Goal: Task Accomplishment & Management: Manage account settings

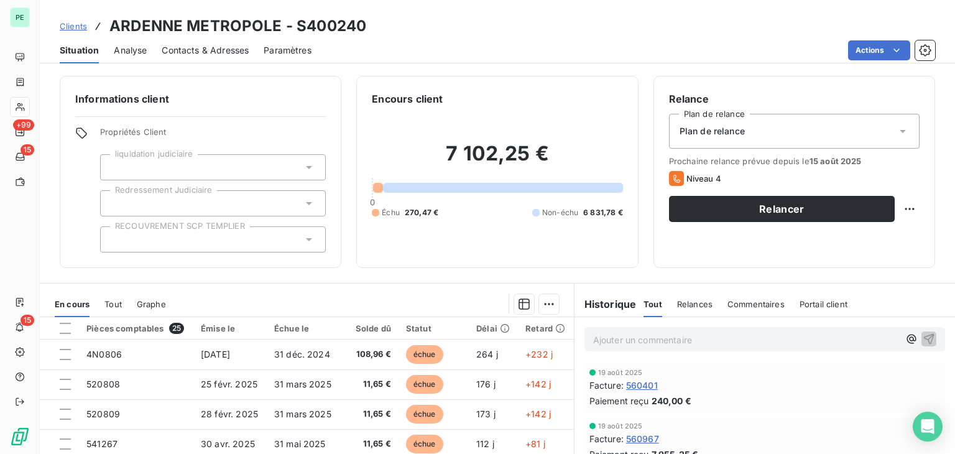
scroll to position [139, 0]
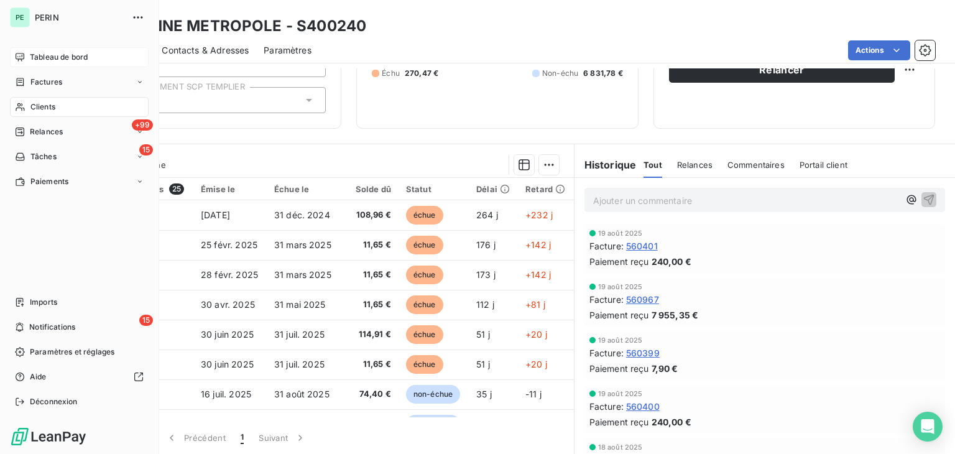
click at [58, 57] on span "Tableau de bord" at bounding box center [59, 57] width 58 height 11
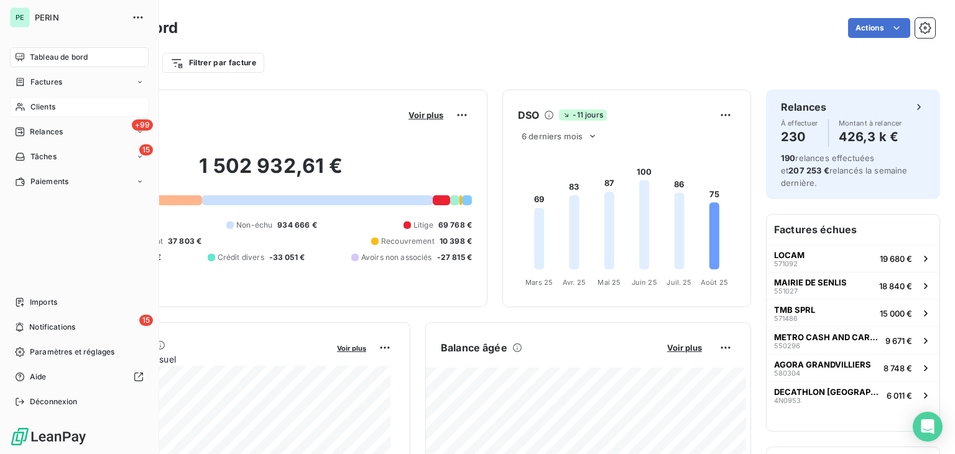
click at [46, 108] on span "Clients" at bounding box center [42, 106] width 25 height 11
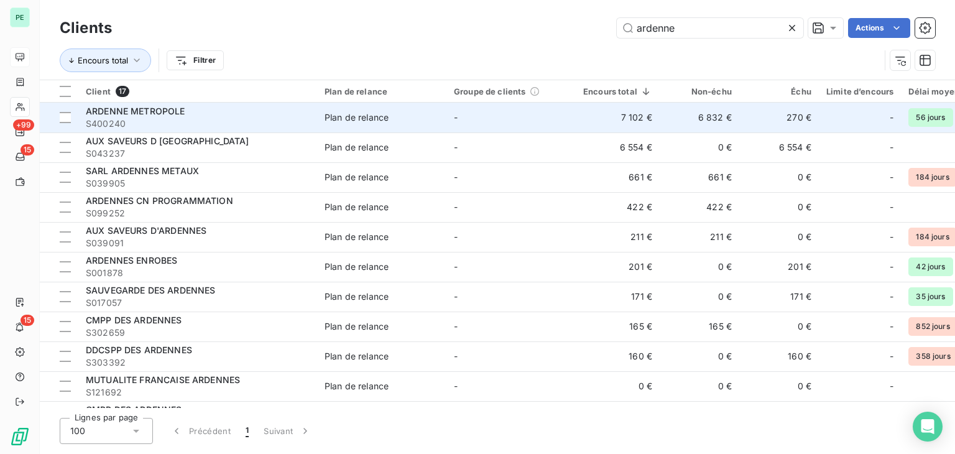
click at [199, 119] on span "S400240" at bounding box center [198, 123] width 224 height 12
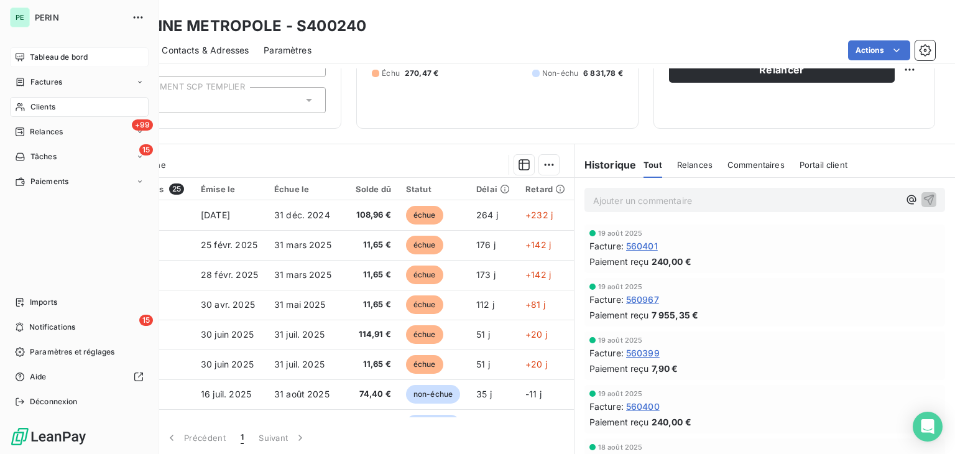
click at [63, 101] on div "Clients" at bounding box center [79, 107] width 139 height 20
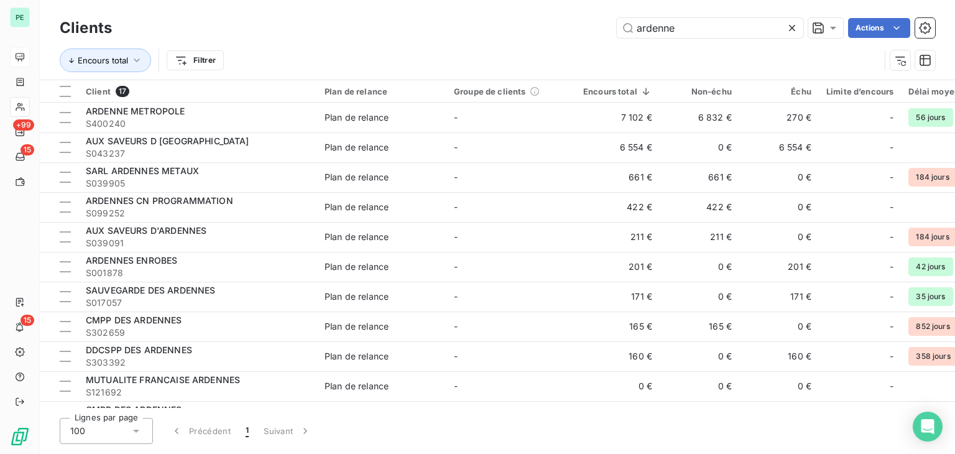
drag, startPoint x: 694, startPoint y: 32, endPoint x: 569, endPoint y: 30, distance: 125.0
click at [569, 30] on div "ardenne Actions" at bounding box center [531, 28] width 808 height 20
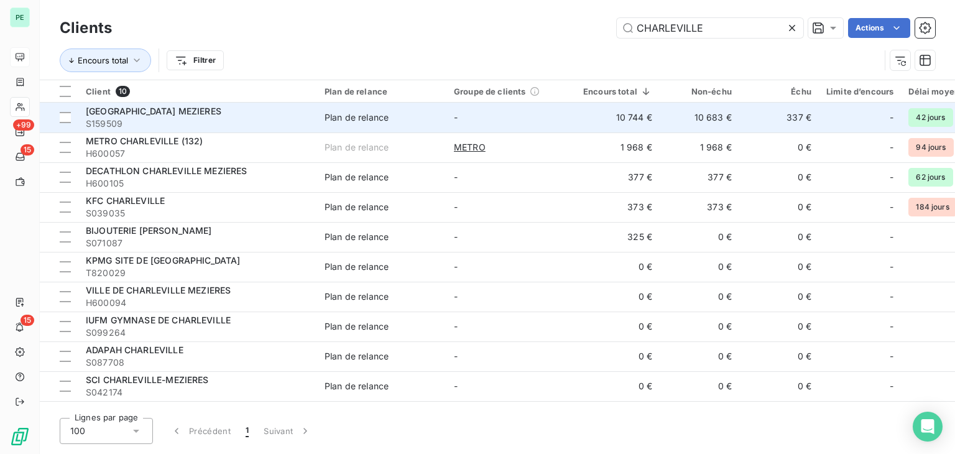
type input "CHARLEVILLE"
click at [346, 126] on td "Plan de relance" at bounding box center [381, 118] width 129 height 30
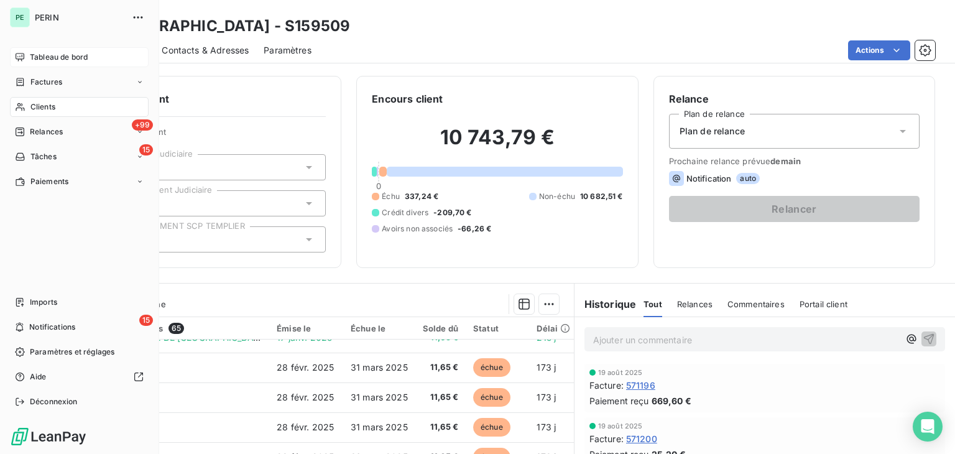
drag, startPoint x: 37, startPoint y: 103, endPoint x: 72, endPoint y: 103, distance: 34.8
click at [37, 103] on span "Clients" at bounding box center [42, 106] width 25 height 11
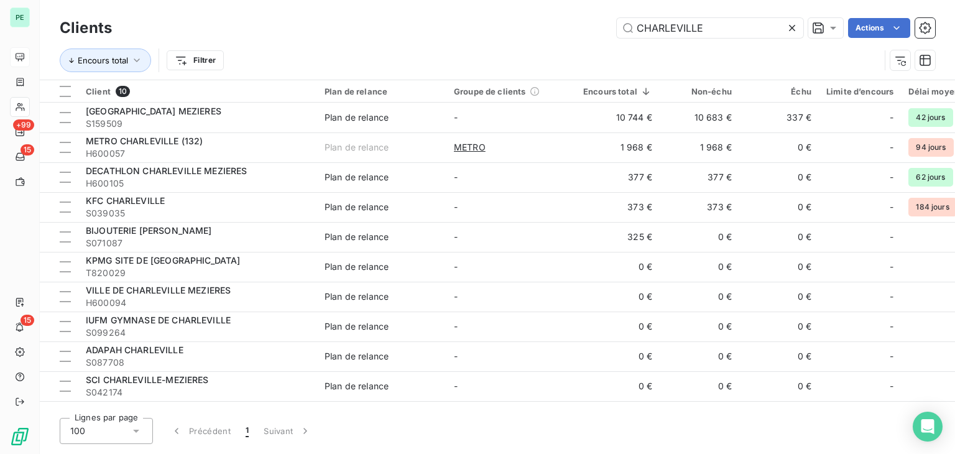
drag, startPoint x: 717, startPoint y: 28, endPoint x: 602, endPoint y: 29, distance: 115.6
click at [602, 29] on div "CHARLEVILLE Actions" at bounding box center [531, 28] width 808 height 20
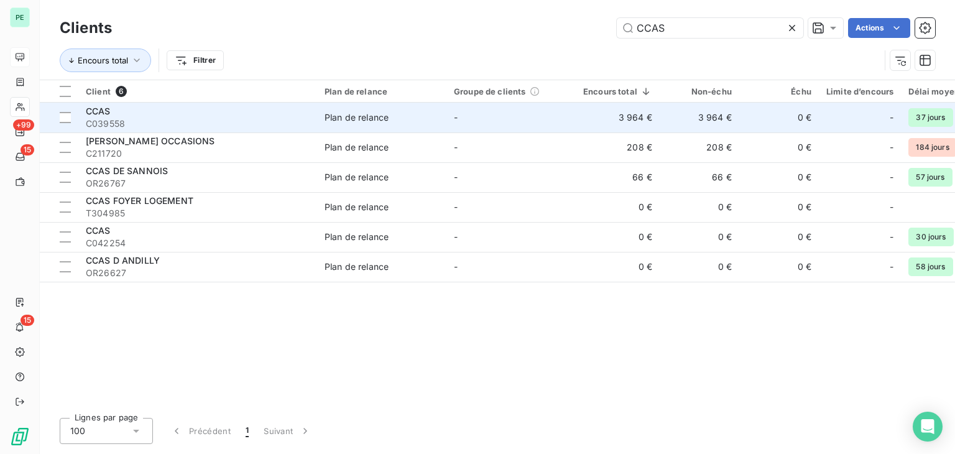
type input "CCAS"
click at [517, 122] on td "-" at bounding box center [510, 118] width 129 height 30
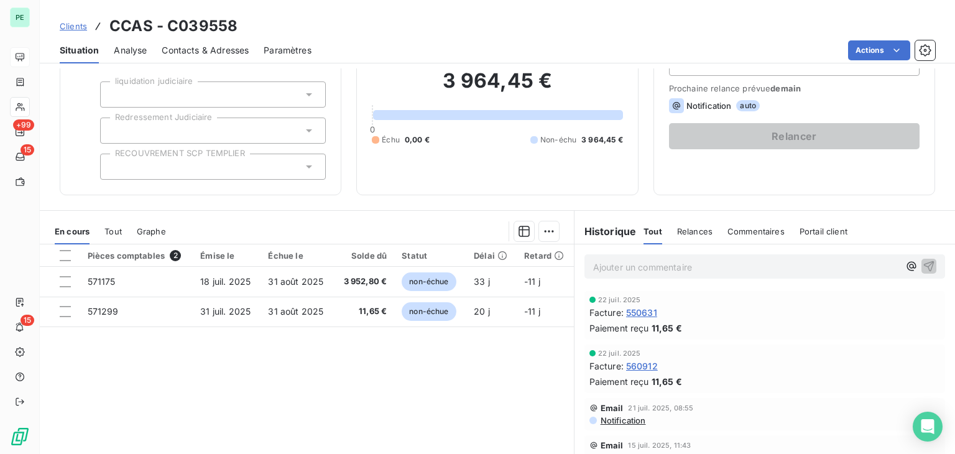
scroll to position [124, 0]
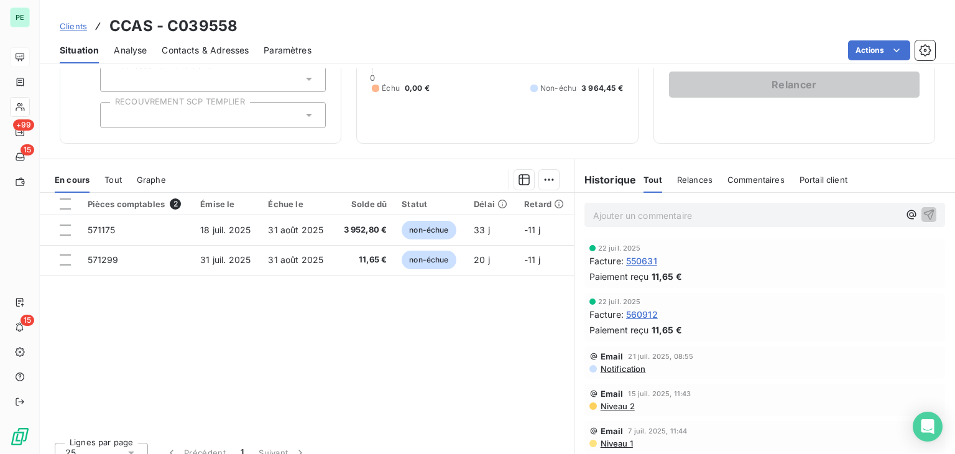
click at [118, 185] on div "Tout" at bounding box center [112, 180] width 17 height 26
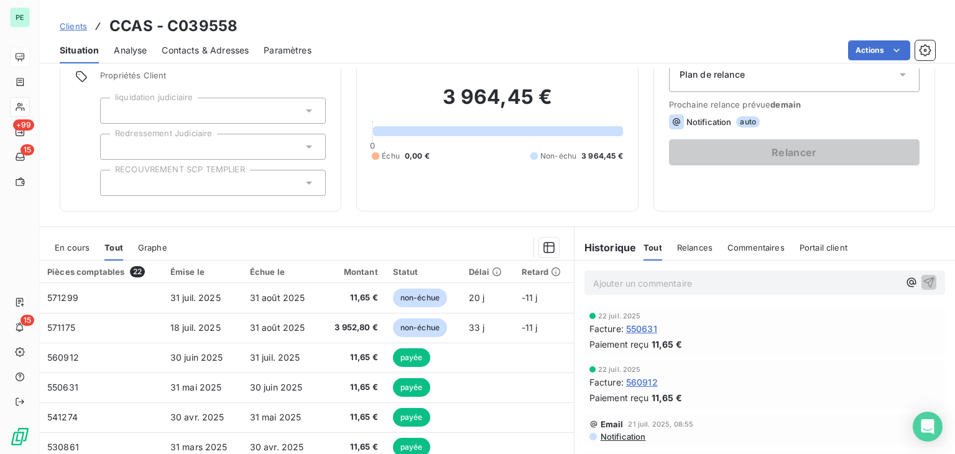
scroll to position [0, 0]
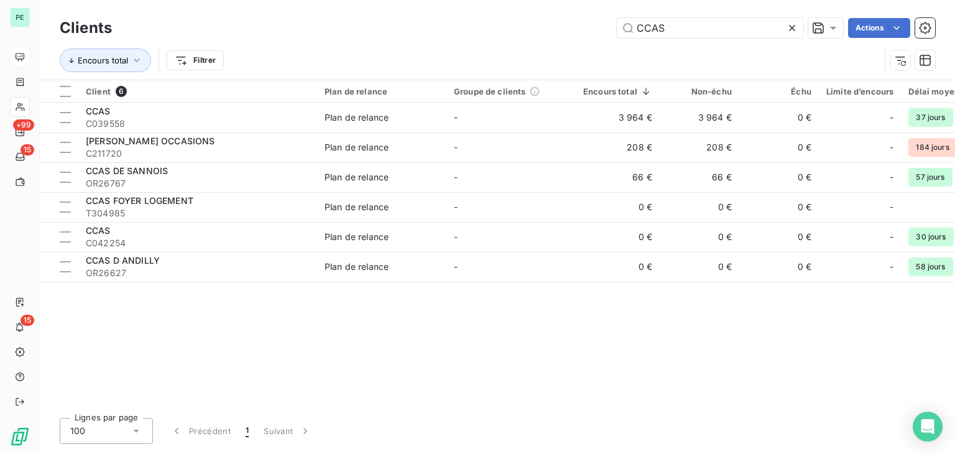
drag, startPoint x: 704, startPoint y: 25, endPoint x: 500, endPoint y: 35, distance: 204.1
click at [500, 35] on div "CCAS Actions" at bounding box center [531, 28] width 808 height 20
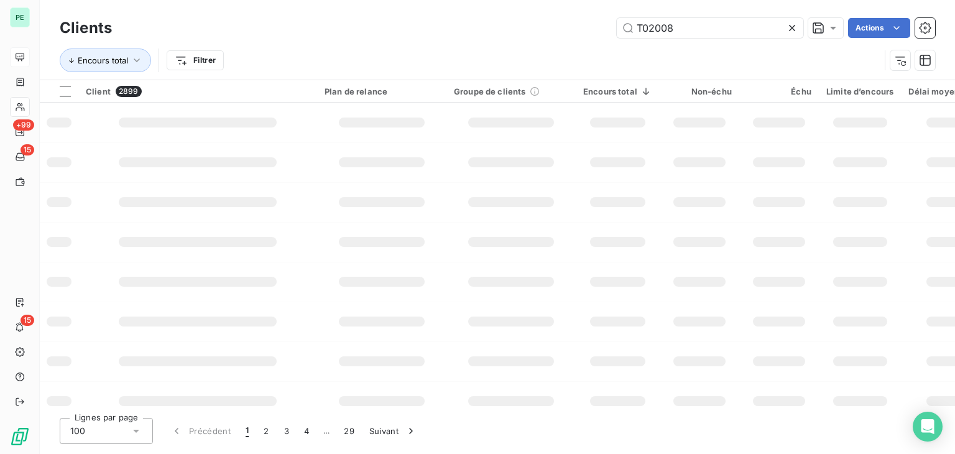
type input "T020089"
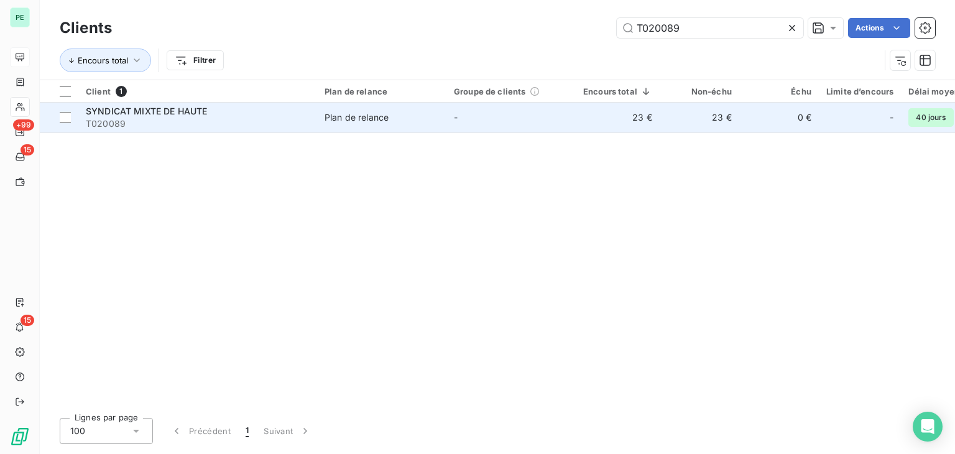
click at [192, 108] on span "SYNDICAT MIXTE DE HAUTE" at bounding box center [146, 111] width 121 height 11
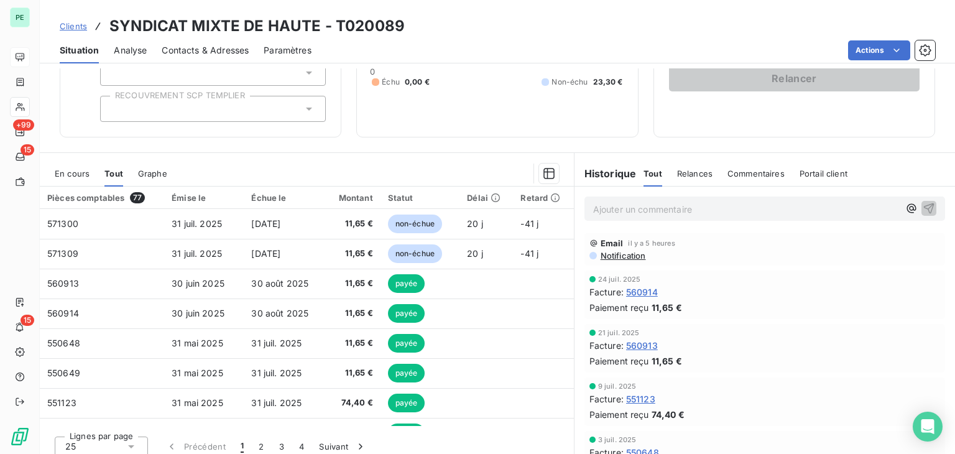
scroll to position [139, 0]
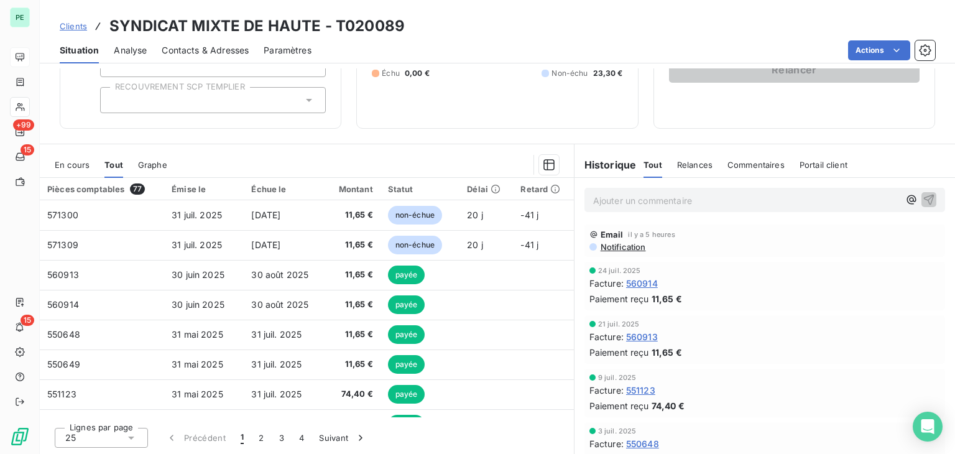
click at [82, 167] on span "En cours" at bounding box center [72, 165] width 35 height 10
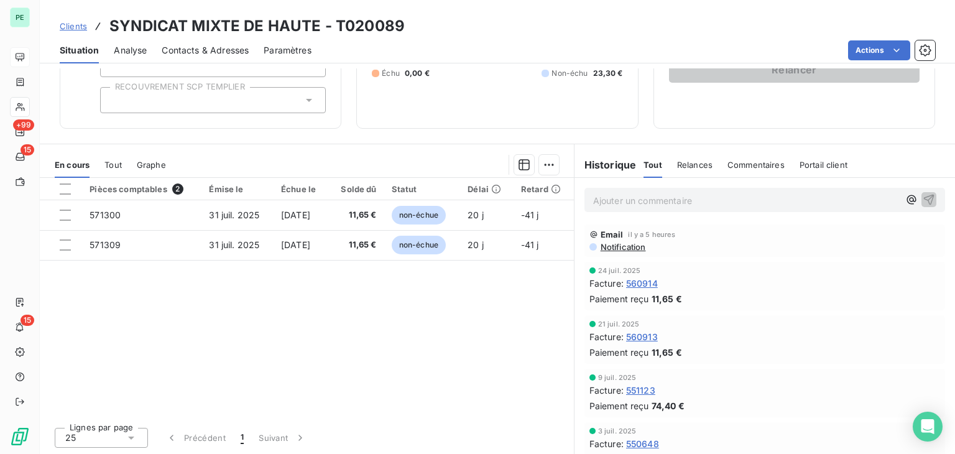
scroll to position [0, 0]
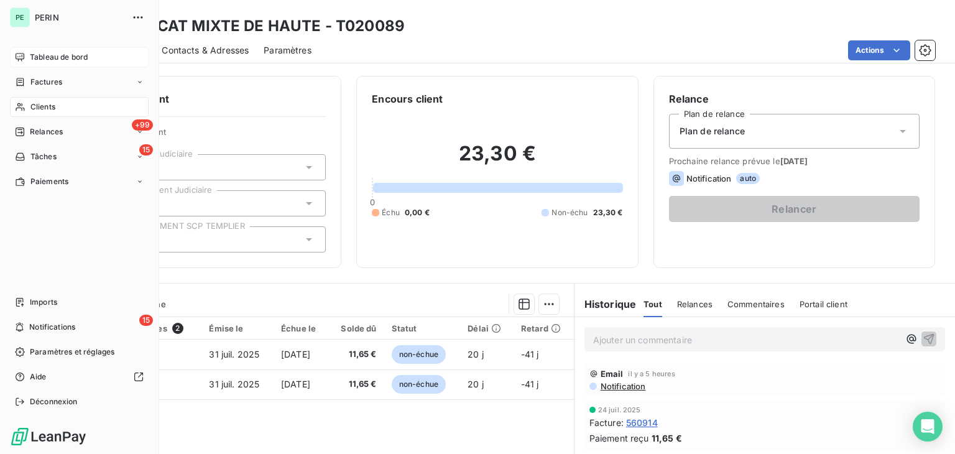
drag, startPoint x: 25, startPoint y: 60, endPoint x: 32, endPoint y: 62, distance: 7.7
click at [25, 60] on div "Tableau de bord" at bounding box center [79, 57] width 139 height 20
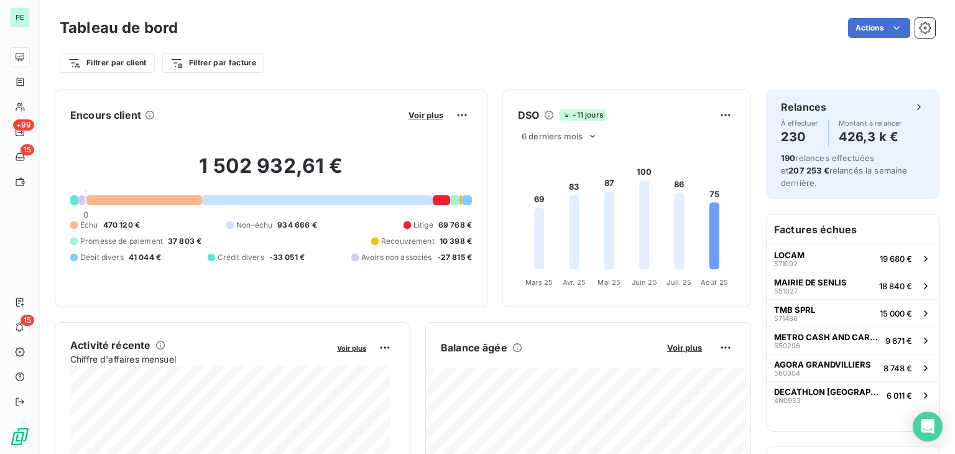
click at [22, 319] on div "15" at bounding box center [20, 327] width 20 height 20
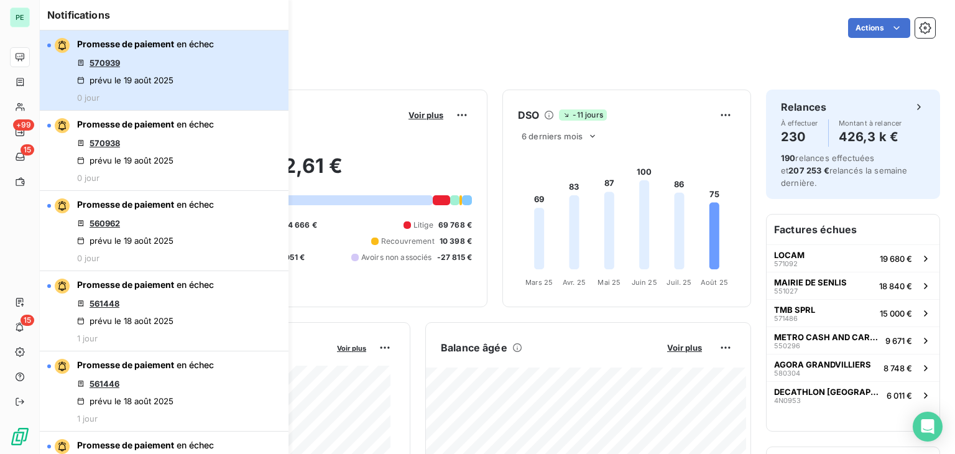
click at [191, 85] on div "Promesse de paiement en échec 570939 prévu le 19 août 2025 0 jour" at bounding box center [145, 70] width 137 height 65
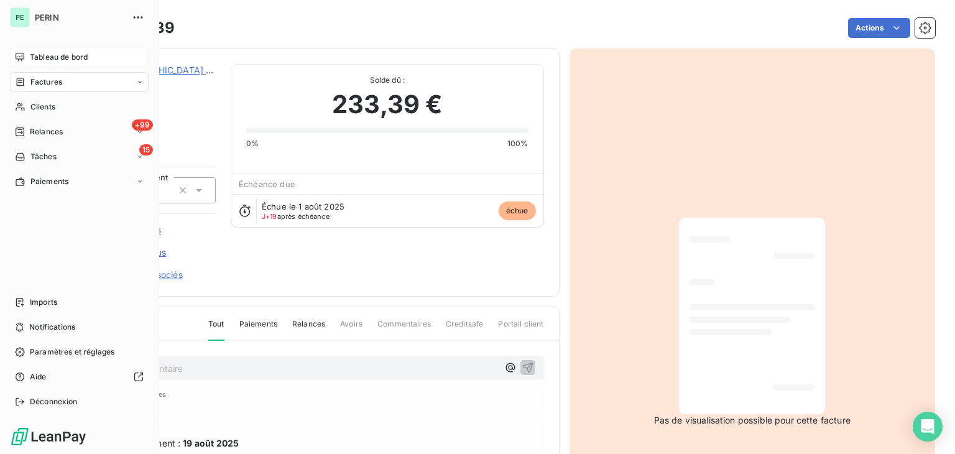
click at [35, 60] on span "Tableau de bord" at bounding box center [59, 57] width 58 height 11
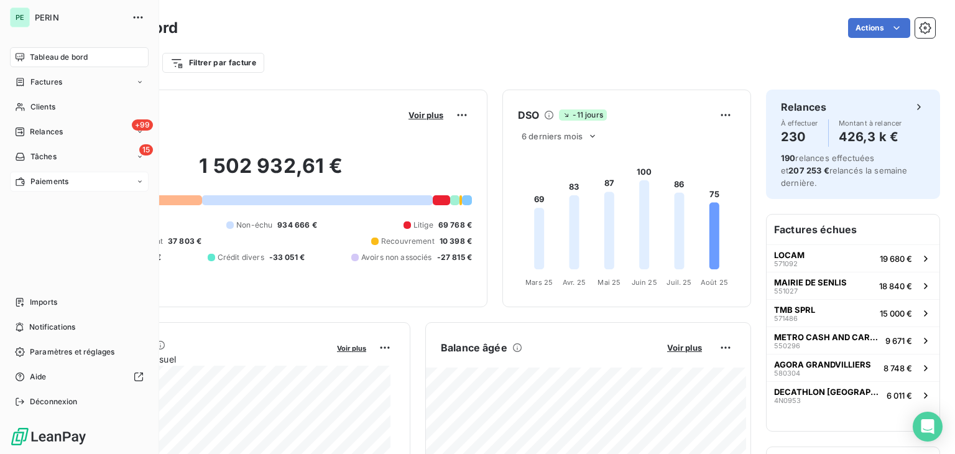
click at [41, 178] on span "Paiements" at bounding box center [49, 181] width 38 height 11
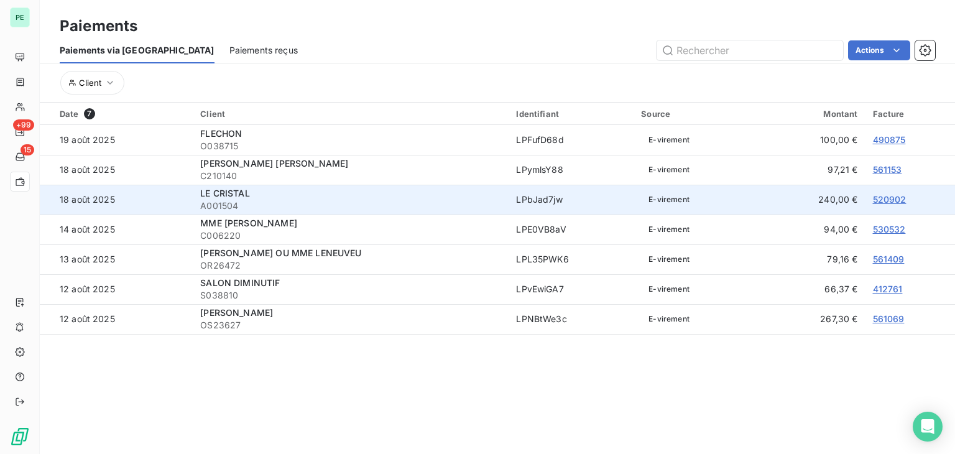
click at [878, 200] on link "520902" at bounding box center [890, 199] width 34 height 11
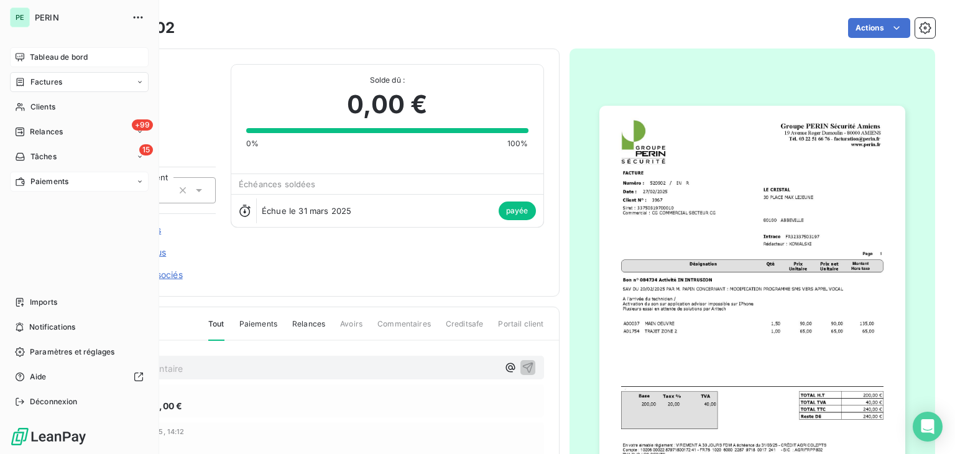
click at [41, 60] on span "Tableau de bord" at bounding box center [59, 57] width 58 height 11
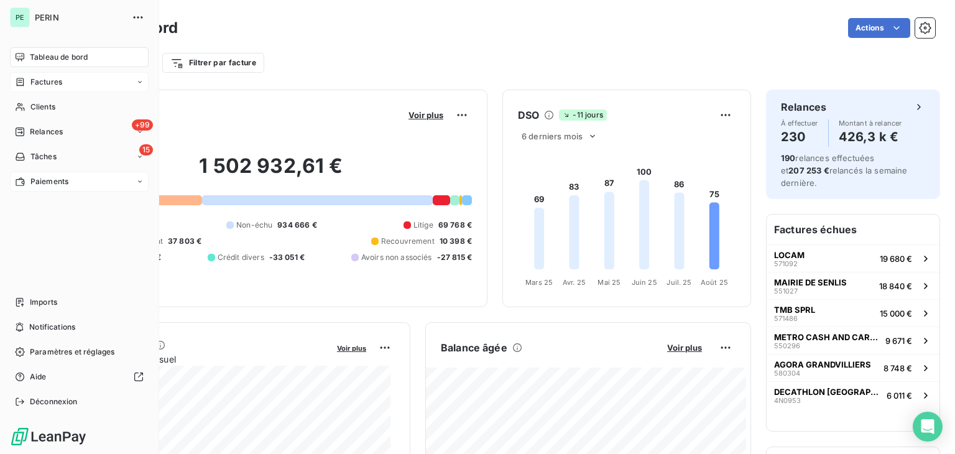
click at [25, 79] on div "Factures" at bounding box center [38, 81] width 47 height 11
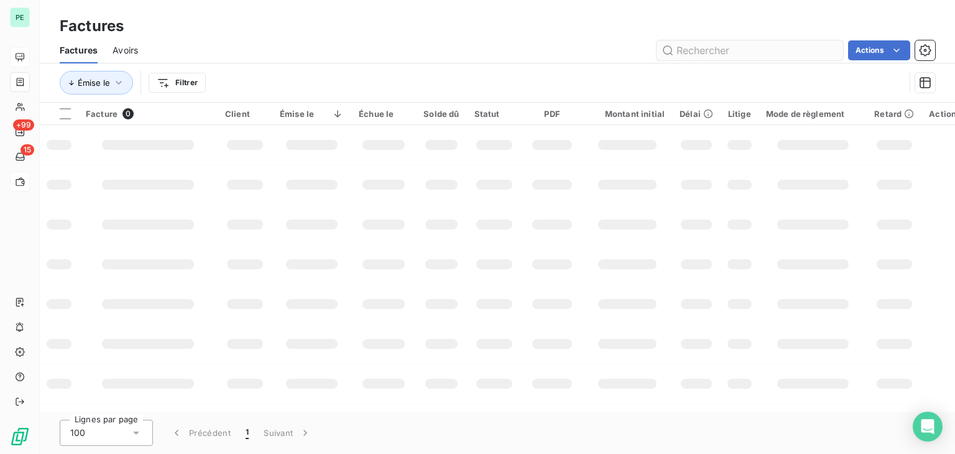
click at [729, 49] on input "text" at bounding box center [749, 50] width 186 height 20
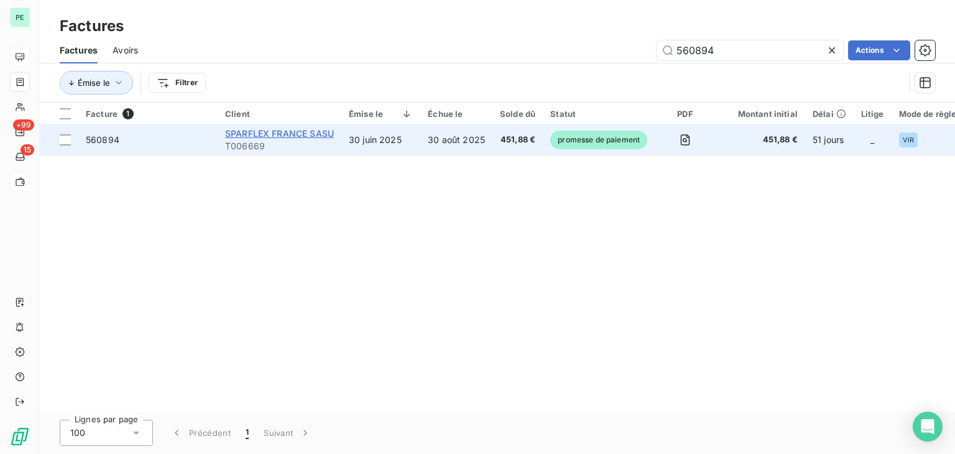
type input "560894"
click at [292, 136] on span "SPARFLEX FRANCE SASU" at bounding box center [279, 133] width 109 height 11
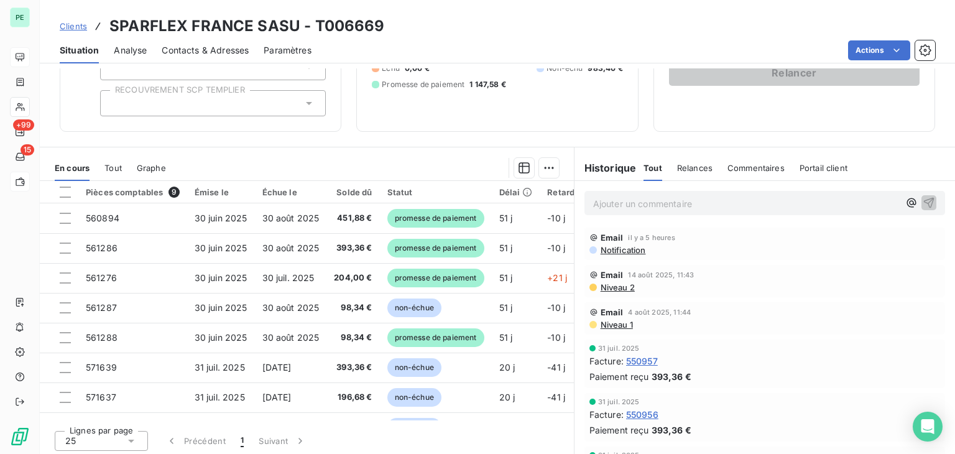
scroll to position [139, 0]
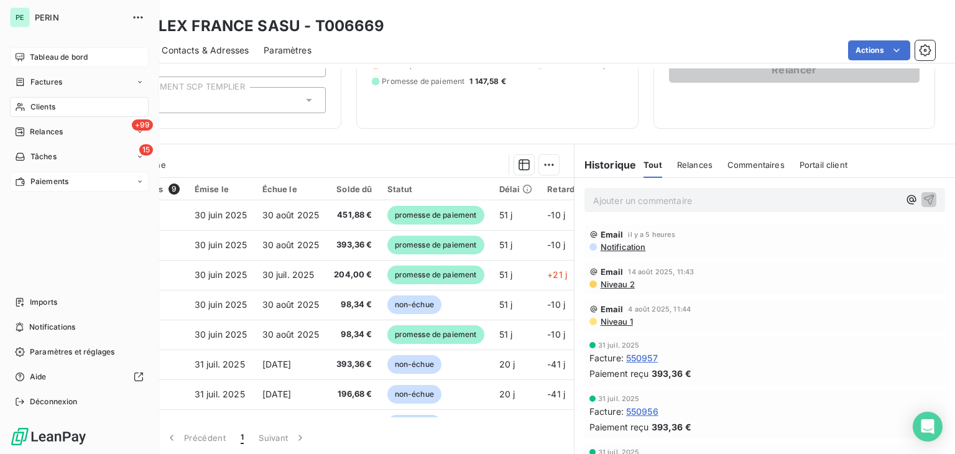
click at [27, 56] on div "Tableau de bord" at bounding box center [79, 57] width 139 height 20
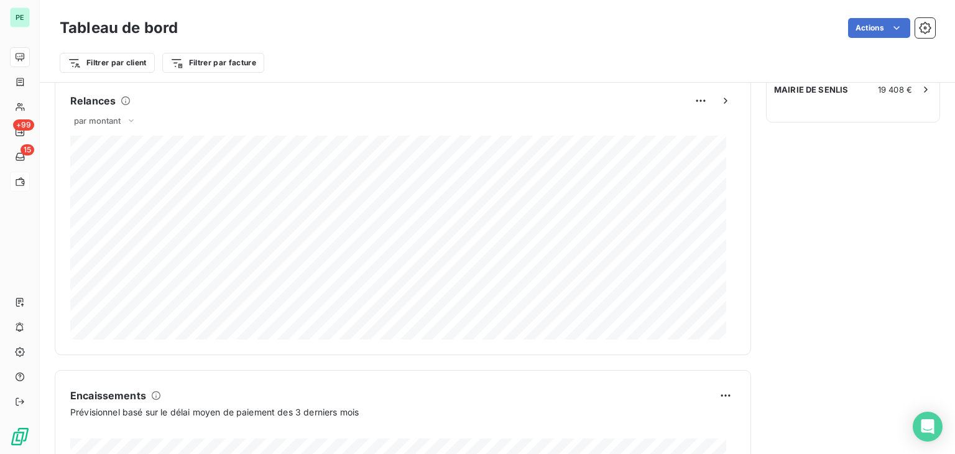
scroll to position [543, 0]
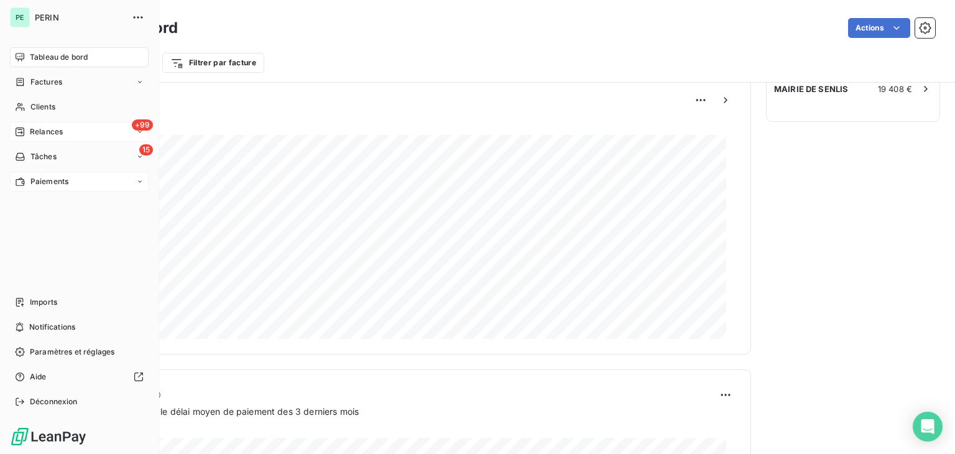
click at [30, 136] on span "Relances" at bounding box center [46, 131] width 33 height 11
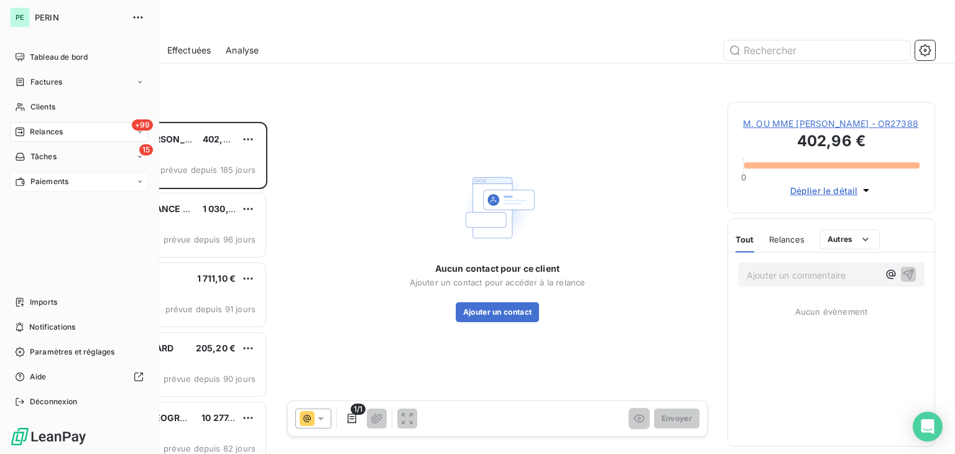
scroll to position [322, 198]
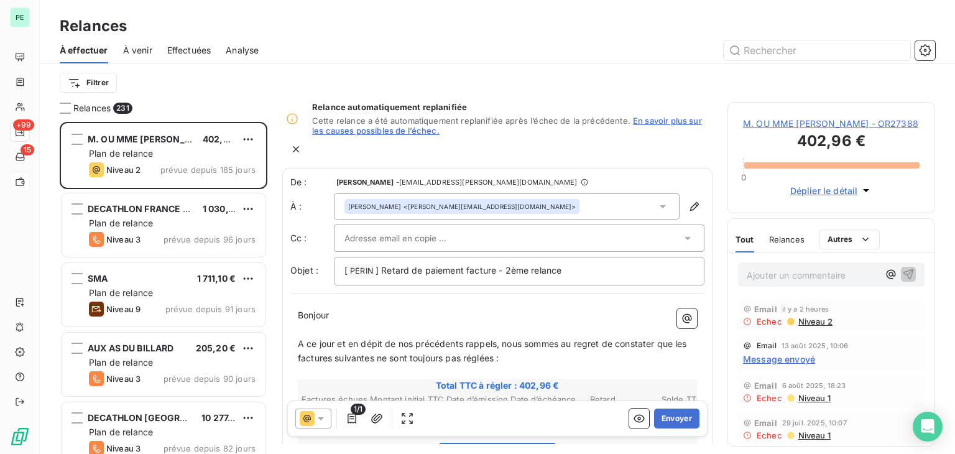
click at [193, 49] on span "Effectuées" at bounding box center [189, 50] width 44 height 12
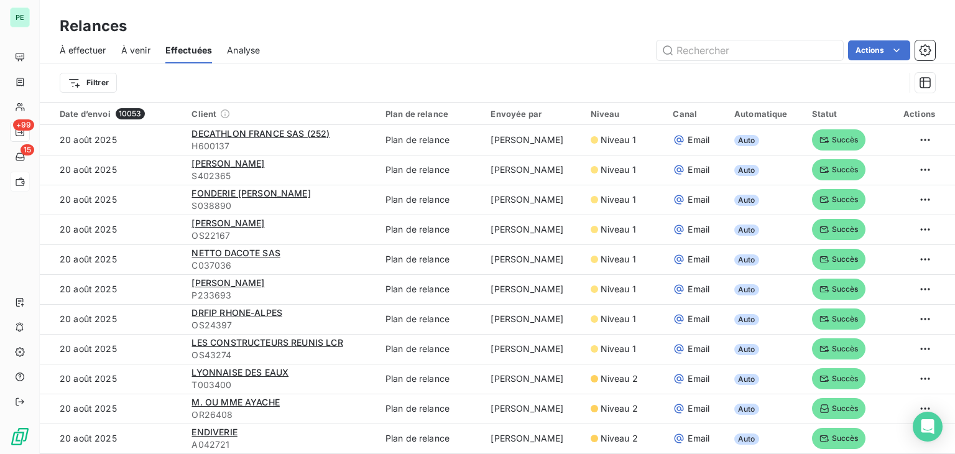
click at [254, 53] on span "Analyse" at bounding box center [243, 50] width 33 height 12
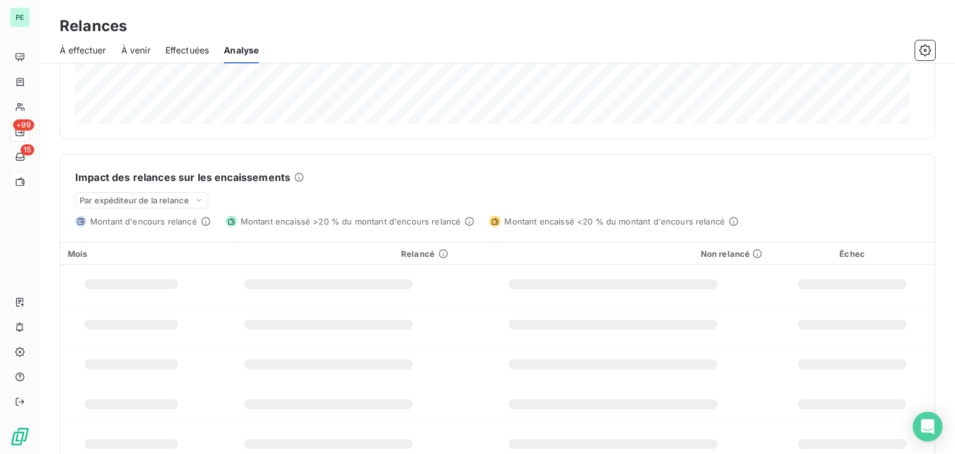
scroll to position [234, 0]
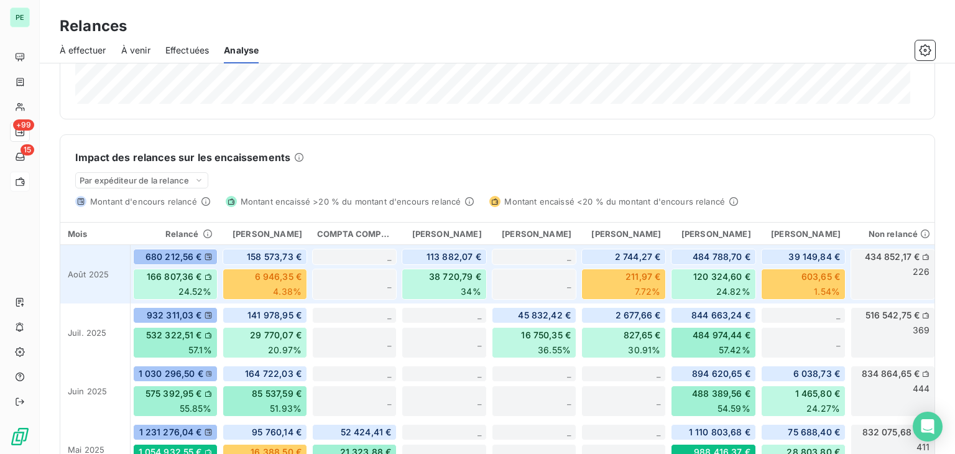
click at [804, 286] on div "603,65 € 1.54%" at bounding box center [803, 284] width 85 height 31
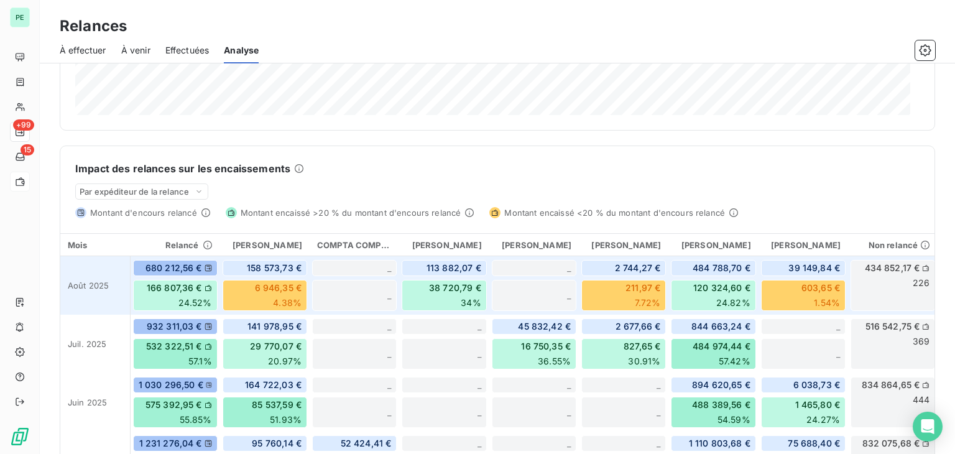
scroll to position [0, 0]
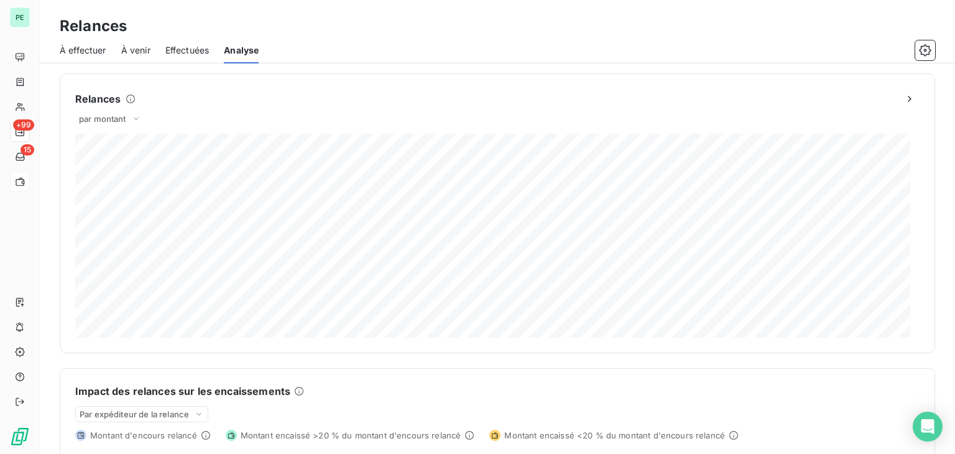
click at [91, 56] on div "À effectuer" at bounding box center [83, 50] width 47 height 26
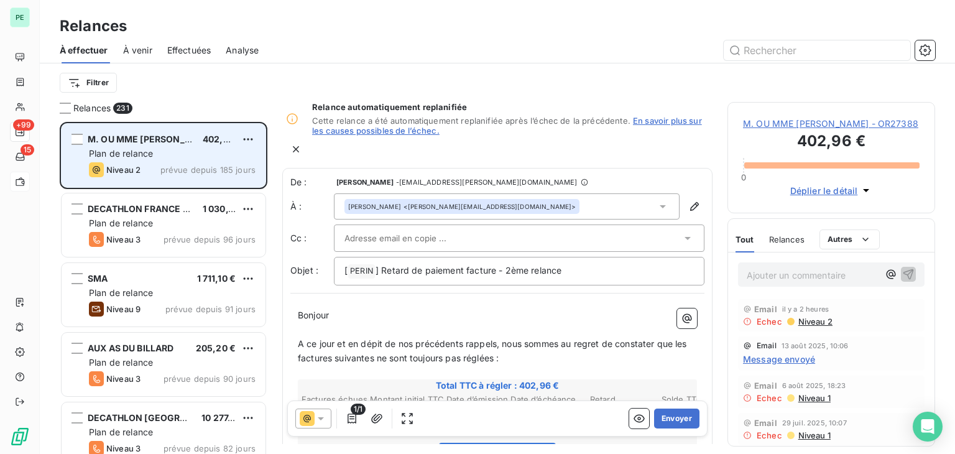
scroll to position [322, 198]
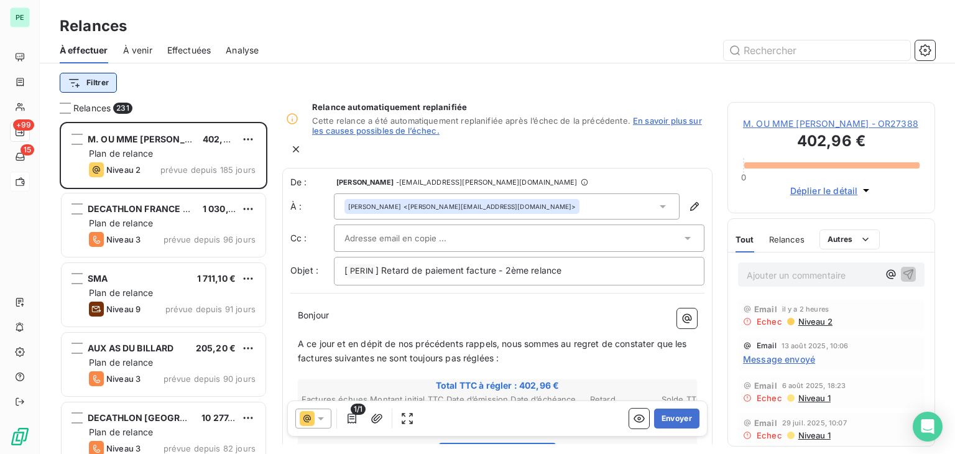
click at [100, 85] on html "PE +99 15 Relances À effectuer À venir Effectuées Analyse Filtrer Relances 231 …" at bounding box center [477, 227] width 955 height 454
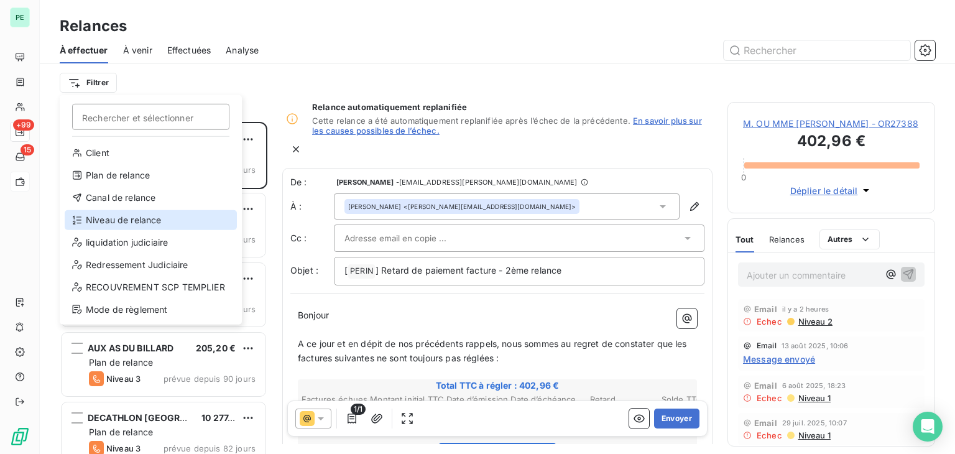
click at [137, 217] on div "Niveau de relance" at bounding box center [151, 220] width 172 height 20
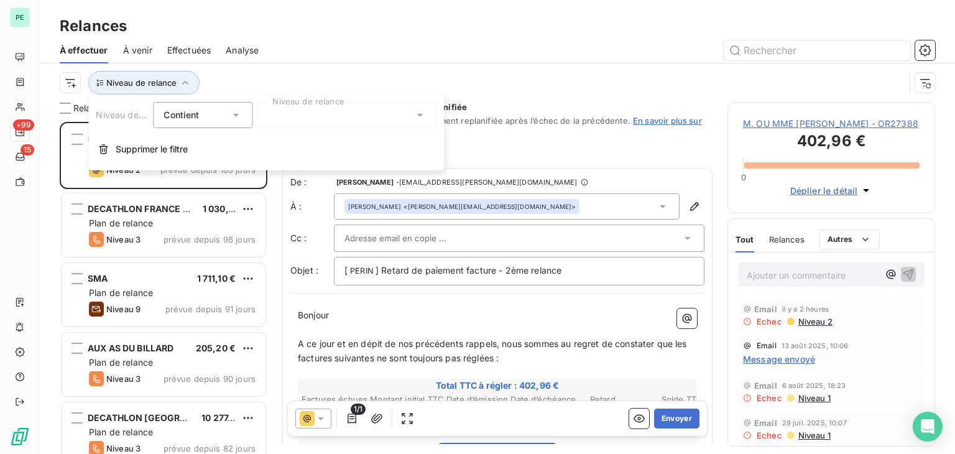
click at [309, 122] on div at bounding box center [346, 115] width 179 height 26
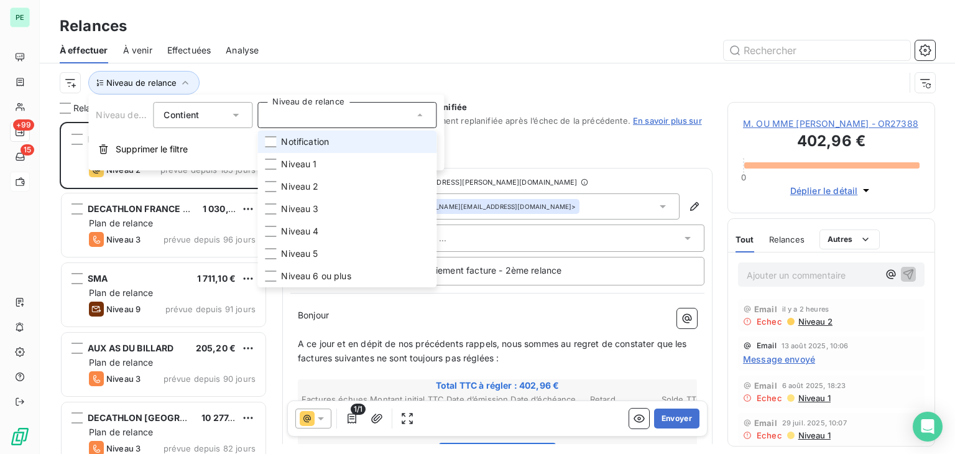
click at [309, 142] on span "Notification" at bounding box center [305, 142] width 48 height 12
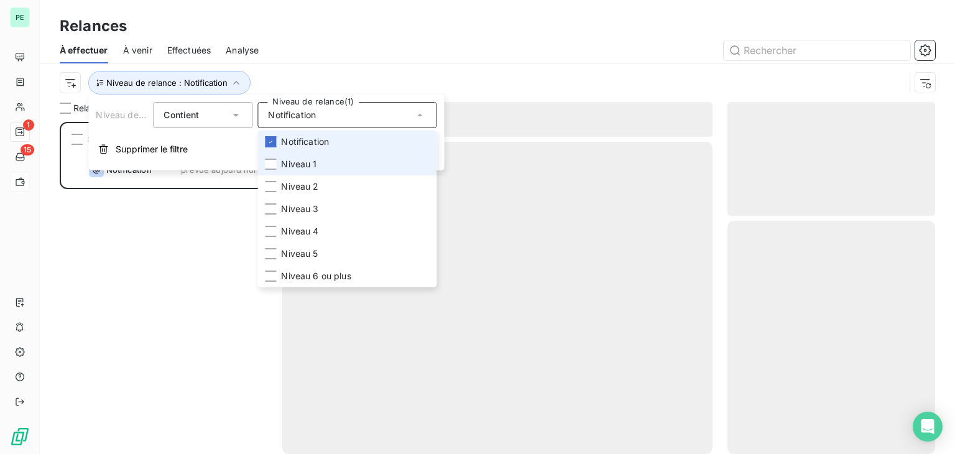
scroll to position [322, 198]
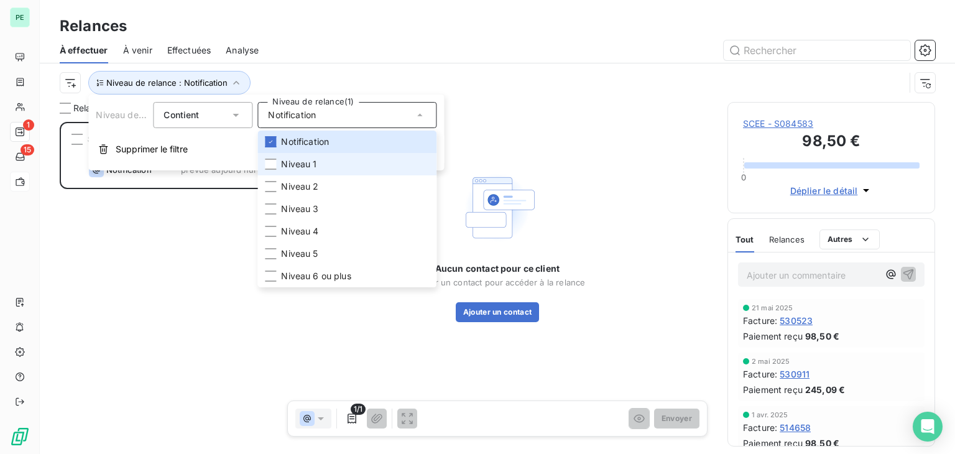
click at [297, 164] on span "Niveau 1" at bounding box center [298, 164] width 35 height 12
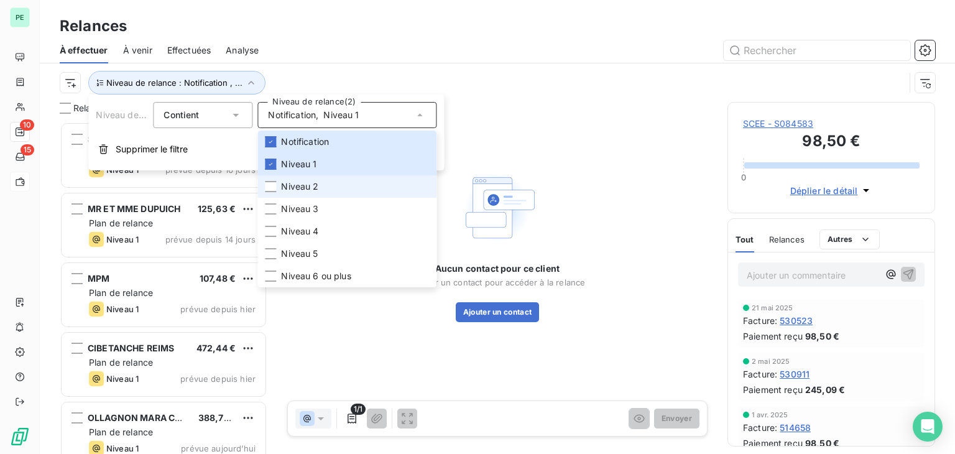
click at [295, 184] on span "Niveau 2" at bounding box center [299, 186] width 37 height 12
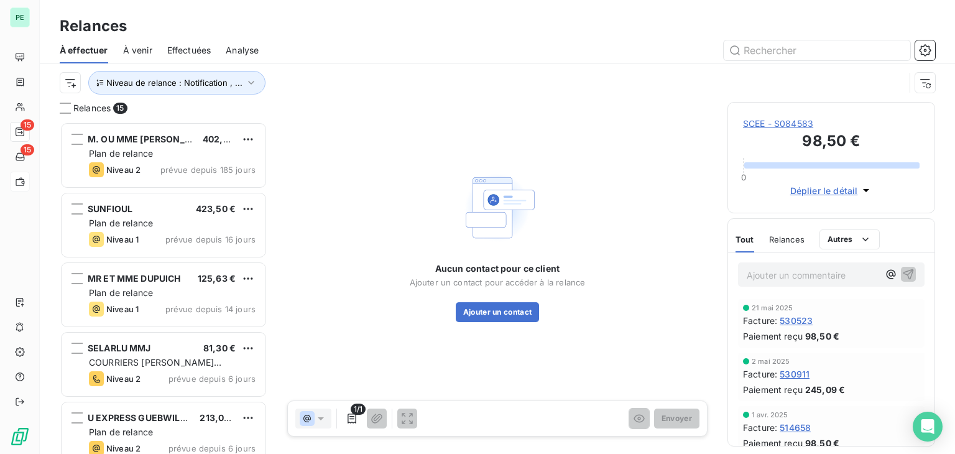
click at [318, 80] on div "Niveau de relance : Notification , ..." at bounding box center [482, 83] width 845 height 24
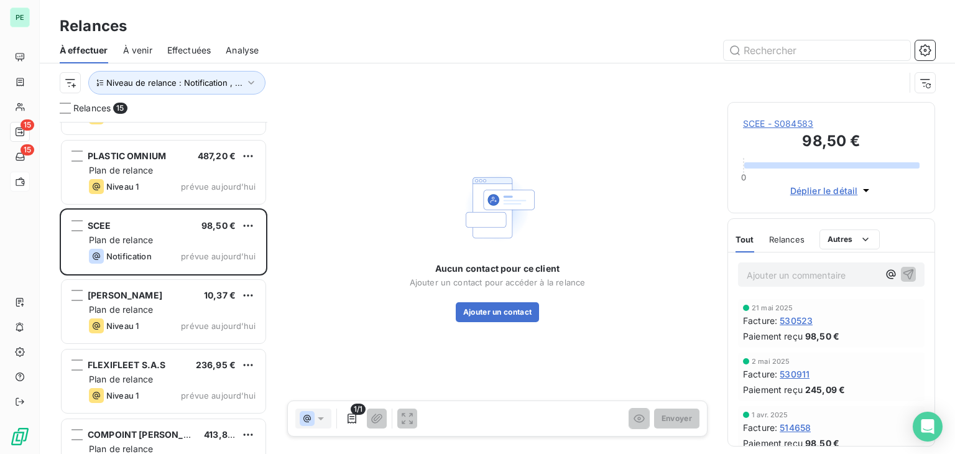
scroll to position [712, 0]
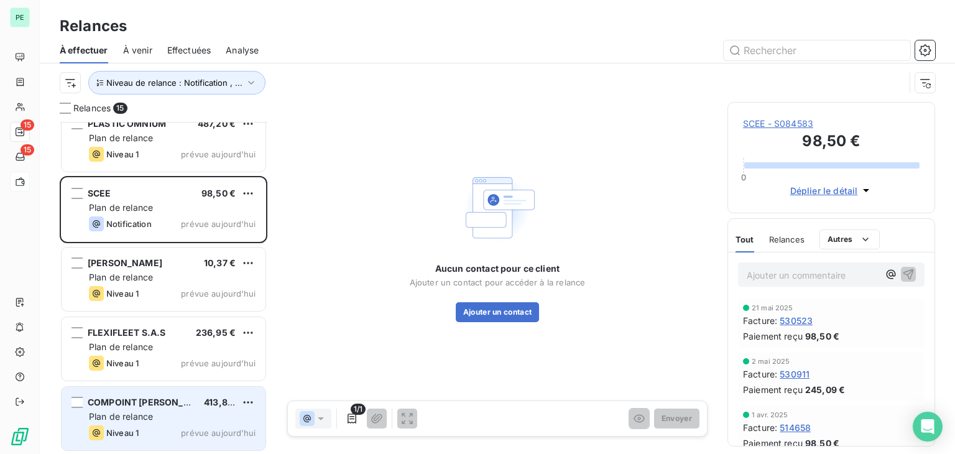
click at [147, 417] on span "Plan de relance" at bounding box center [121, 416] width 64 height 11
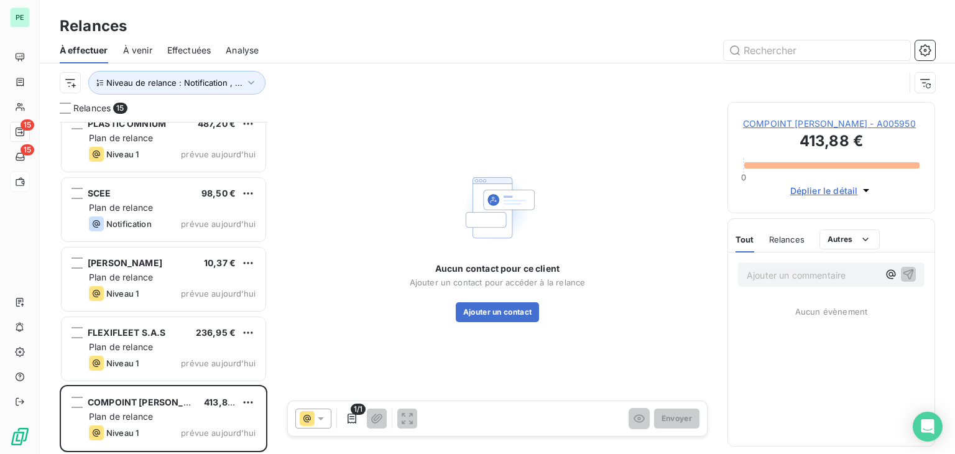
click at [778, 120] on span "COMPOINT [PERSON_NAME] - A005950" at bounding box center [831, 123] width 177 height 12
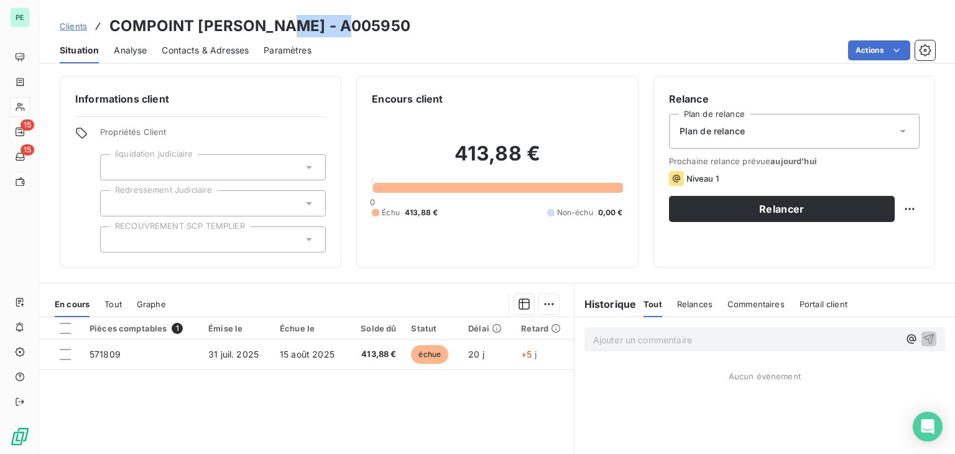
drag, startPoint x: 360, startPoint y: 25, endPoint x: 281, endPoint y: 27, distance: 79.0
click at [281, 27] on div "Clients COMPOINT [PERSON_NAME] - A005950" at bounding box center [497, 26] width 915 height 22
copy h3 "A005950"
click at [175, 50] on span "Contacts & Adresses" at bounding box center [205, 50] width 87 height 12
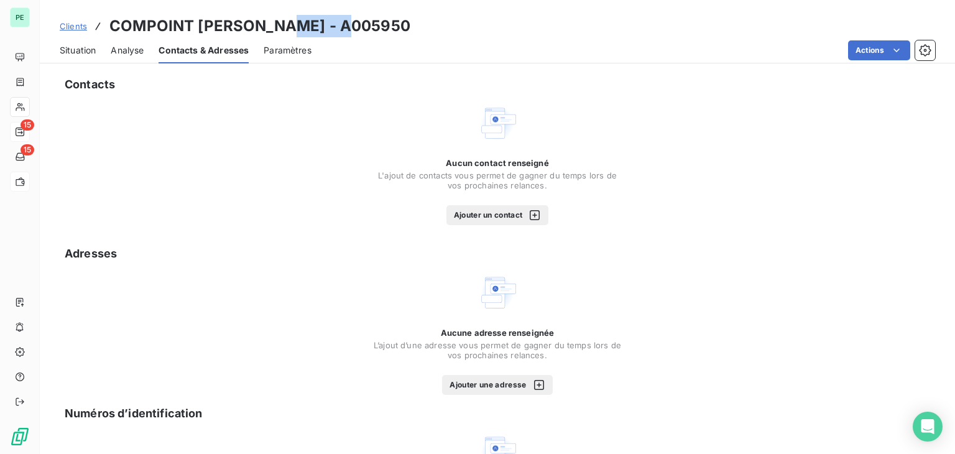
click at [500, 209] on button "Ajouter un contact" at bounding box center [497, 215] width 103 height 20
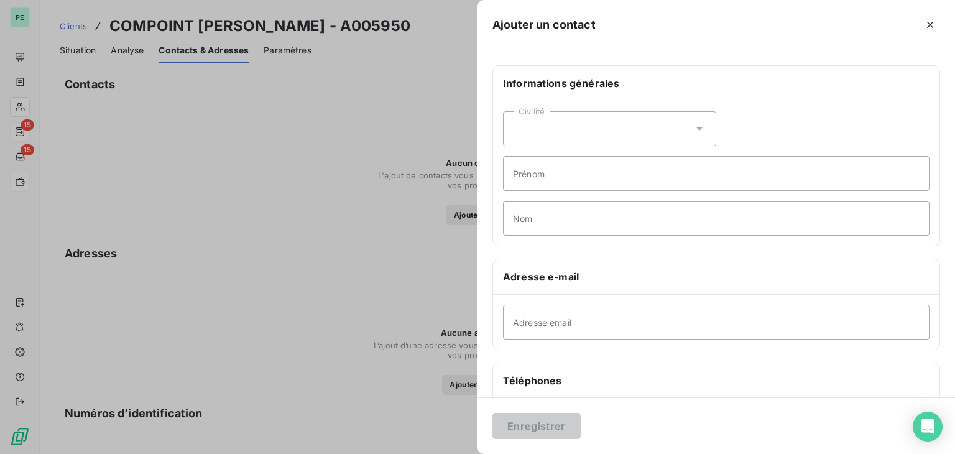
click at [566, 139] on div "Civilité" at bounding box center [609, 128] width 213 height 35
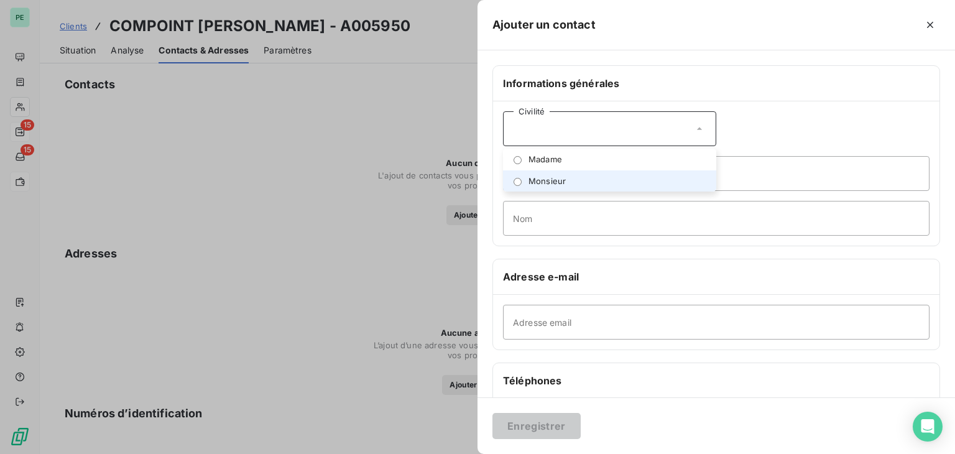
click at [561, 178] on span "Monsieur" at bounding box center [546, 181] width 37 height 12
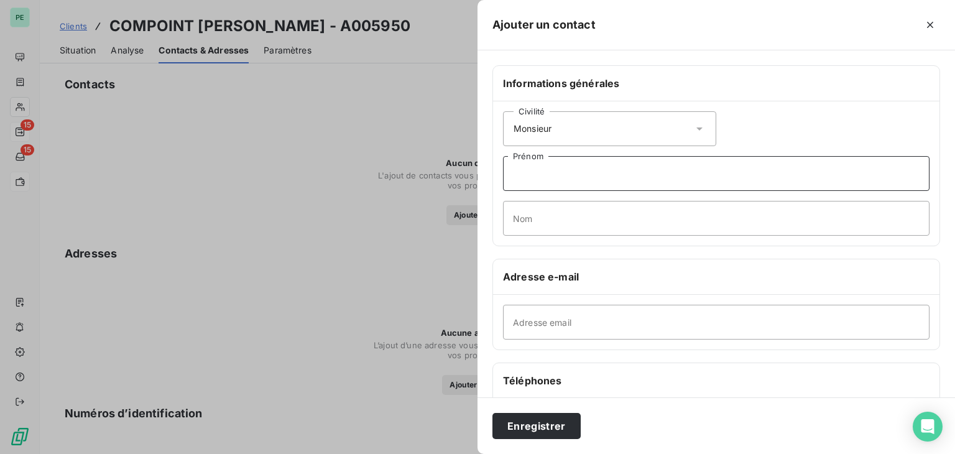
click at [550, 170] on input "Prénom" at bounding box center [716, 173] width 426 height 35
type input "[PERSON_NAME]"
type input "COMPOINT"
click at [619, 321] on input "Adresse email" at bounding box center [716, 322] width 426 height 35
paste input "[EMAIL_ADDRESS][DOMAIN_NAME]"
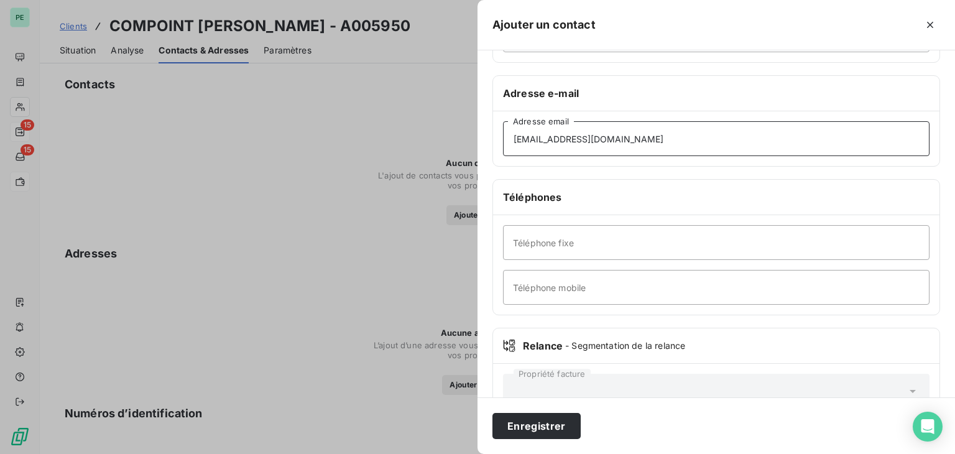
scroll to position [186, 0]
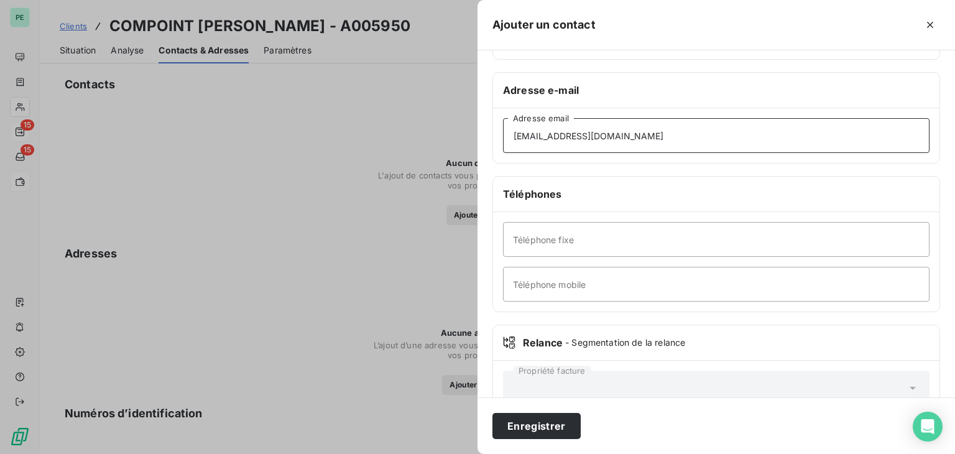
type input "[EMAIL_ADDRESS][DOMAIN_NAME]"
click at [584, 277] on input "Téléphone mobile" at bounding box center [716, 284] width 426 height 35
type input "[PHONE_NUMBER]"
click at [548, 432] on button "Enregistrer" at bounding box center [536, 426] width 88 height 26
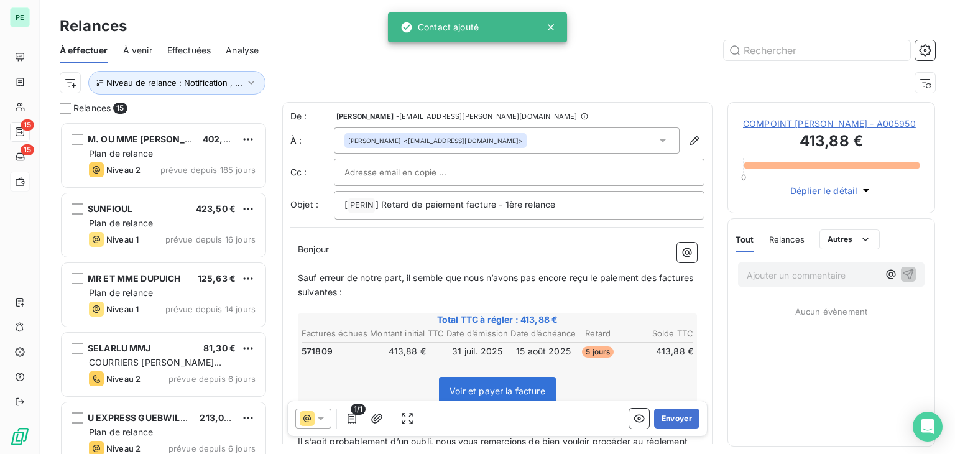
scroll to position [322, 198]
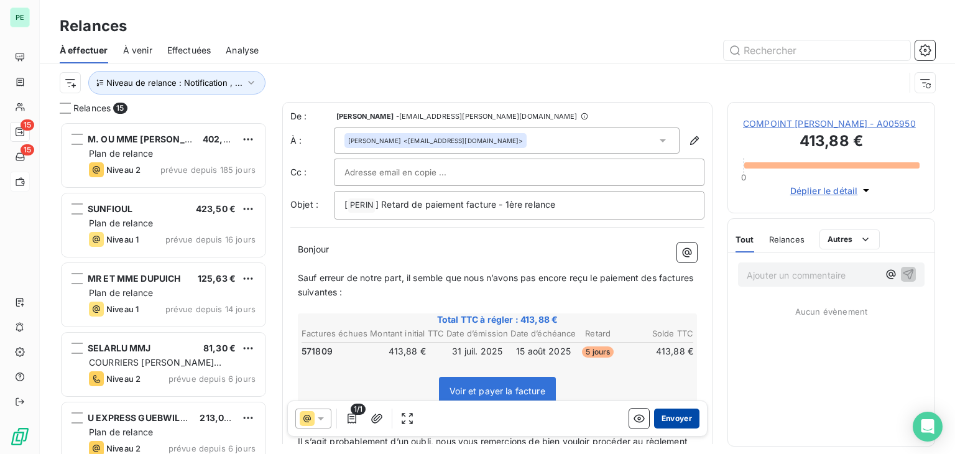
click at [673, 423] on button "Envoyer" at bounding box center [676, 418] width 45 height 20
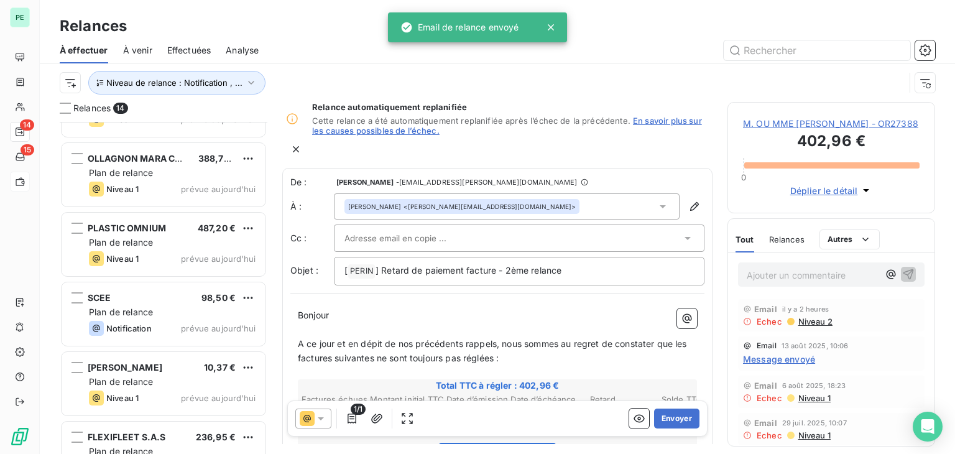
scroll to position [643, 0]
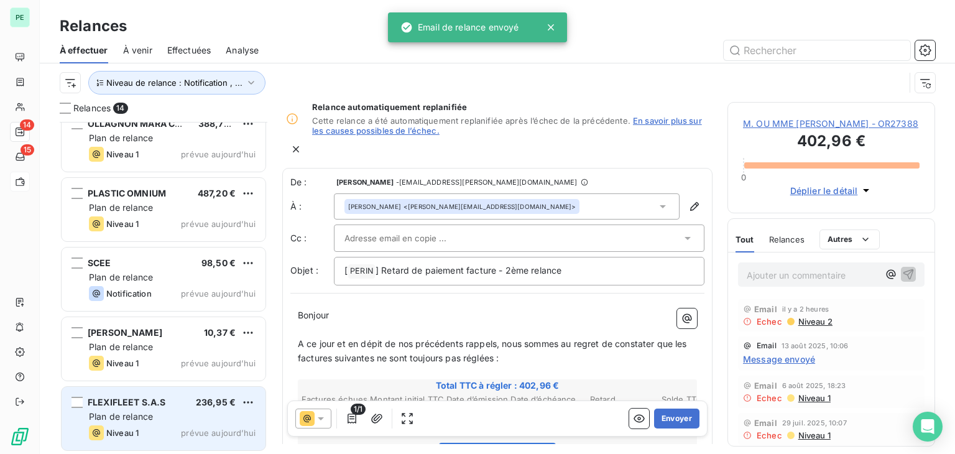
click at [209, 399] on span "236,95 €" at bounding box center [216, 402] width 40 height 11
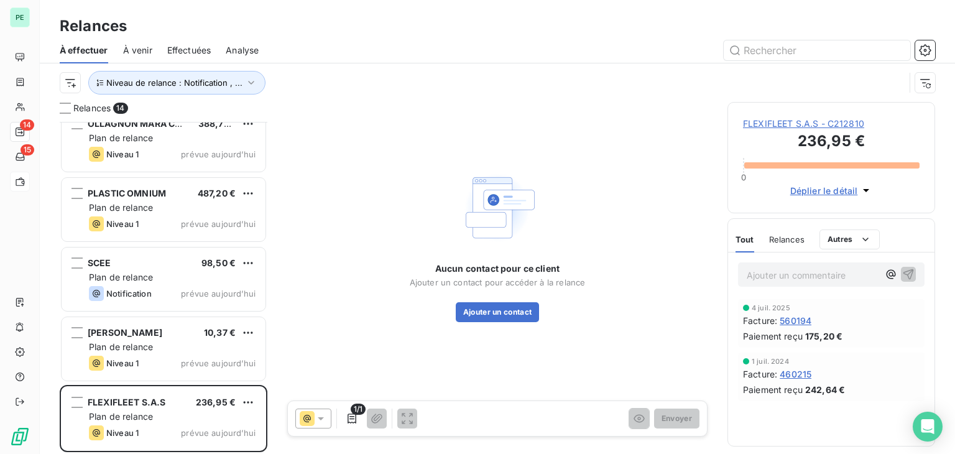
click at [844, 125] on span "FLEXIFLEET S.A.S - C212810" at bounding box center [831, 123] width 177 height 12
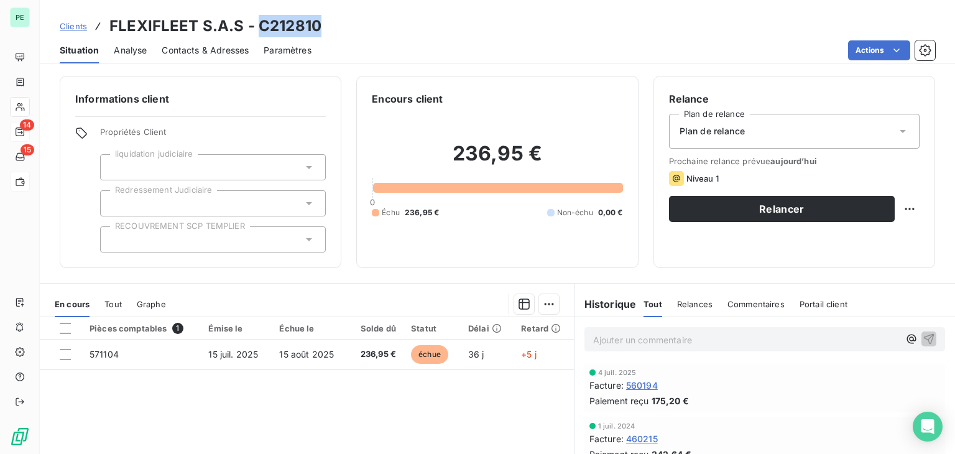
drag, startPoint x: 259, startPoint y: 24, endPoint x: 318, endPoint y: 25, distance: 59.7
click at [318, 25] on h3 "FLEXIFLEET S.A.S - C212810" at bounding box center [215, 26] width 212 height 22
copy h3 "C212810"
click at [178, 53] on span "Contacts & Adresses" at bounding box center [205, 50] width 87 height 12
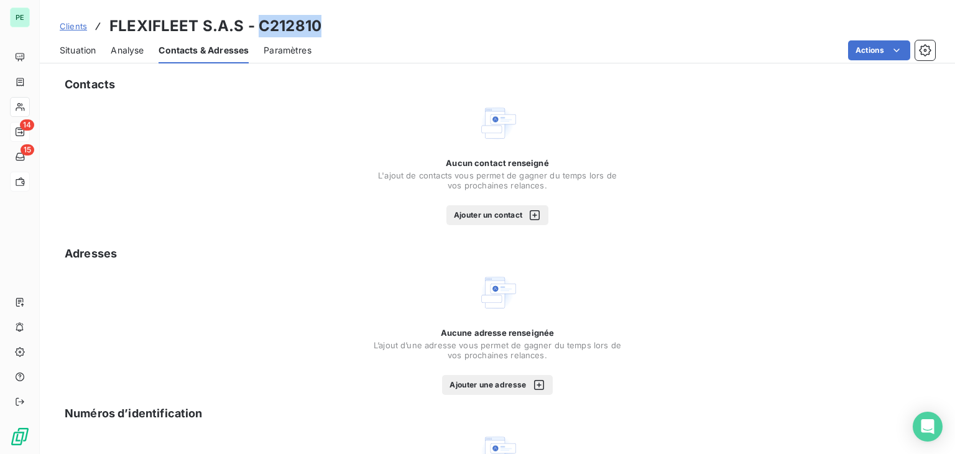
click at [490, 214] on button "Ajouter un contact" at bounding box center [497, 215] width 103 height 20
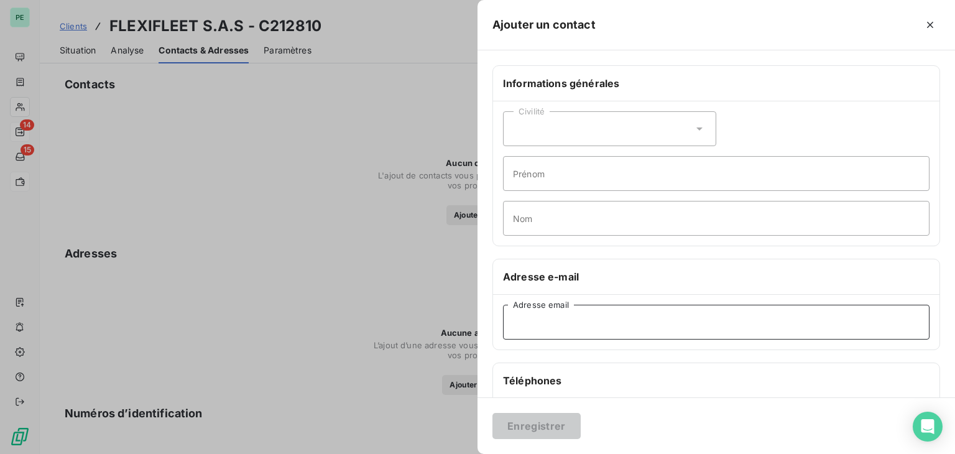
click at [587, 318] on input "Adresse email" at bounding box center [716, 322] width 426 height 35
paste input "[PERSON_NAME][EMAIL_ADDRESS][DOMAIN_NAME]"
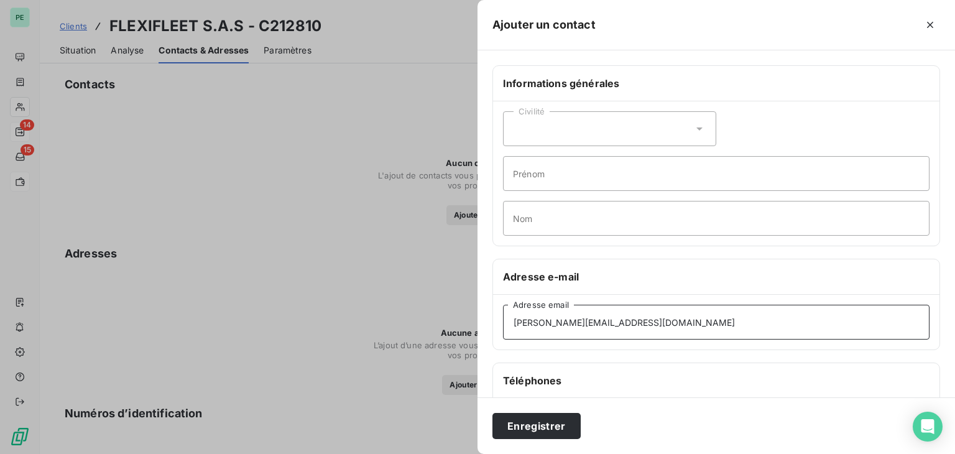
type input "[PERSON_NAME][EMAIL_ADDRESS][DOMAIN_NAME]"
click at [529, 119] on div "Civilité" at bounding box center [609, 128] width 213 height 35
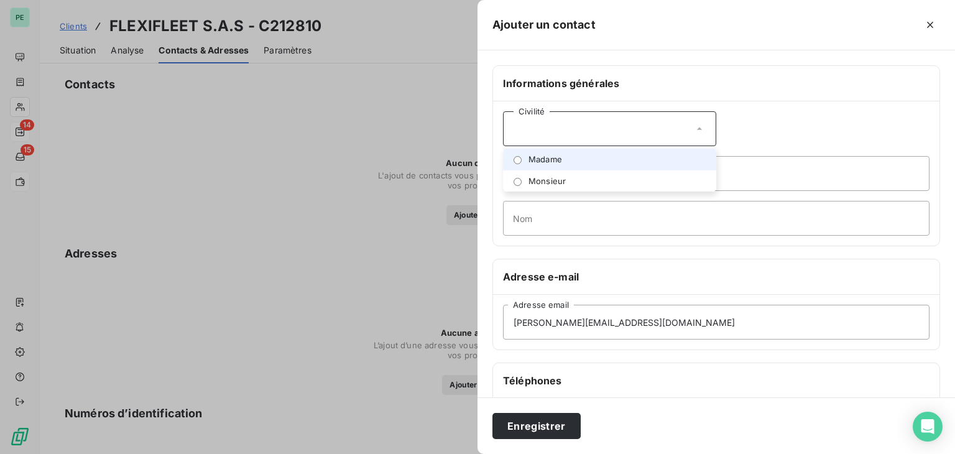
click at [535, 163] on span "Madame" at bounding box center [545, 160] width 34 height 12
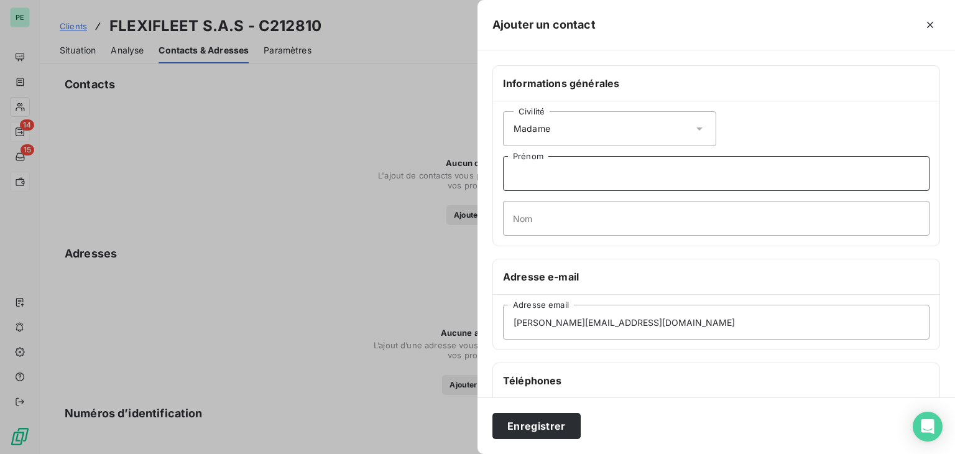
click at [532, 176] on input "Prénom" at bounding box center [716, 173] width 426 height 35
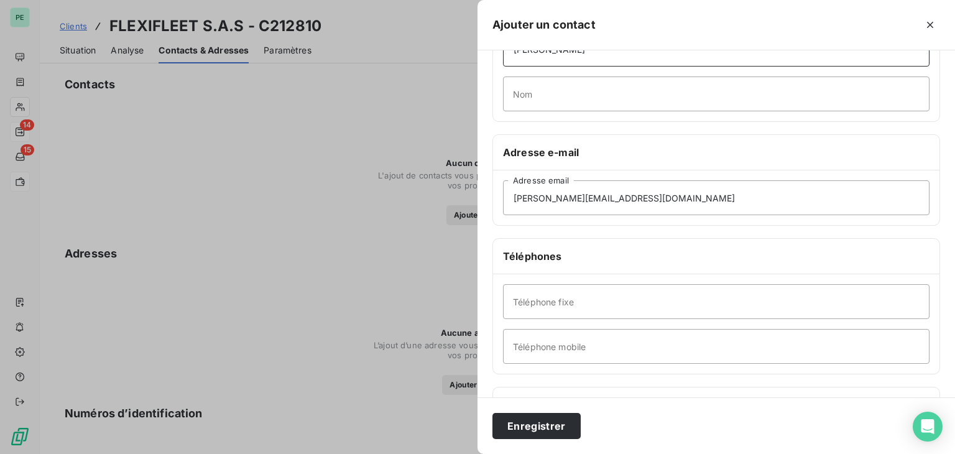
type input "[PERSON_NAME]"
click at [551, 344] on input "Téléphone mobile" at bounding box center [716, 346] width 426 height 35
type input "[PHONE_NUMBER]"
click at [553, 425] on button "Enregistrer" at bounding box center [536, 426] width 88 height 26
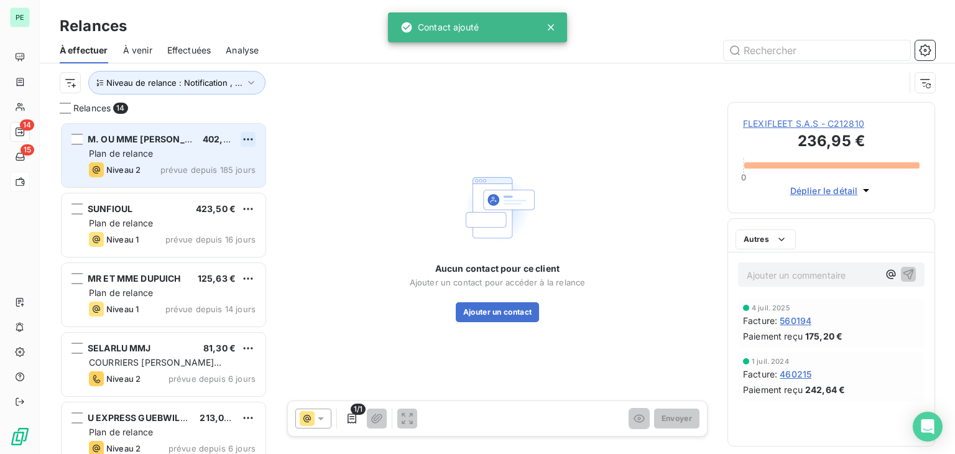
scroll to position [322, 198]
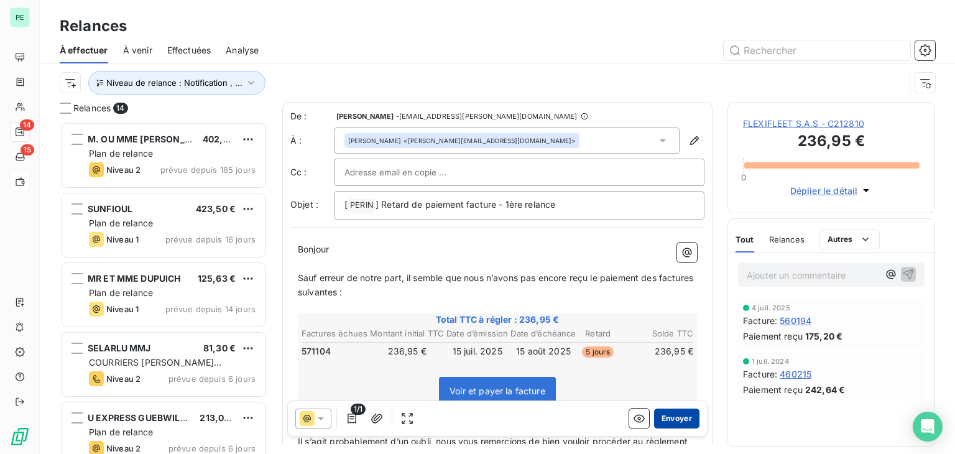
click at [672, 418] on button "Envoyer" at bounding box center [676, 418] width 45 height 20
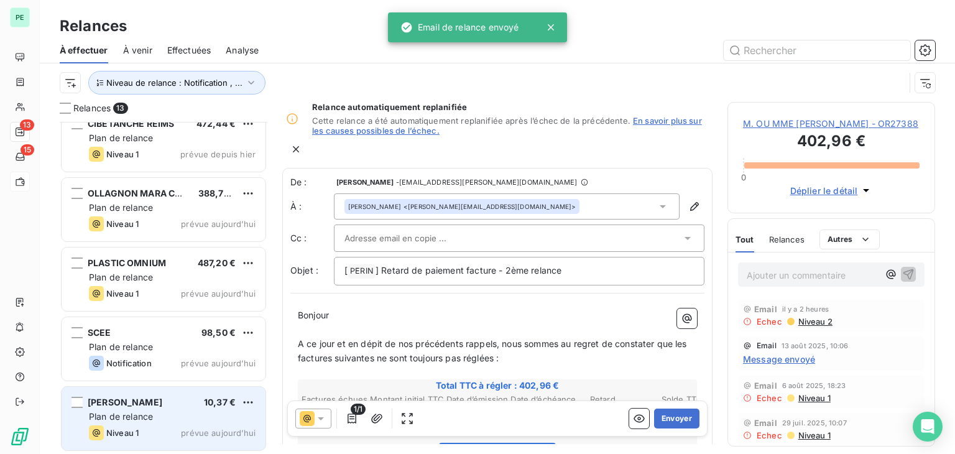
click at [184, 410] on div "Plan de relance" at bounding box center [172, 416] width 167 height 12
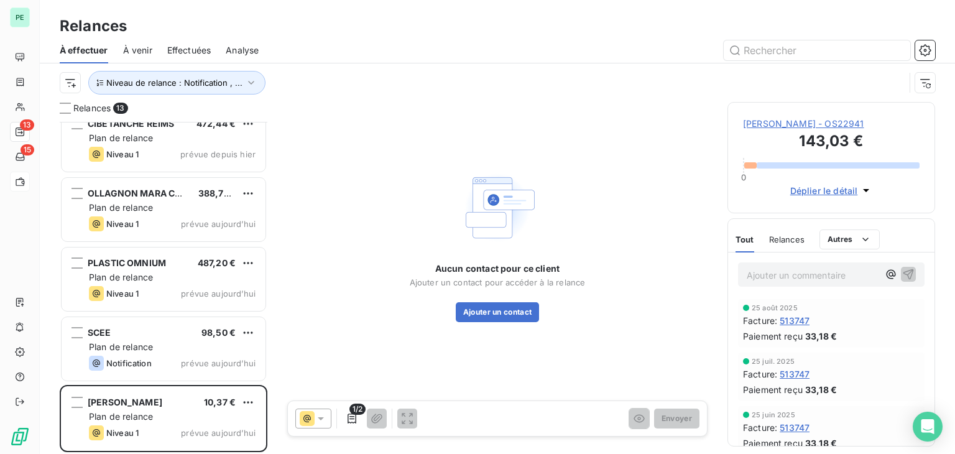
click at [826, 127] on span "[PERSON_NAME] - OS22941" at bounding box center [831, 123] width 177 height 12
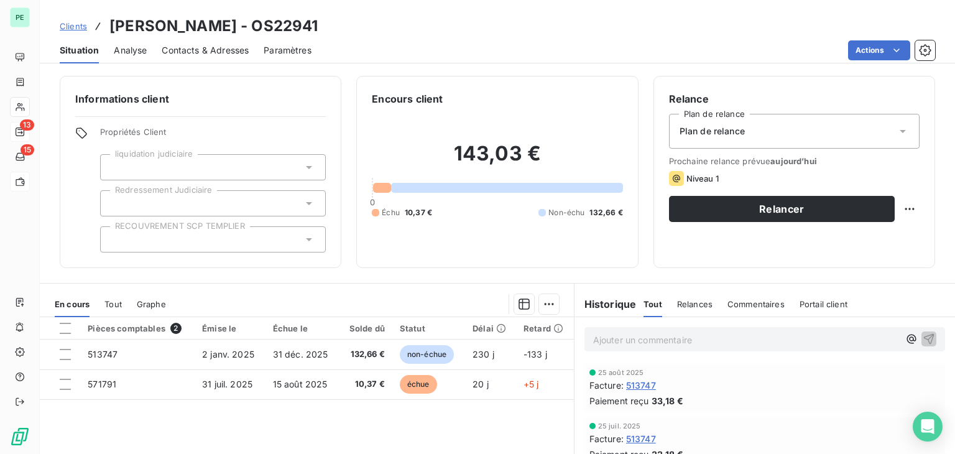
drag, startPoint x: 274, startPoint y: 26, endPoint x: 341, endPoint y: 27, distance: 67.1
click at [341, 27] on div "Clients [PERSON_NAME] - OS22941" at bounding box center [497, 26] width 915 height 22
copy h3 "OS22941"
click at [182, 60] on div "Contacts & Adresses" at bounding box center [205, 50] width 87 height 26
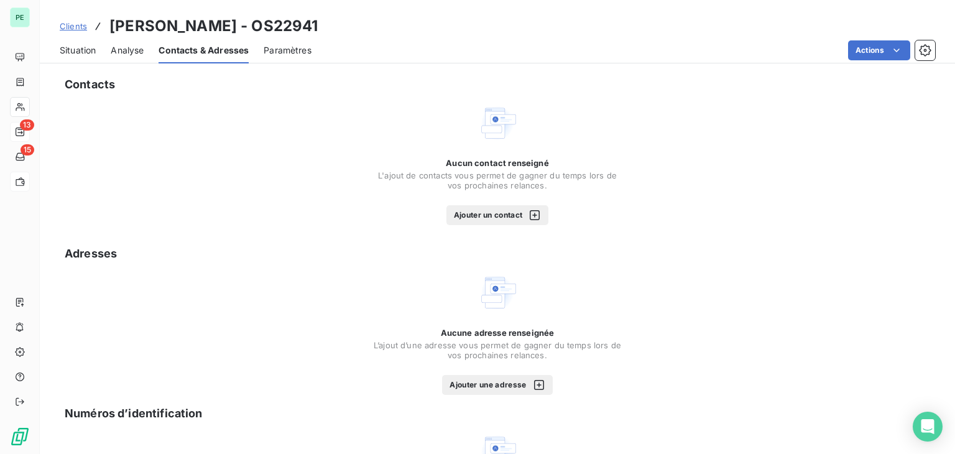
click at [456, 208] on button "Ajouter un contact" at bounding box center [497, 215] width 103 height 20
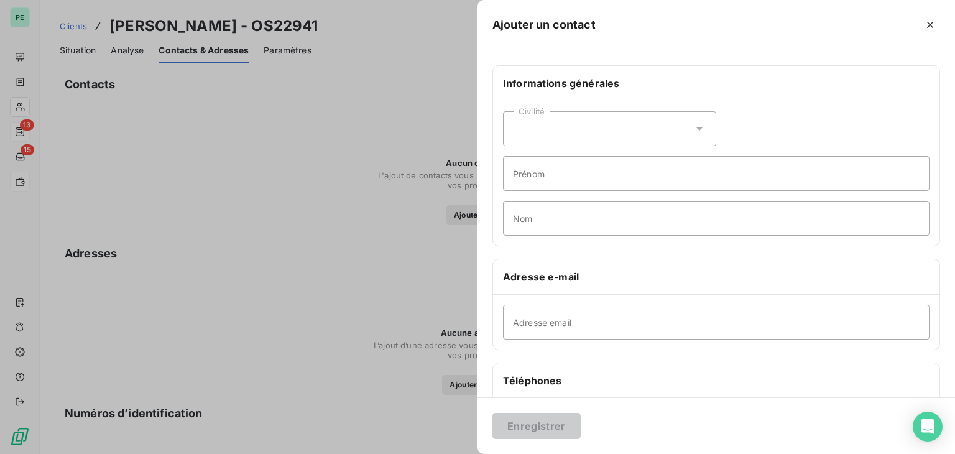
click at [535, 128] on div "Civilité" at bounding box center [609, 128] width 213 height 35
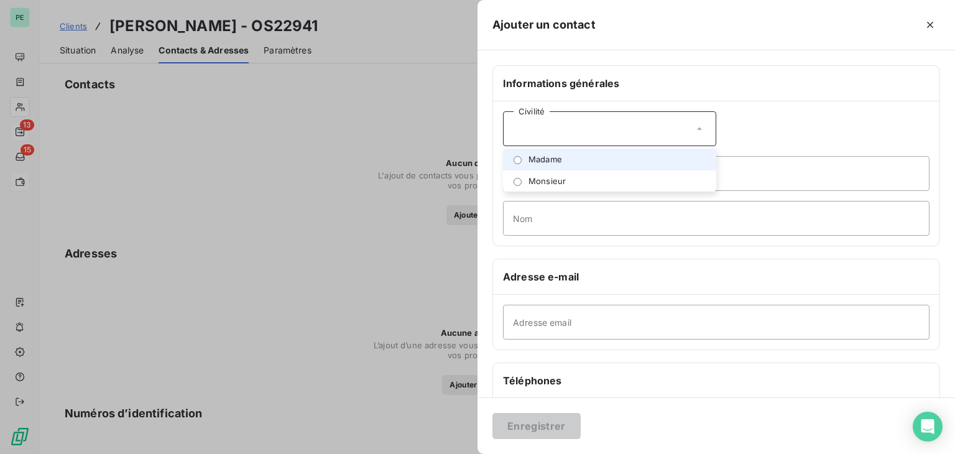
click at [551, 162] on span "Madame" at bounding box center [545, 160] width 34 height 12
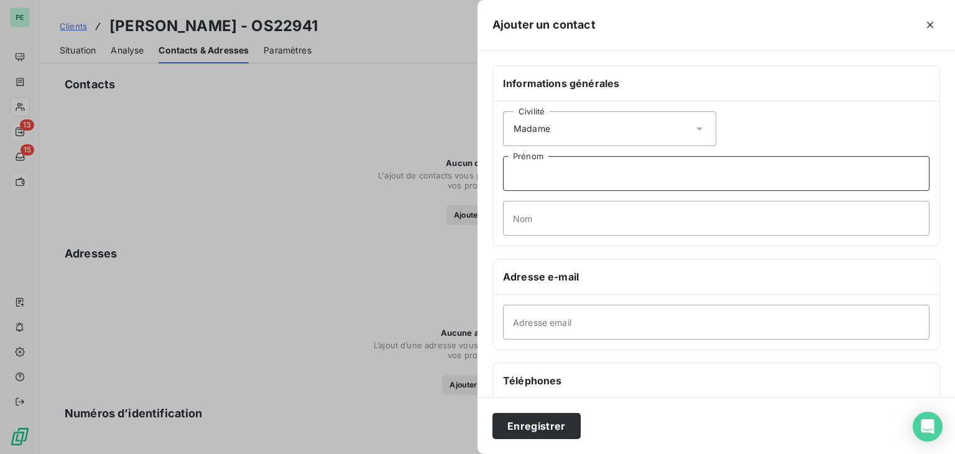
click at [549, 177] on input "Prénom" at bounding box center [716, 173] width 426 height 35
type input "[PERSON_NAME]"
click at [563, 205] on input "Nom" at bounding box center [716, 218] width 426 height 35
type input "[PERSON_NAME]"
click at [580, 313] on input "Adresse email" at bounding box center [716, 322] width 426 height 35
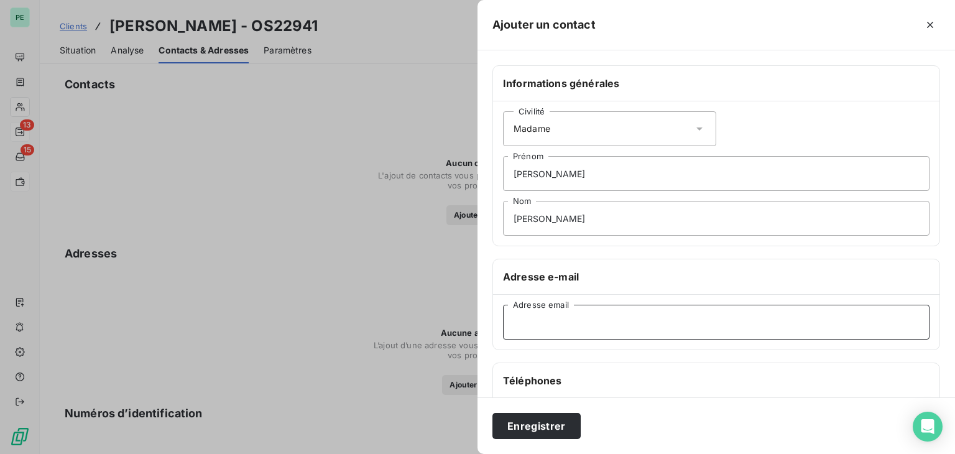
paste input "[EMAIL_ADDRESS][DOMAIN_NAME]"
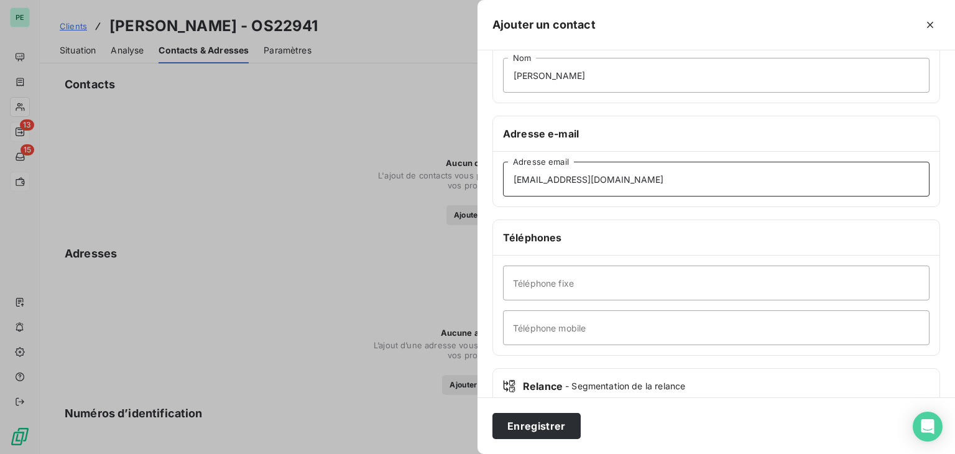
scroll to position [186, 0]
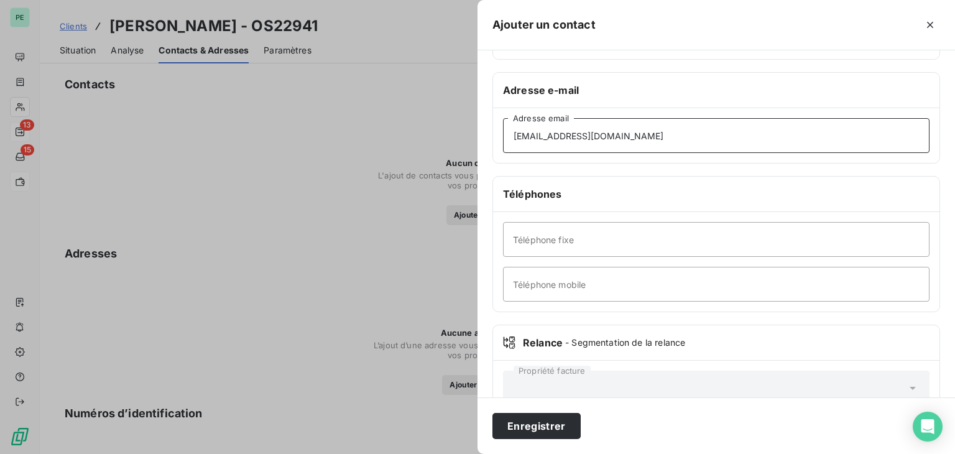
type input "[EMAIL_ADDRESS][DOMAIN_NAME]"
click at [547, 257] on div "Téléphone fixe Téléphone mobile" at bounding box center [716, 261] width 446 height 99
click at [550, 247] on input "Téléphone fixe" at bounding box center [716, 239] width 426 height 35
type input "[PHONE_NUMBER]"
click at [555, 420] on button "Enregistrer" at bounding box center [536, 426] width 88 height 26
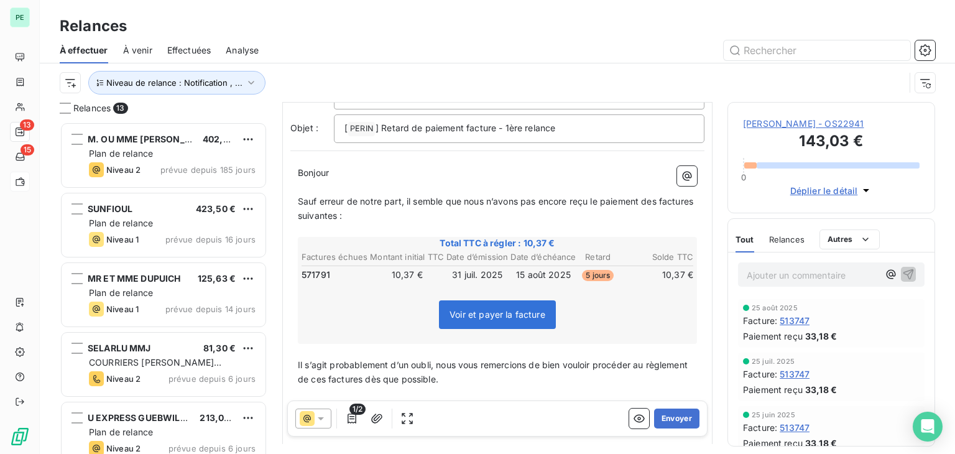
scroll to position [124, 0]
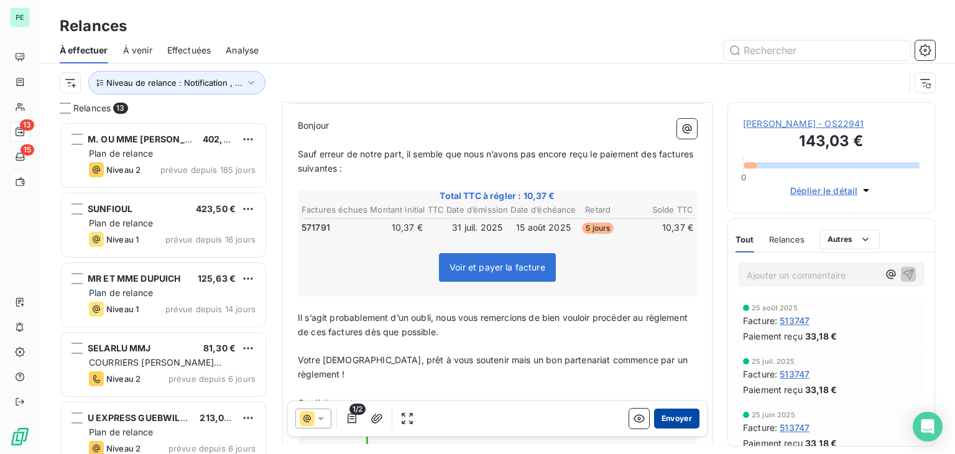
click at [673, 418] on button "Envoyer" at bounding box center [676, 418] width 45 height 20
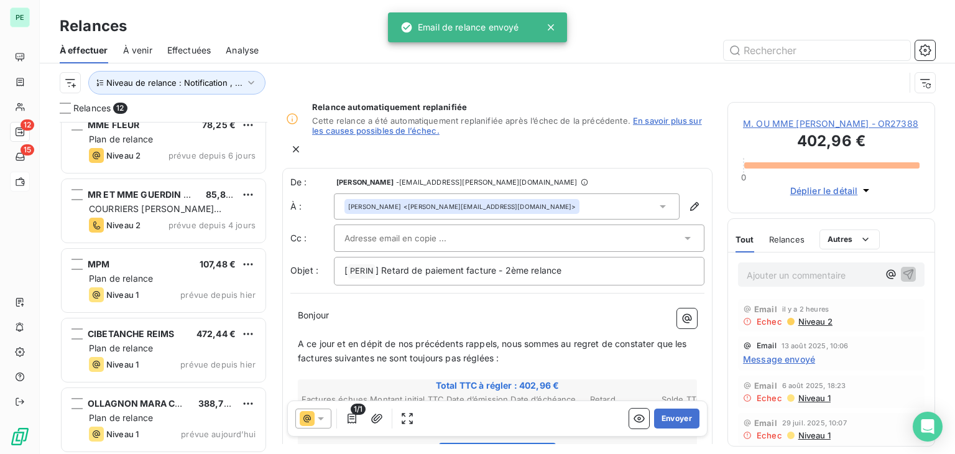
scroll to position [504, 0]
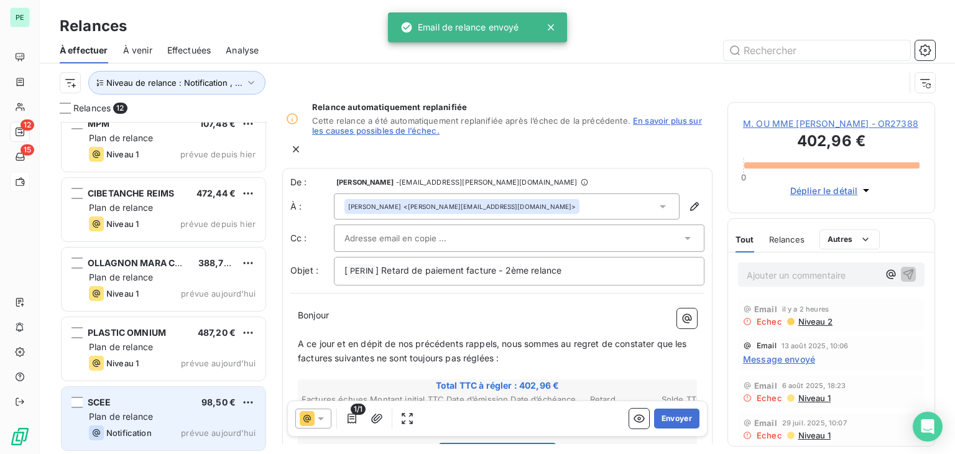
click at [167, 410] on div "Plan de relance" at bounding box center [172, 416] width 167 height 12
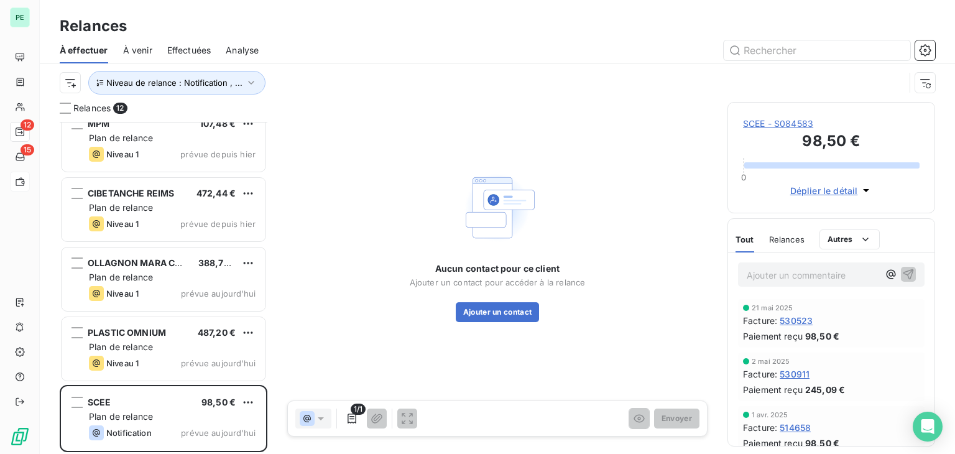
click at [806, 122] on span "SCEE - S084583" at bounding box center [831, 123] width 177 height 12
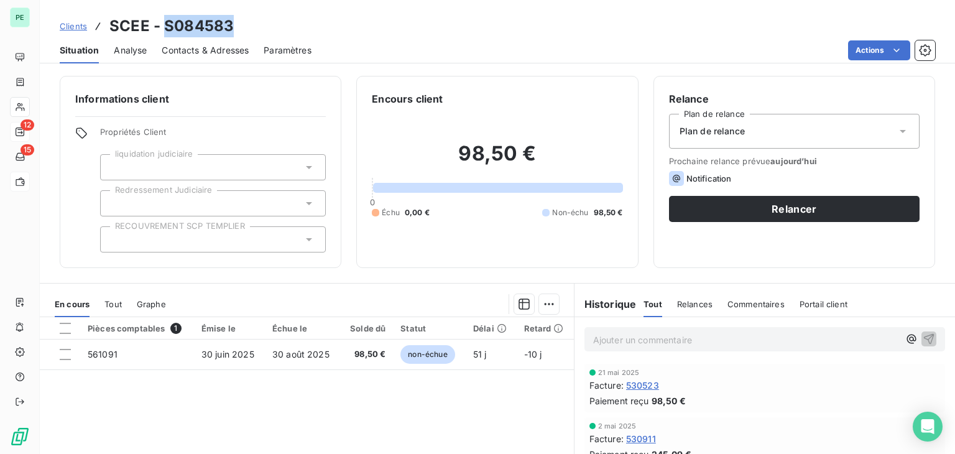
drag, startPoint x: 167, startPoint y: 22, endPoint x: 228, endPoint y: 22, distance: 60.9
click at [228, 22] on h3 "SCEE - S084583" at bounding box center [171, 26] width 124 height 22
copy h3 "S084583"
click at [202, 51] on span "Contacts & Adresses" at bounding box center [205, 50] width 87 height 12
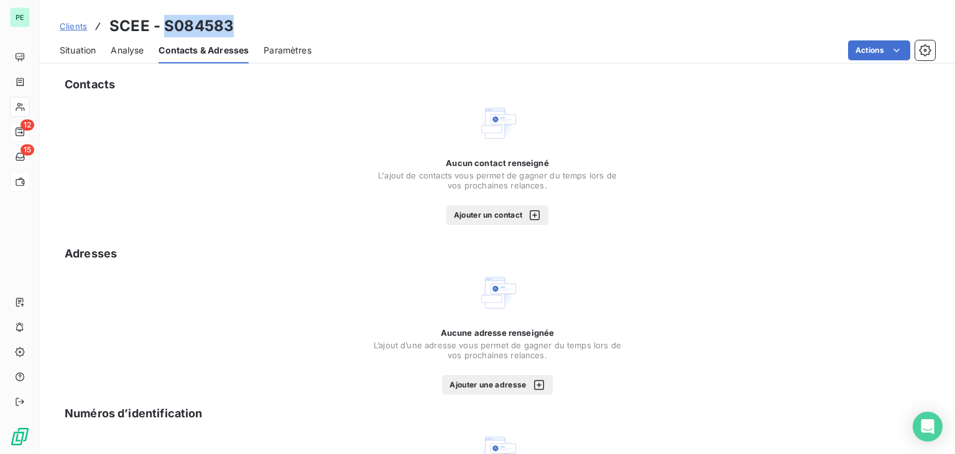
click at [500, 215] on button "Ajouter un contact" at bounding box center [497, 215] width 103 height 20
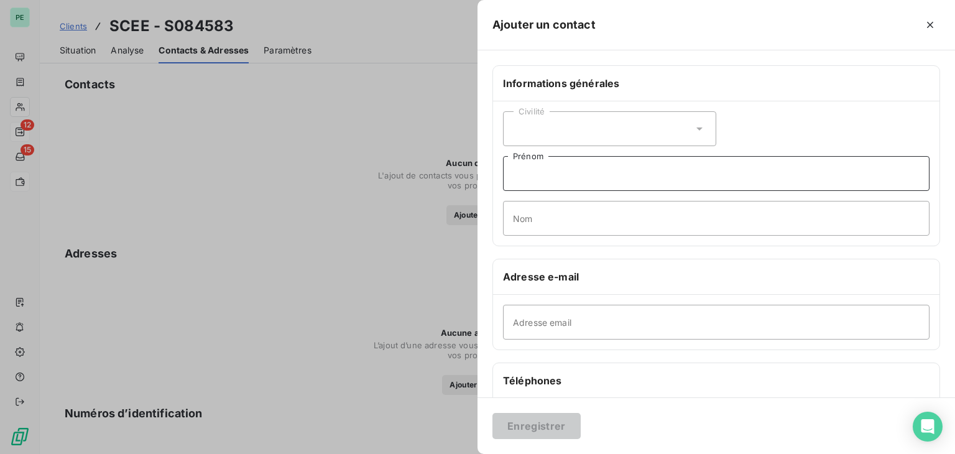
click at [548, 178] on input "Prénom" at bounding box center [716, 173] width 426 height 35
type input "Comptabilité"
click at [574, 324] on input "Adresse email" at bounding box center [716, 322] width 426 height 35
paste input "[EMAIL_ADDRESS][DOMAIN_NAME]"
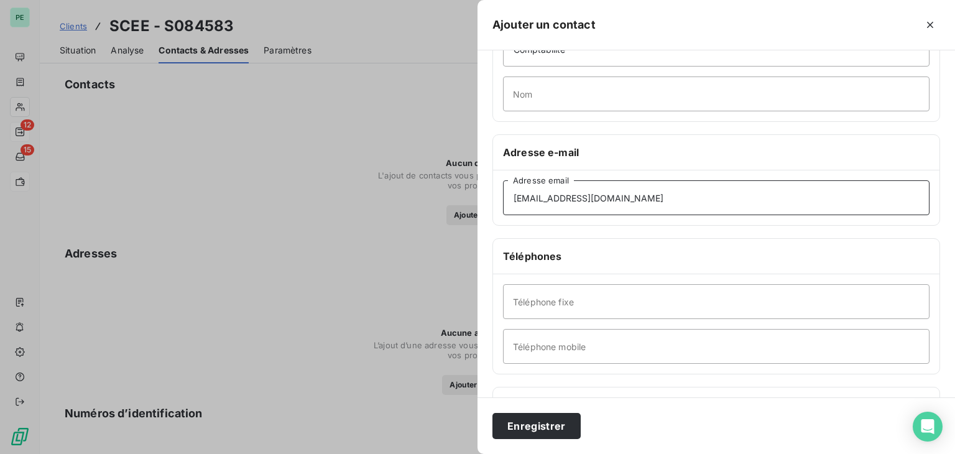
scroll to position [186, 0]
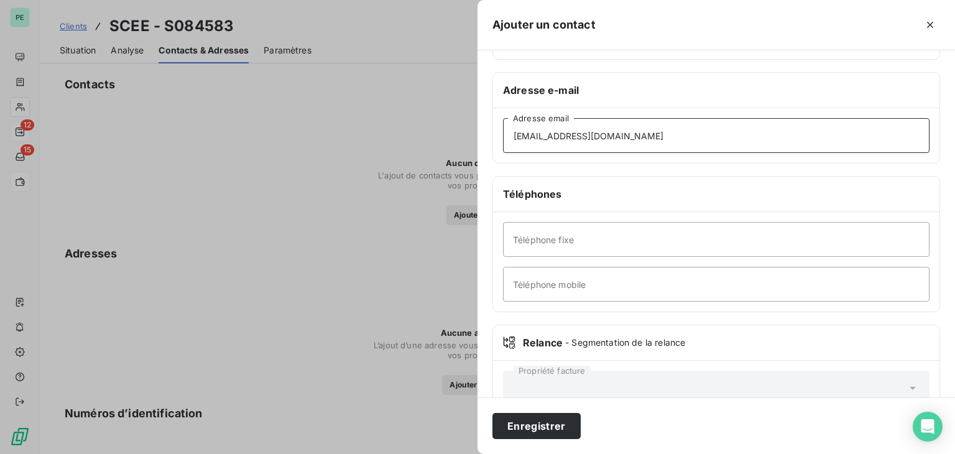
type input "[EMAIL_ADDRESS][DOMAIN_NAME]"
click at [573, 252] on input "Téléphone fixe" at bounding box center [716, 239] width 426 height 35
type input "[PHONE_NUMBER]"
click at [556, 413] on button "Enregistrer" at bounding box center [536, 426] width 88 height 26
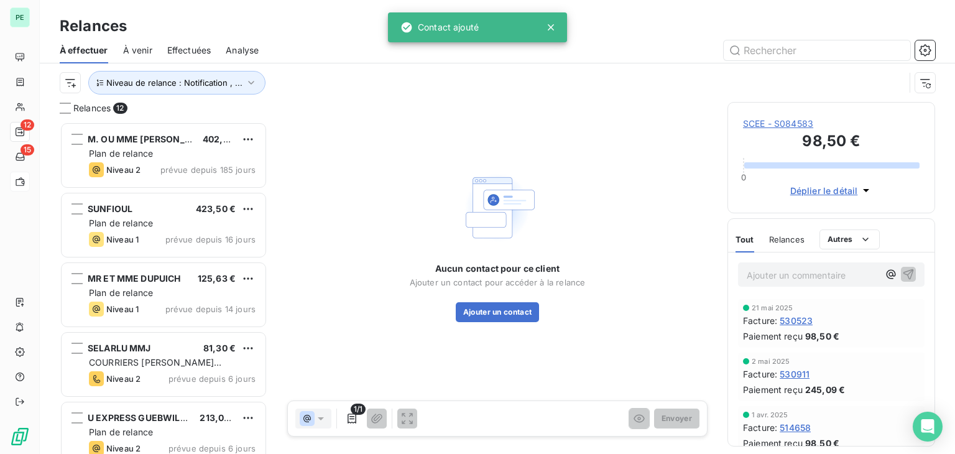
scroll to position [322, 198]
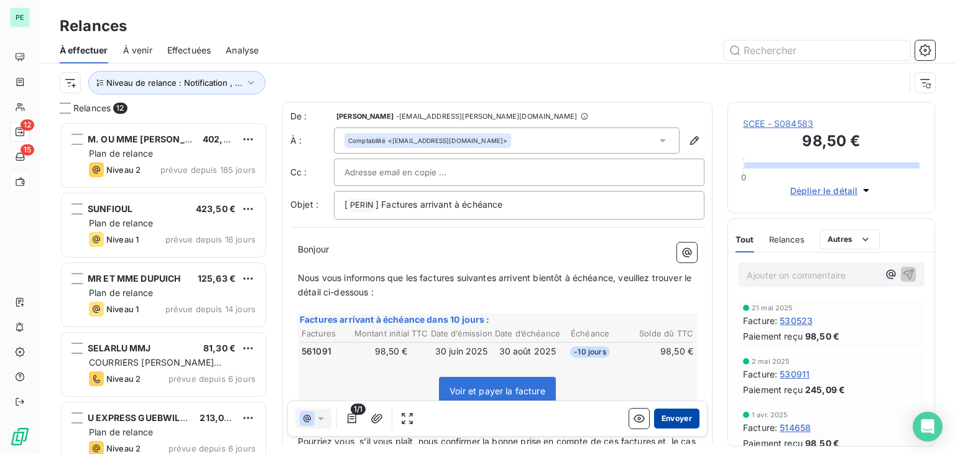
click at [670, 415] on button "Envoyer" at bounding box center [676, 418] width 45 height 20
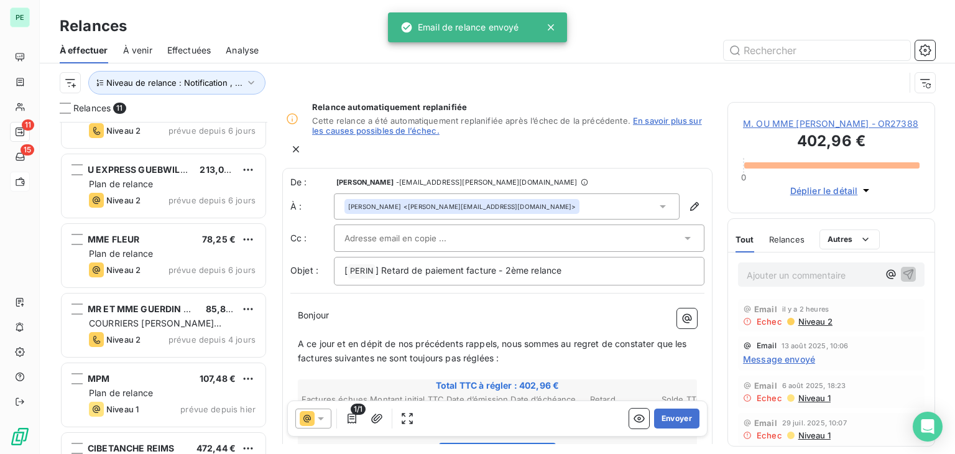
scroll to position [434, 0]
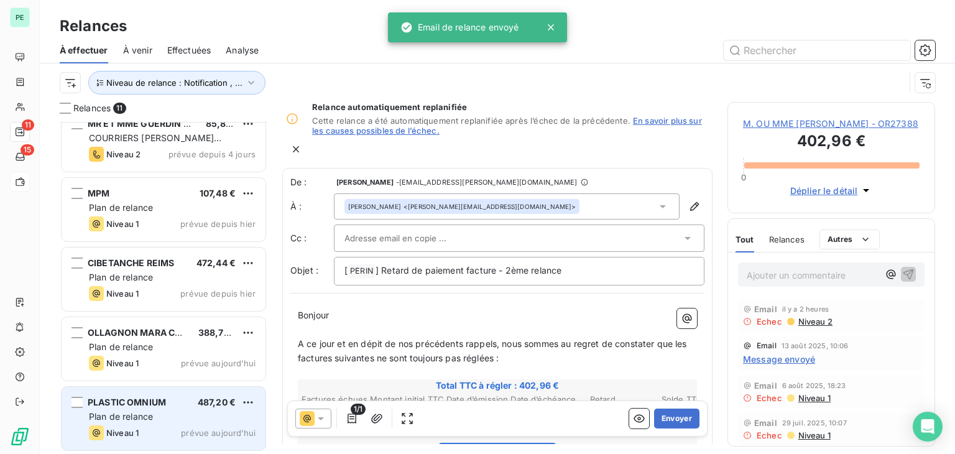
click at [206, 410] on div "Plan de relance" at bounding box center [172, 416] width 167 height 12
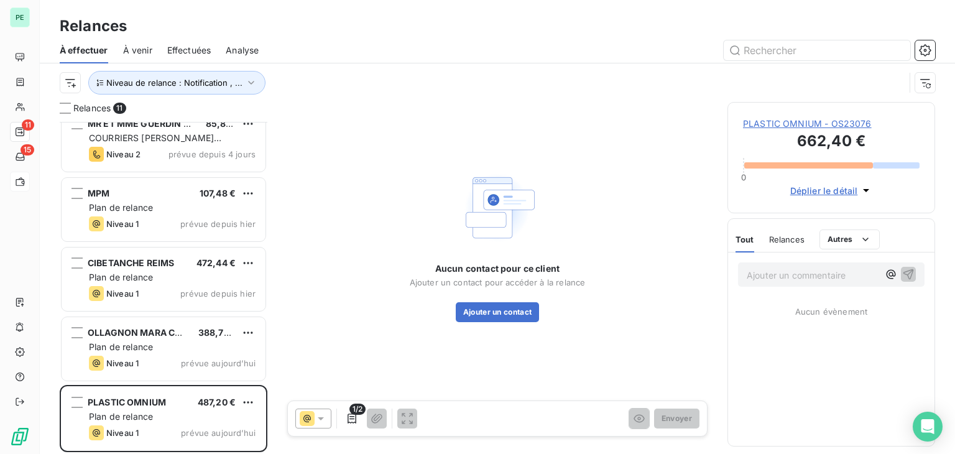
click at [837, 126] on span "PLASTIC OMNIUM - OS23076" at bounding box center [831, 123] width 177 height 12
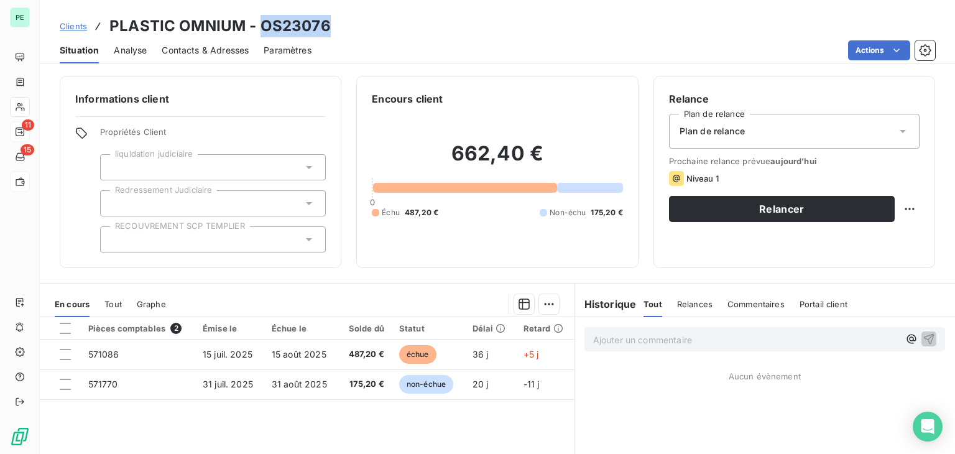
drag, startPoint x: 262, startPoint y: 23, endPoint x: 344, endPoint y: 25, distance: 82.7
click at [344, 25] on div "Clients PLASTIC OMNIUM - OS23076" at bounding box center [497, 26] width 915 height 22
copy h3 "OS23076"
click at [206, 48] on span "Contacts & Adresses" at bounding box center [205, 50] width 87 height 12
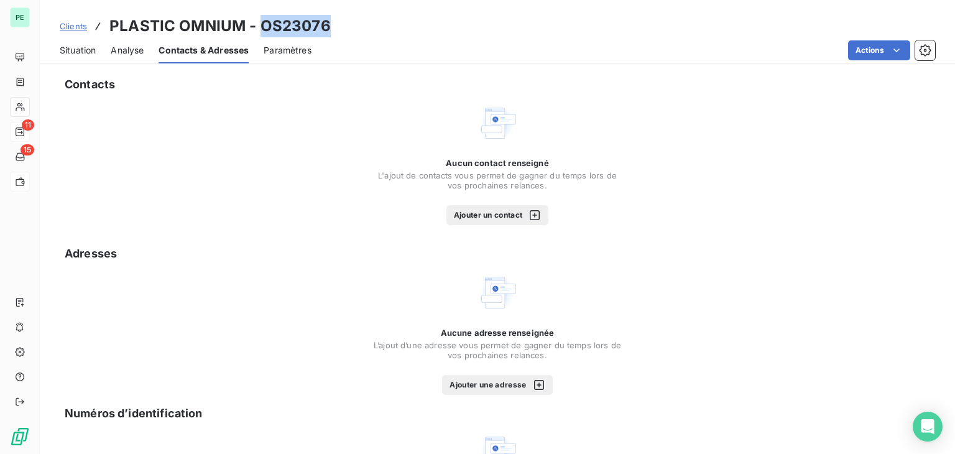
click at [490, 206] on button "Ajouter un contact" at bounding box center [497, 215] width 103 height 20
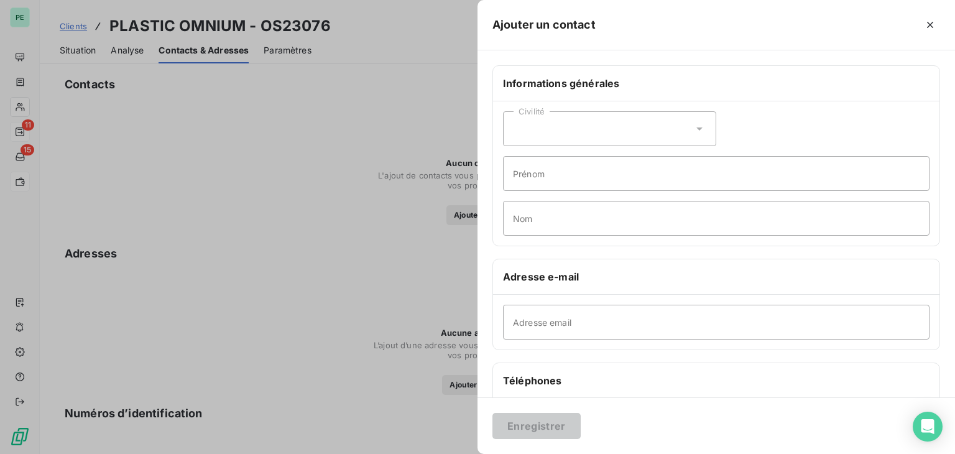
click at [583, 137] on div "Civilité" at bounding box center [609, 128] width 213 height 35
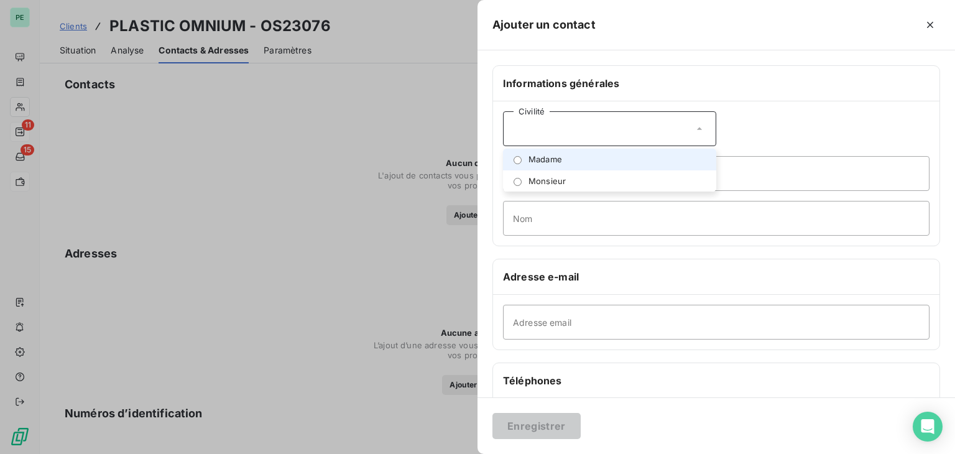
click at [583, 137] on div "Civilité" at bounding box center [609, 128] width 213 height 35
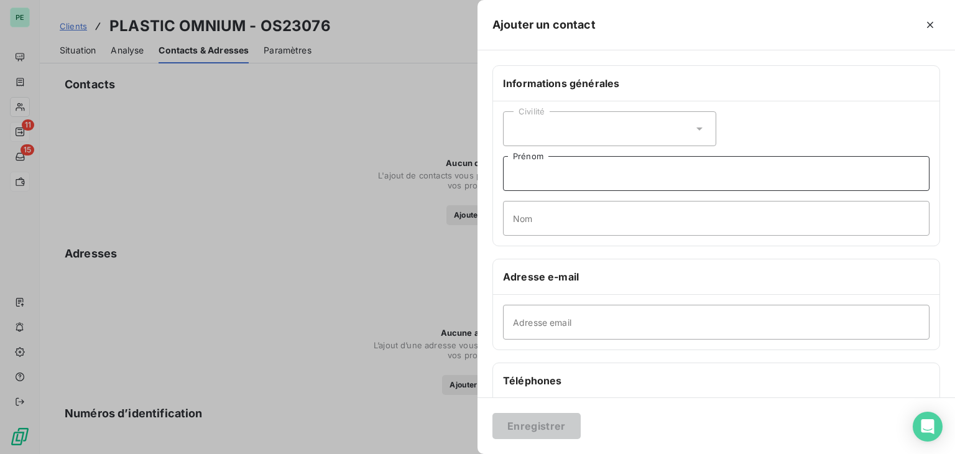
click at [581, 162] on input "Prénom" at bounding box center [716, 173] width 426 height 35
type input "Comptabilité"
click at [552, 317] on input "Adresse email" at bounding box center [716, 322] width 426 height 35
paste input "[EMAIL_ADDRESS][DOMAIN_NAME]"
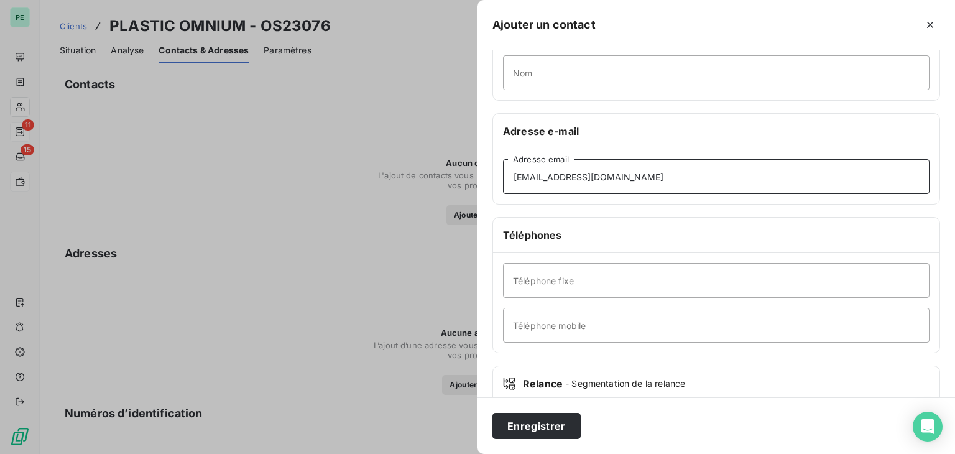
scroll to position [186, 0]
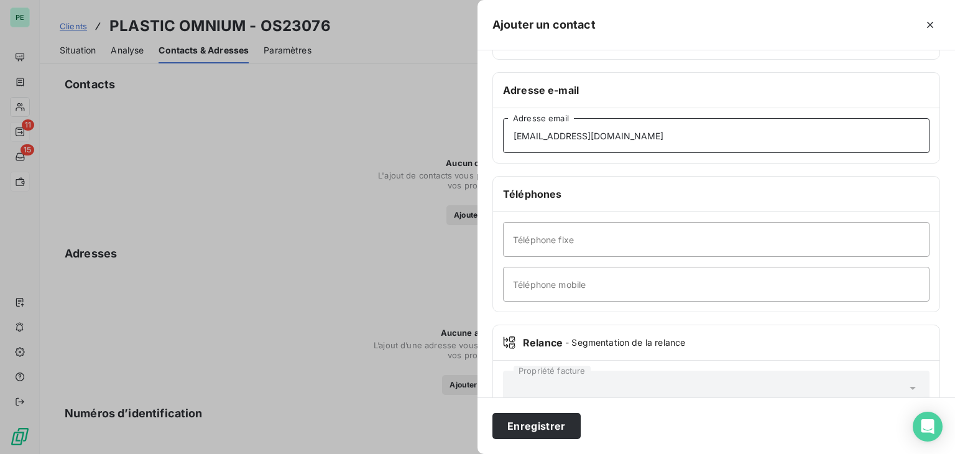
type input "[EMAIL_ADDRESS][DOMAIN_NAME]"
click at [571, 242] on input "Téléphone fixe" at bounding box center [716, 239] width 426 height 35
type input "[PHONE_NUMBER]"
click at [543, 431] on button "Enregistrer" at bounding box center [536, 426] width 88 height 26
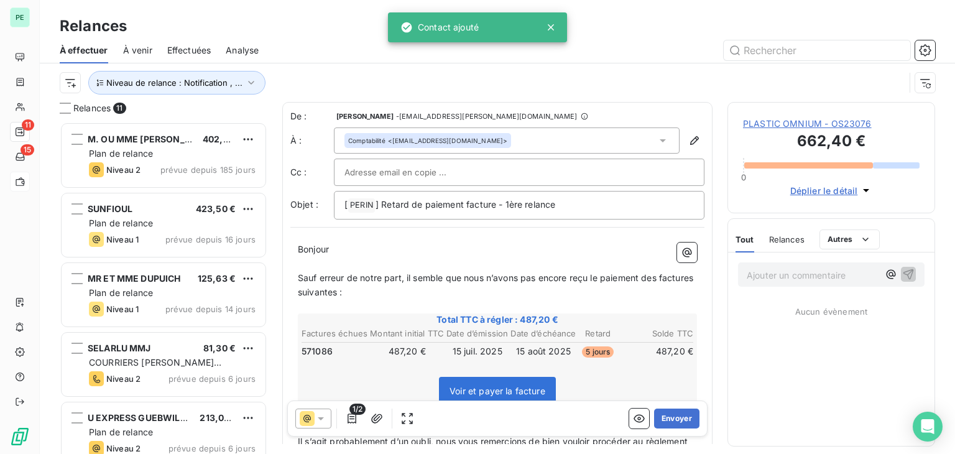
scroll to position [322, 198]
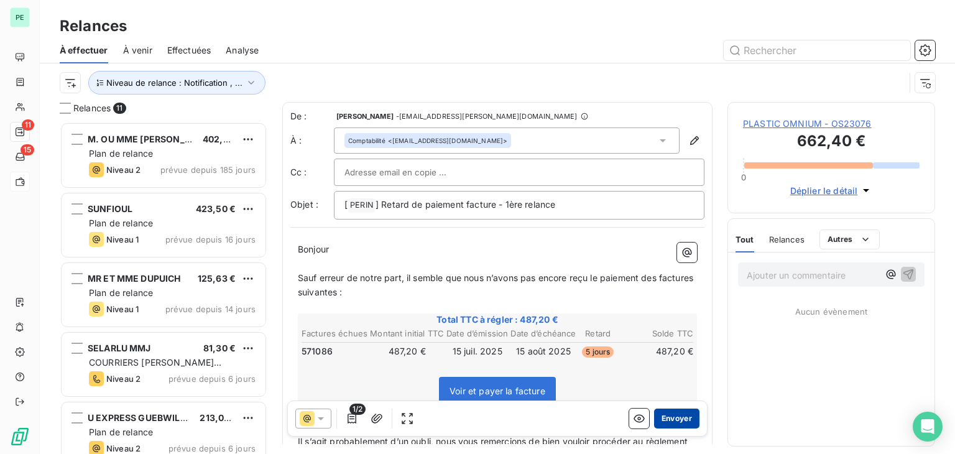
click at [664, 418] on button "Envoyer" at bounding box center [676, 418] width 45 height 20
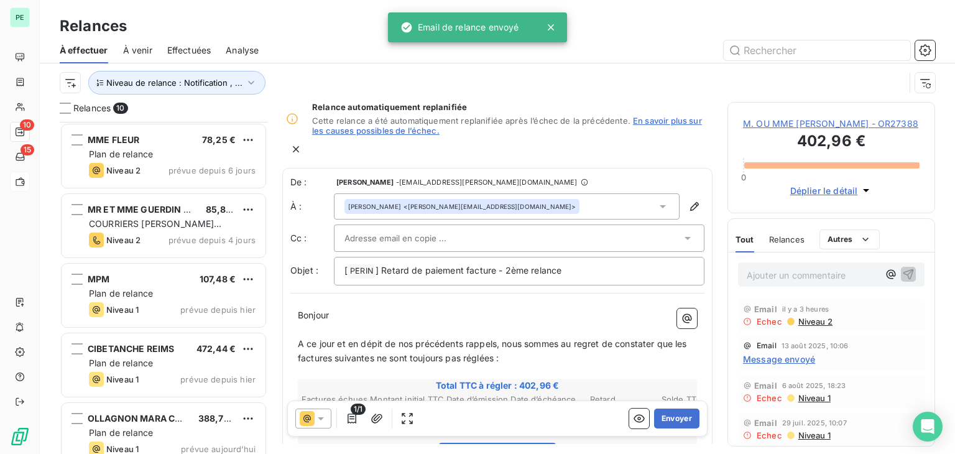
scroll to position [364, 0]
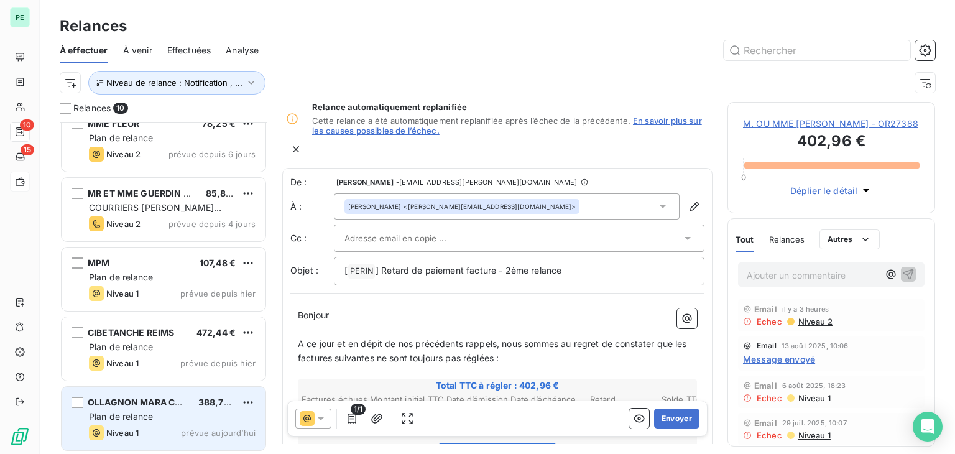
click at [183, 412] on div "Plan de relance" at bounding box center [172, 416] width 167 height 12
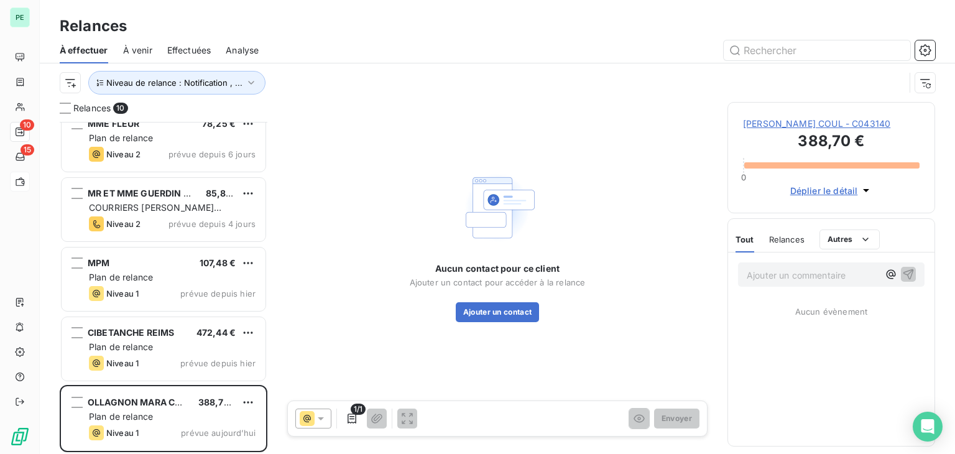
click at [806, 126] on span "[PERSON_NAME] COUL - C043140" at bounding box center [831, 123] width 177 height 12
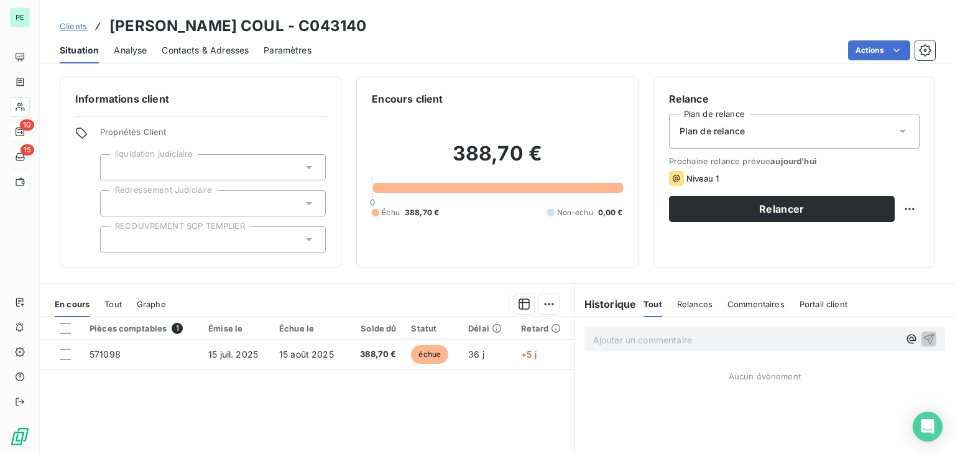
click at [323, 28] on h3 "[PERSON_NAME] COUL - C043140" at bounding box center [237, 26] width 257 height 22
drag, startPoint x: 308, startPoint y: 28, endPoint x: 353, endPoint y: 30, distance: 44.8
click at [353, 30] on h3 "[PERSON_NAME] COUL - C043140" at bounding box center [237, 26] width 257 height 22
click at [322, 30] on h3 "[PERSON_NAME] COUL - C043140" at bounding box center [237, 26] width 257 height 22
drag, startPoint x: 306, startPoint y: 28, endPoint x: 394, endPoint y: 28, distance: 88.3
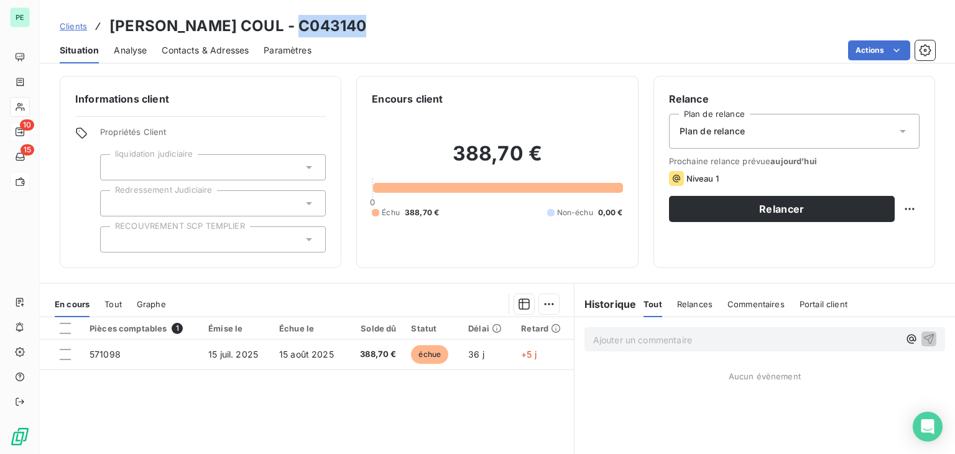
click at [394, 28] on div "Clients [PERSON_NAME] COUL - C043140" at bounding box center [497, 26] width 915 height 22
copy h3 "C043140"
drag, startPoint x: 196, startPoint y: 45, endPoint x: 218, endPoint y: 52, distance: 22.2
click at [196, 45] on span "Contacts & Adresses" at bounding box center [205, 50] width 87 height 12
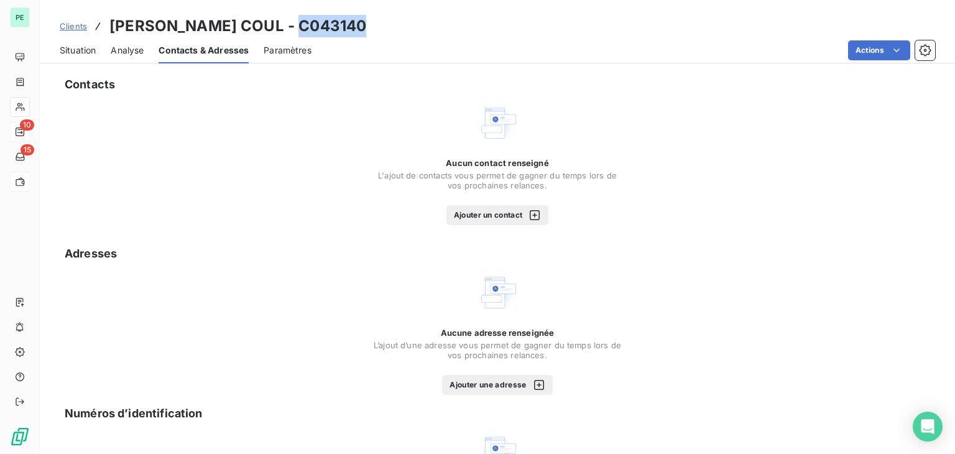
click at [497, 213] on button "Ajouter un contact" at bounding box center [497, 215] width 103 height 20
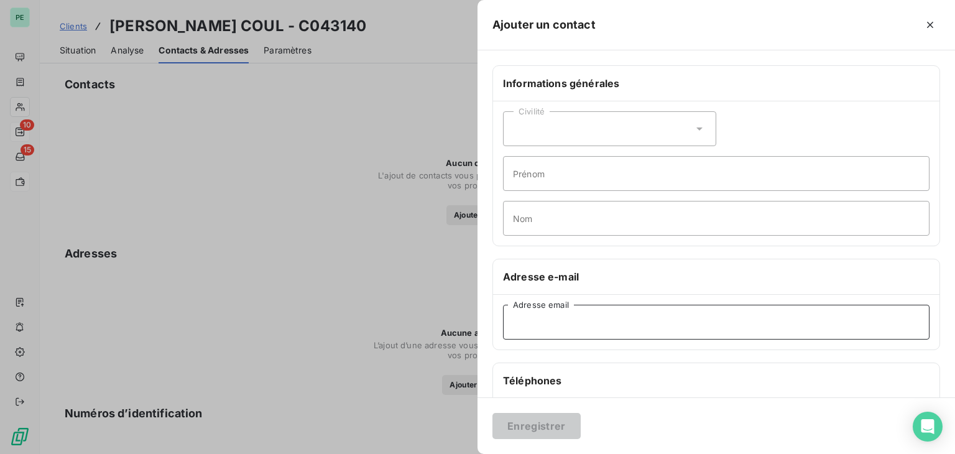
click at [572, 316] on input "Adresse email" at bounding box center [716, 322] width 426 height 35
paste input "[EMAIL_ADDRESS][DOMAIN_NAME]"
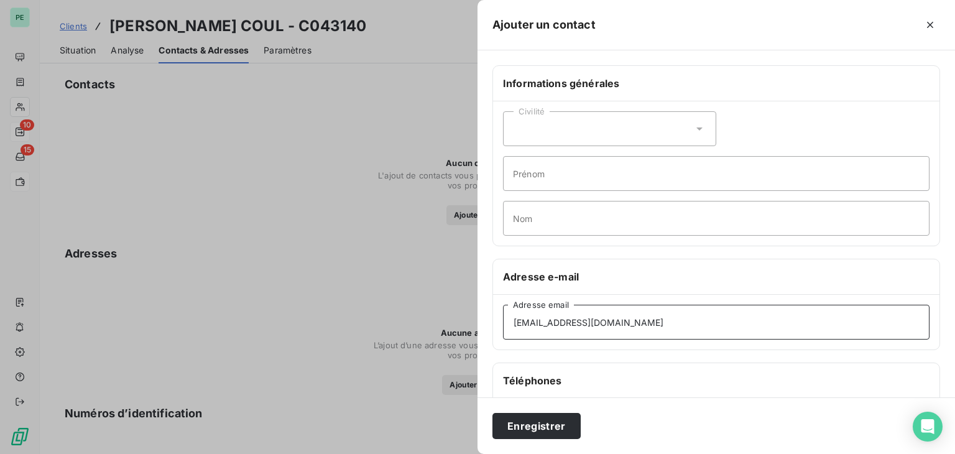
type input "[EMAIL_ADDRESS][DOMAIN_NAME]"
click at [535, 121] on div "Civilité" at bounding box center [609, 128] width 213 height 35
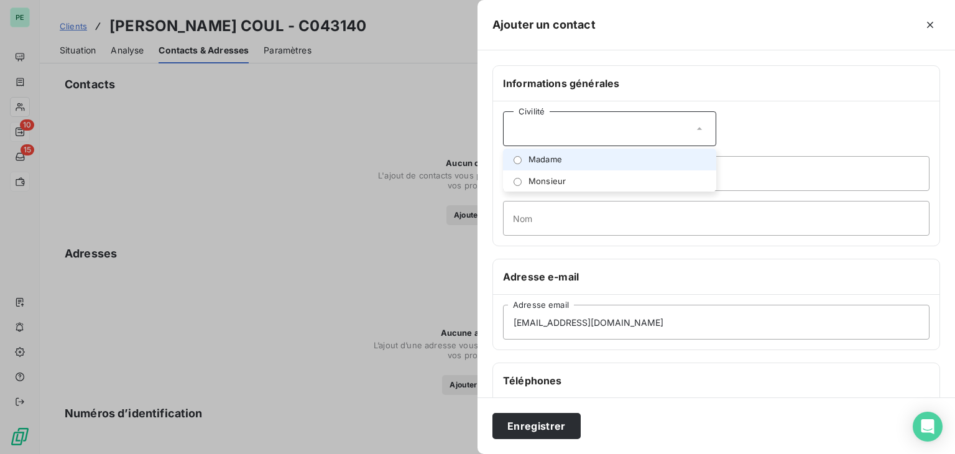
click at [540, 162] on span "Madame" at bounding box center [545, 160] width 34 height 12
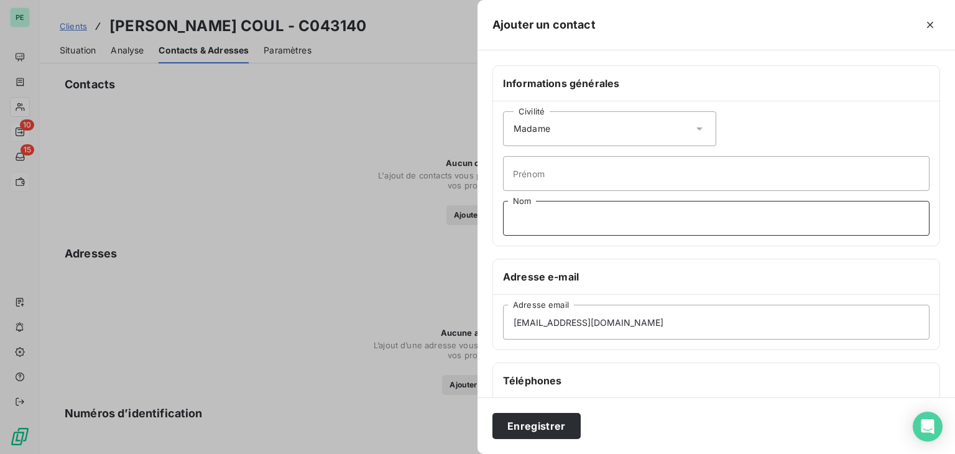
click at [537, 216] on input "Nom" at bounding box center [716, 218] width 426 height 35
type input "MARA"
click at [550, 421] on button "Enregistrer" at bounding box center [536, 426] width 88 height 26
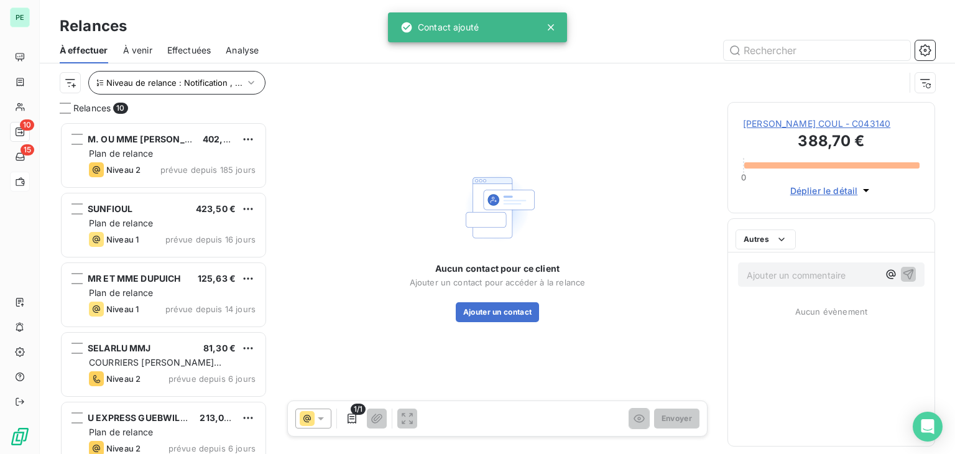
scroll to position [322, 198]
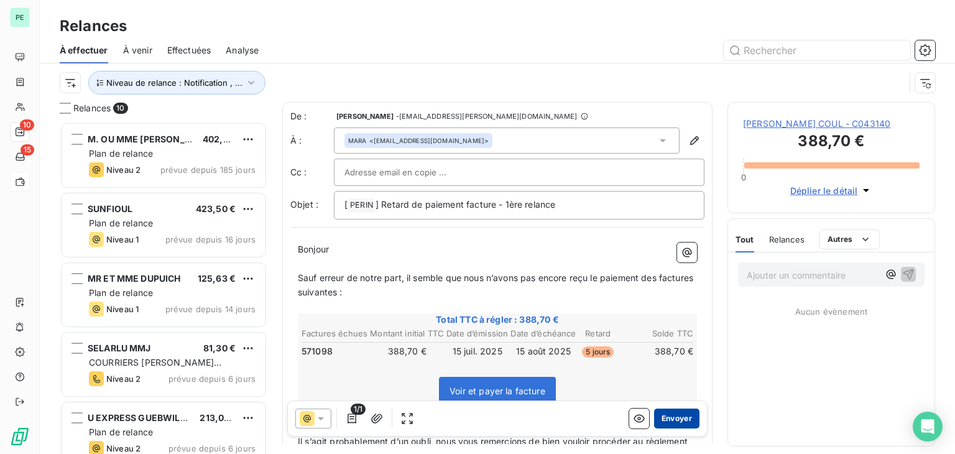
click at [670, 417] on button "Envoyer" at bounding box center [676, 418] width 45 height 20
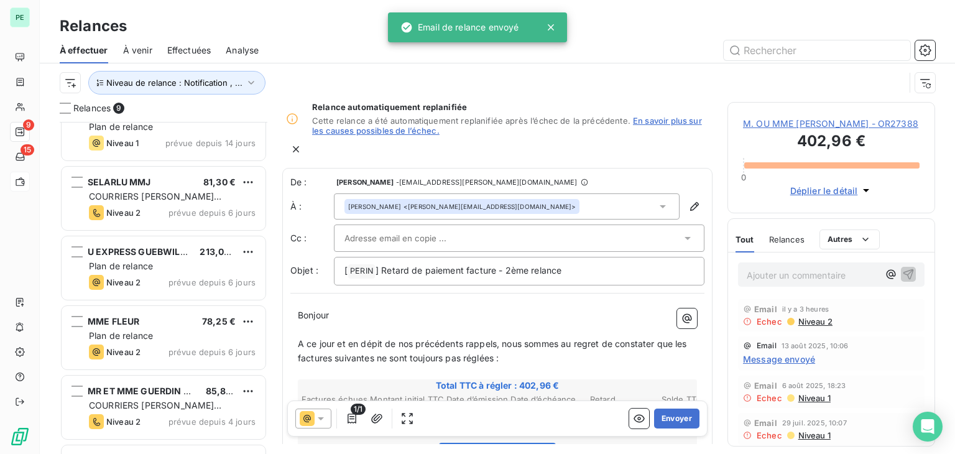
scroll to position [295, 0]
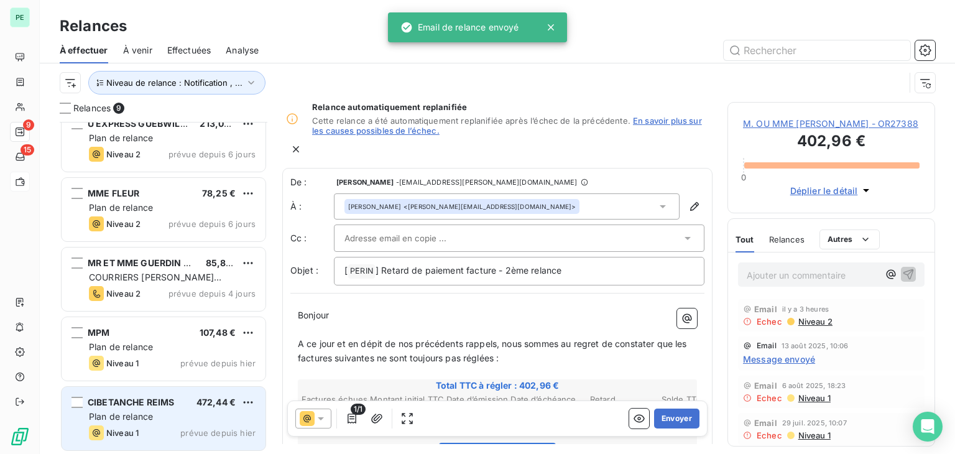
click at [183, 425] on div "Niveau 1 prévue depuis hier" at bounding box center [172, 432] width 167 height 15
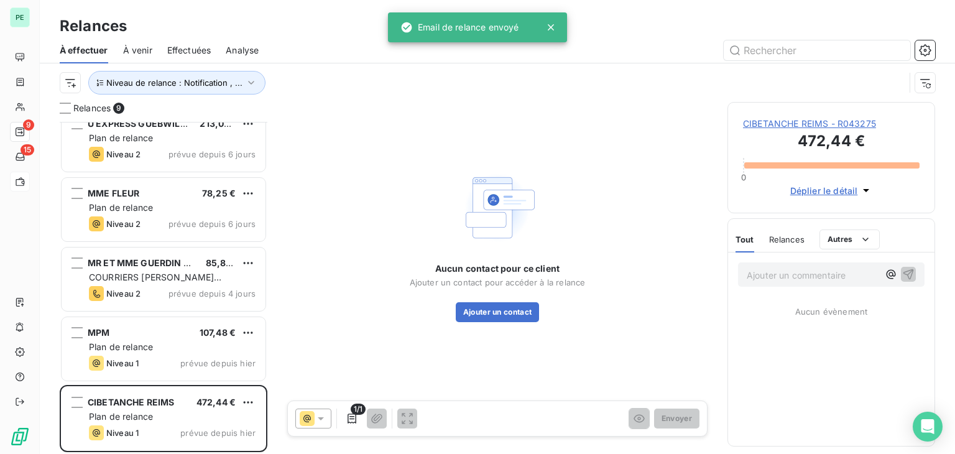
click at [873, 126] on span "CIBETANCHE REIMS - R043275" at bounding box center [831, 123] width 177 height 12
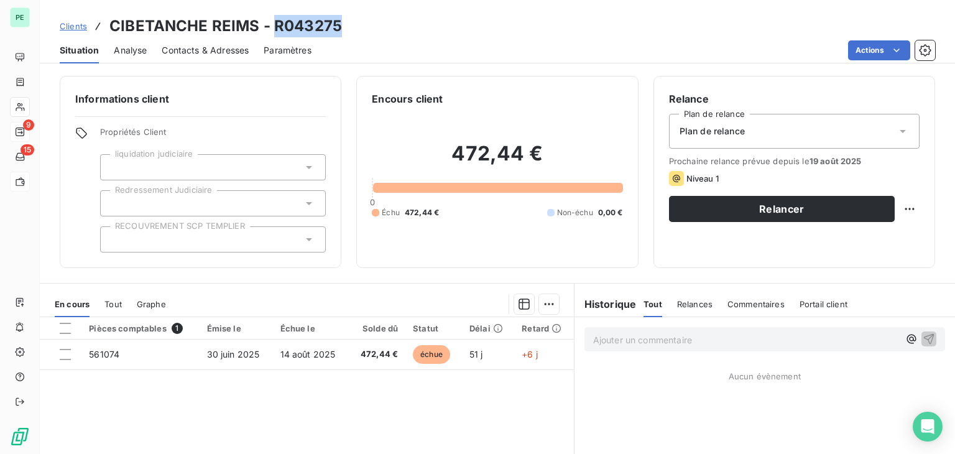
drag, startPoint x: 274, startPoint y: 25, endPoint x: 357, endPoint y: 25, distance: 83.3
click at [357, 25] on div "Clients CIBETANCHE REIMS - R043275" at bounding box center [497, 26] width 915 height 22
copy h3 "R043275"
click at [196, 49] on span "Contacts & Adresses" at bounding box center [205, 50] width 87 height 12
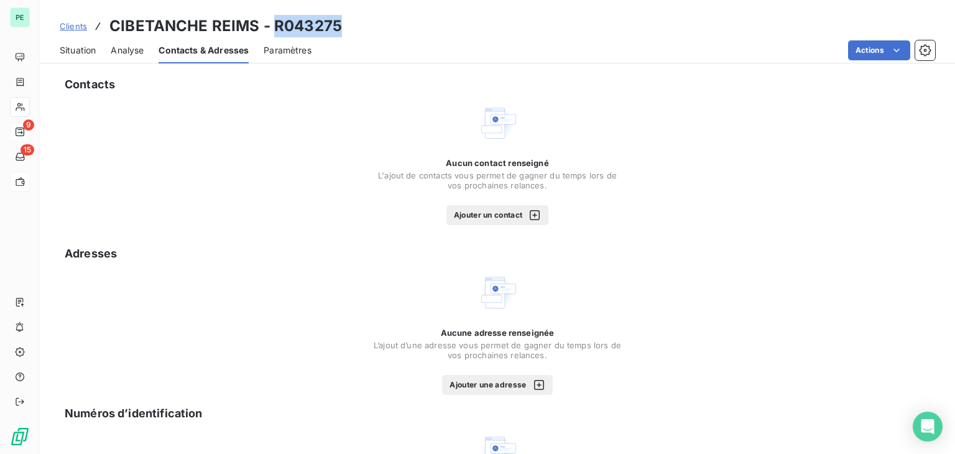
click at [499, 208] on button "Ajouter un contact" at bounding box center [497, 215] width 103 height 20
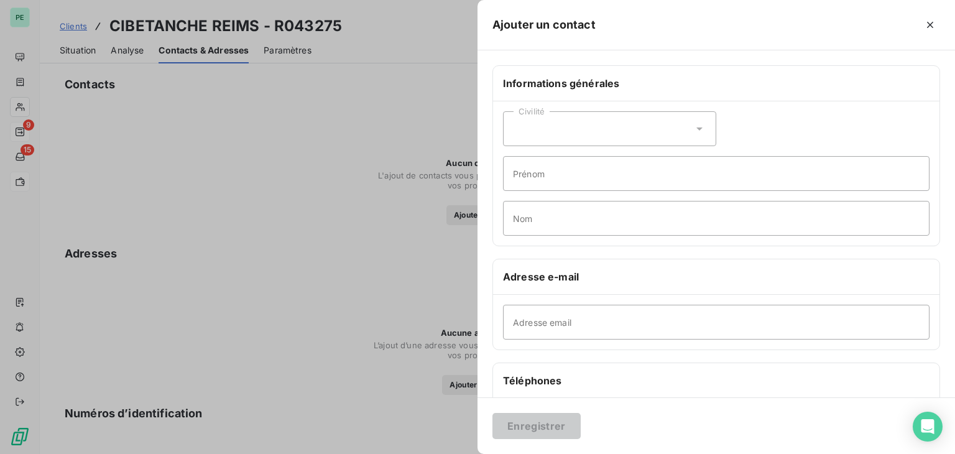
click at [553, 113] on div "Civilité" at bounding box center [609, 128] width 213 height 35
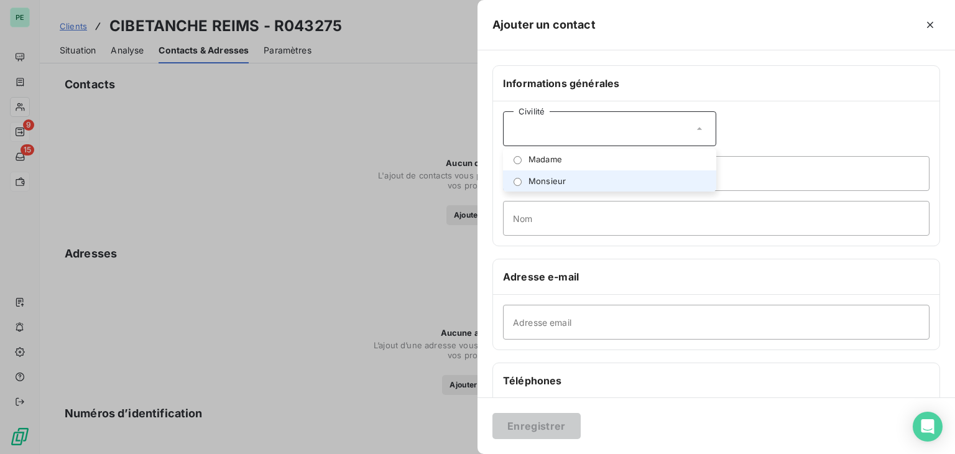
click at [564, 180] on span "Monsieur" at bounding box center [546, 181] width 37 height 12
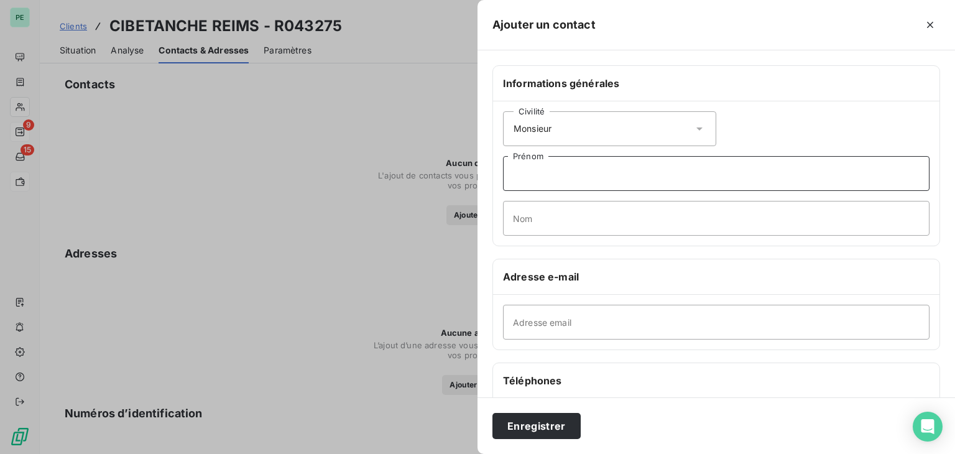
click at [560, 166] on input "Prénom" at bounding box center [716, 173] width 426 height 35
type input "[PERSON_NAME]"
click at [551, 224] on input "Nom" at bounding box center [716, 218] width 426 height 35
type input "FRERE"
click at [568, 320] on input "Adresse email" at bounding box center [716, 322] width 426 height 35
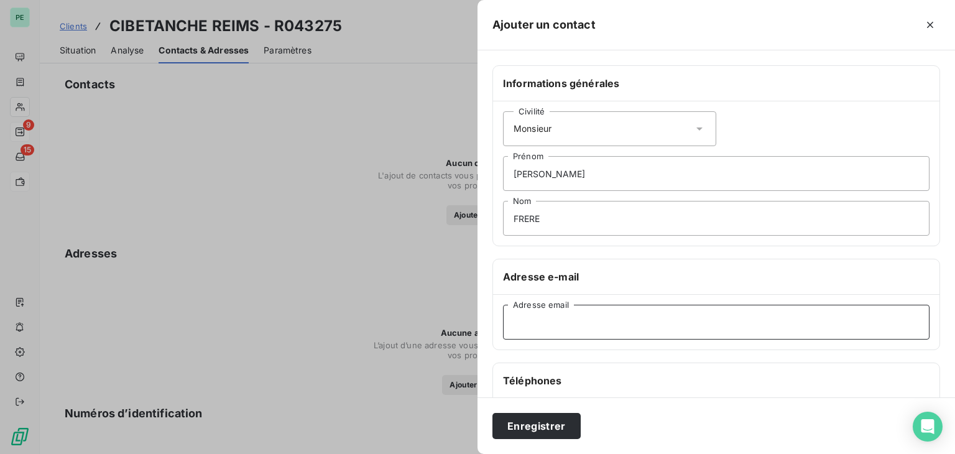
paste input "[PERSON_NAME][EMAIL_ADDRESS][DOMAIN_NAME]"
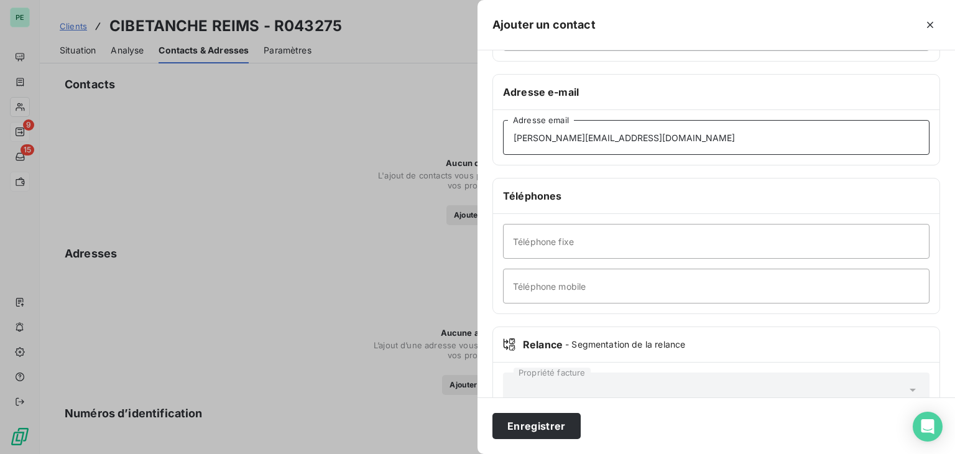
scroll to position [186, 0]
type input "[PERSON_NAME][EMAIL_ADDRESS][DOMAIN_NAME]"
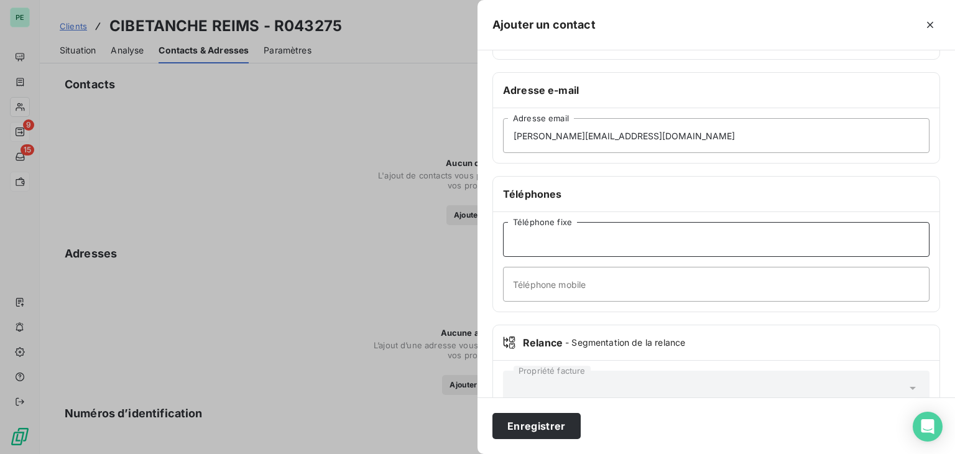
click at [549, 243] on input "Téléphone fixe" at bounding box center [716, 239] width 426 height 35
type input "[PHONE_NUMBER]"
click at [545, 281] on input "Téléphone mobile" at bounding box center [716, 284] width 426 height 35
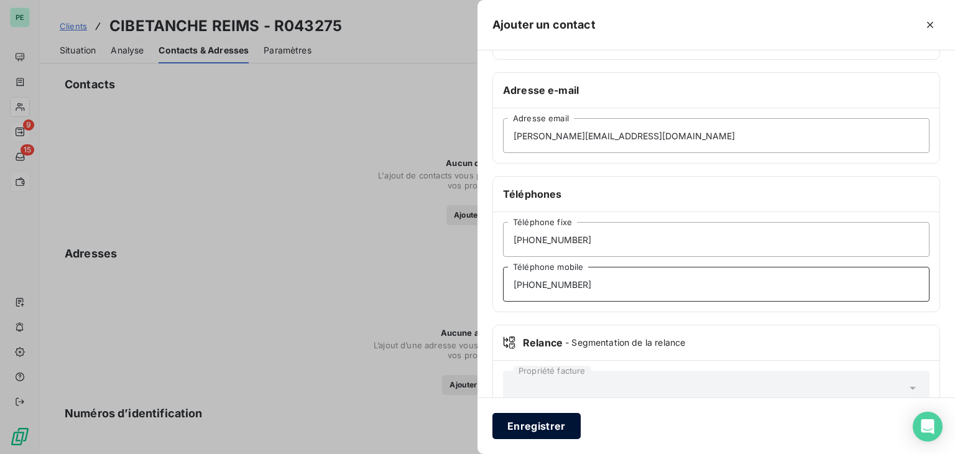
type input "[PHONE_NUMBER]"
click at [550, 421] on button "Enregistrer" at bounding box center [536, 426] width 88 height 26
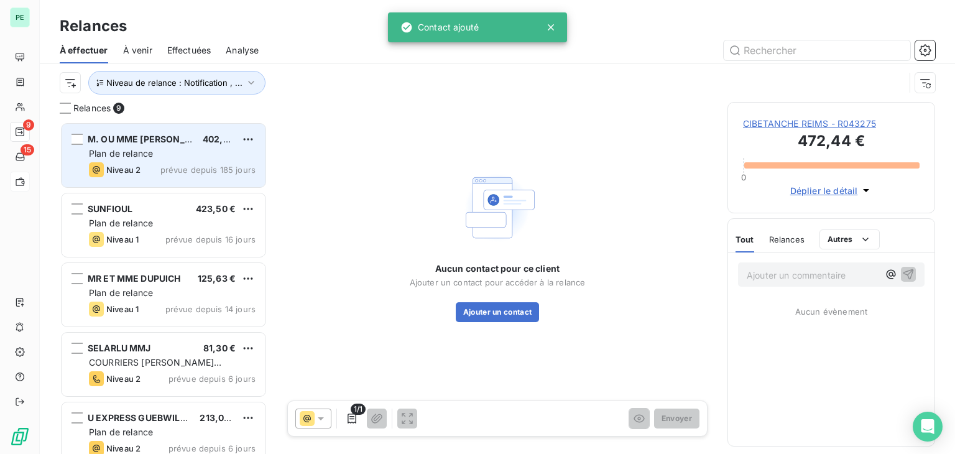
scroll to position [322, 198]
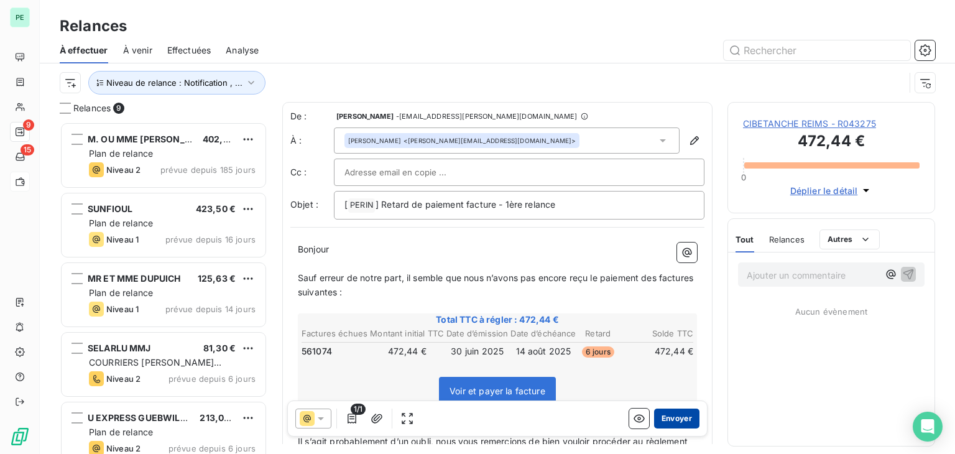
click at [683, 416] on button "Envoyer" at bounding box center [676, 418] width 45 height 20
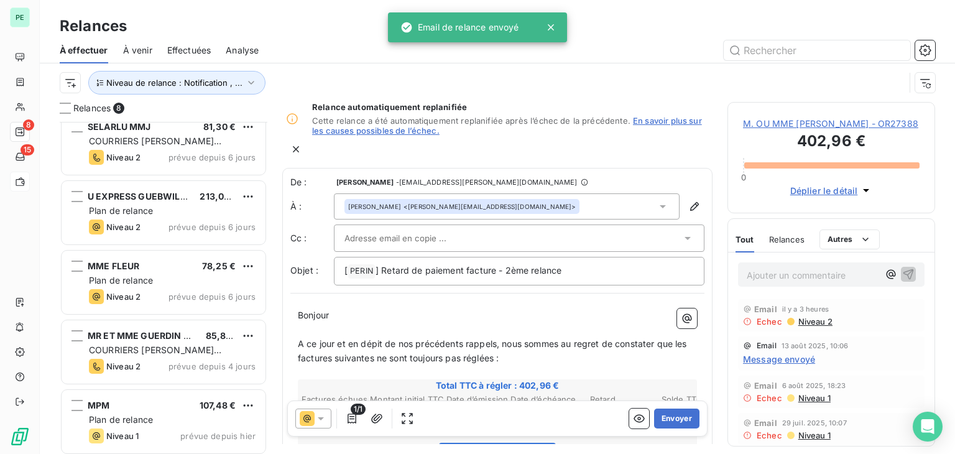
scroll to position [225, 0]
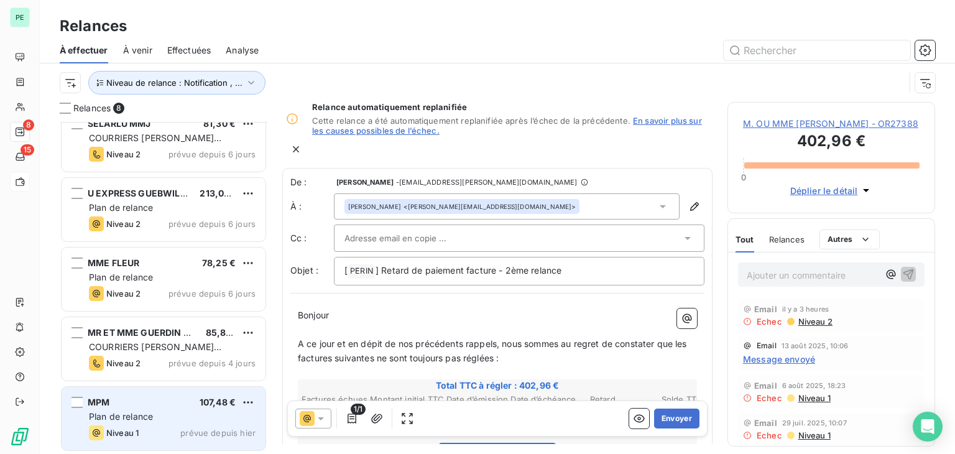
click at [170, 418] on div "Plan de relance" at bounding box center [172, 416] width 167 height 12
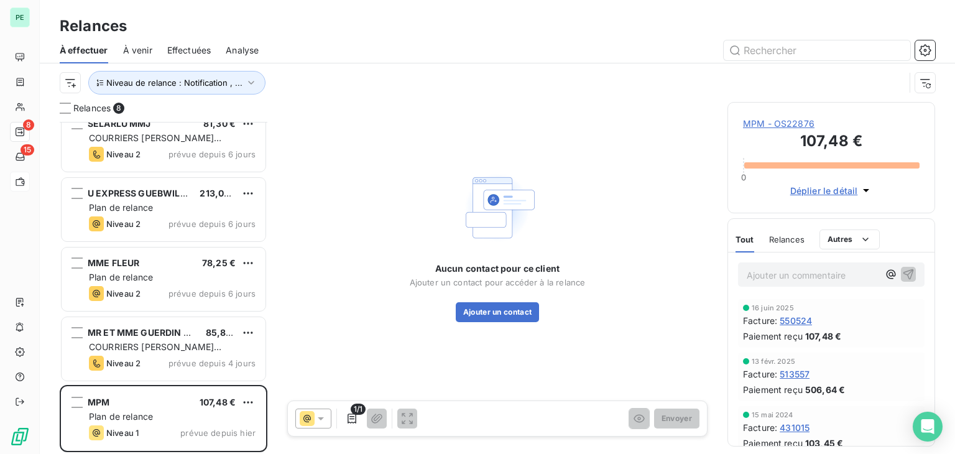
click at [831, 127] on span "MPM - OS22876" at bounding box center [831, 123] width 177 height 12
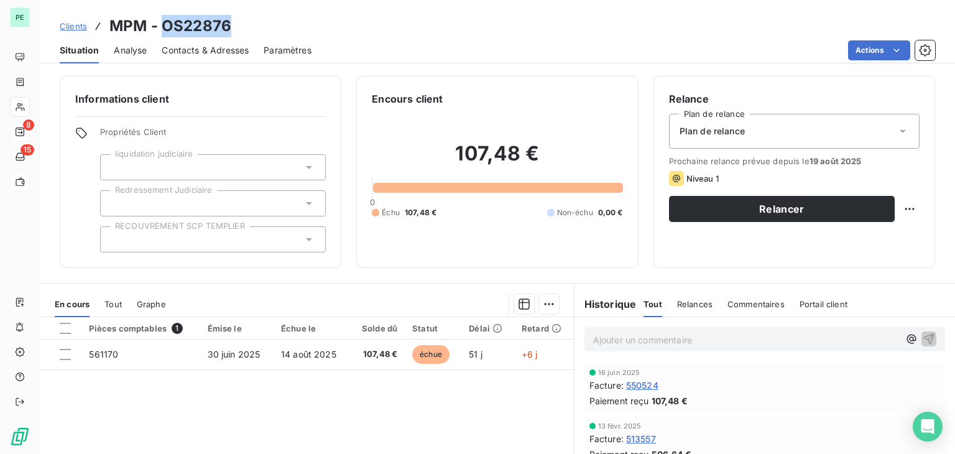
drag, startPoint x: 163, startPoint y: 27, endPoint x: 249, endPoint y: 27, distance: 86.4
click at [249, 27] on div "Clients MPM - OS22876" at bounding box center [497, 26] width 915 height 22
copy h3 "OS22876"
click at [214, 58] on div "Contacts & Adresses" at bounding box center [205, 50] width 87 height 26
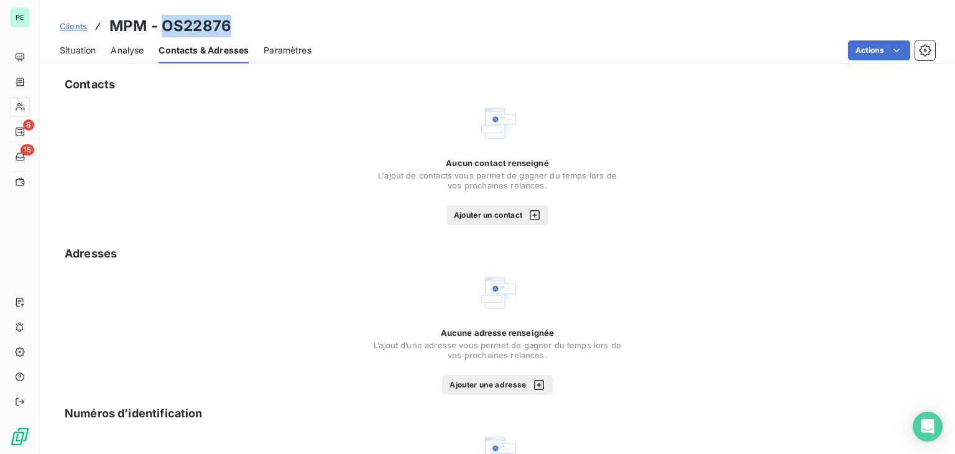
click at [464, 210] on button "Ajouter un contact" at bounding box center [497, 215] width 103 height 20
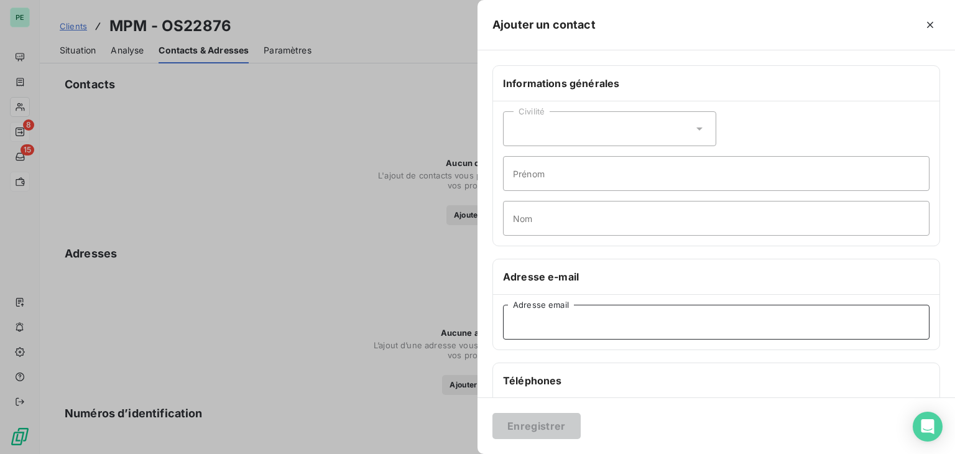
click at [580, 314] on input "Adresse email" at bounding box center [716, 322] width 426 height 35
paste input "[EMAIL_ADDRESS][DOMAIN_NAME]"
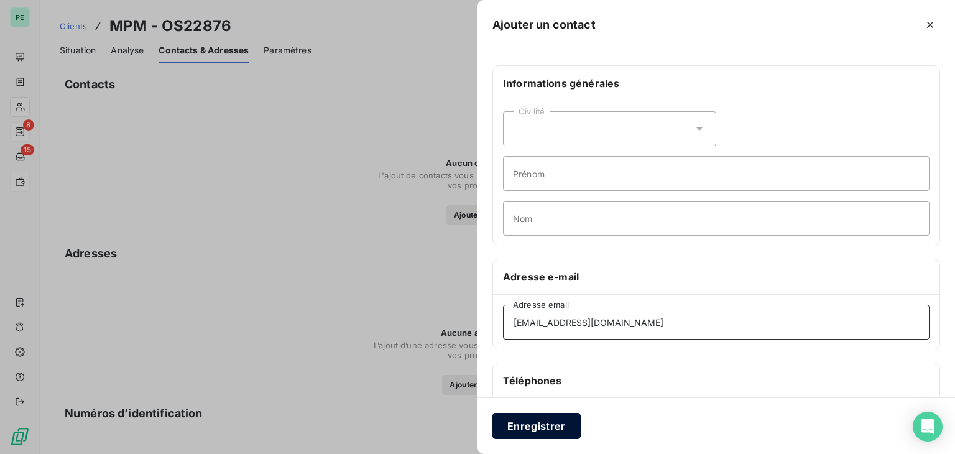
type input "[EMAIL_ADDRESS][DOMAIN_NAME]"
click at [540, 419] on button "Enregistrer" at bounding box center [536, 426] width 88 height 26
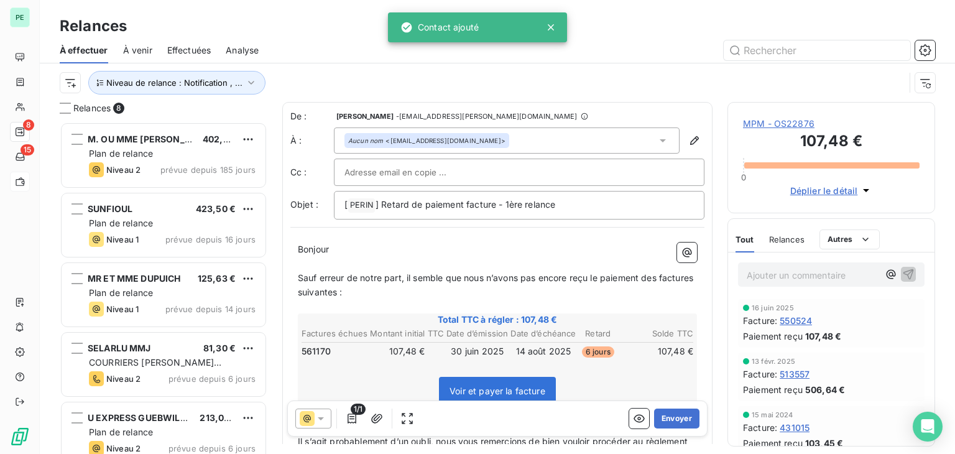
scroll to position [322, 198]
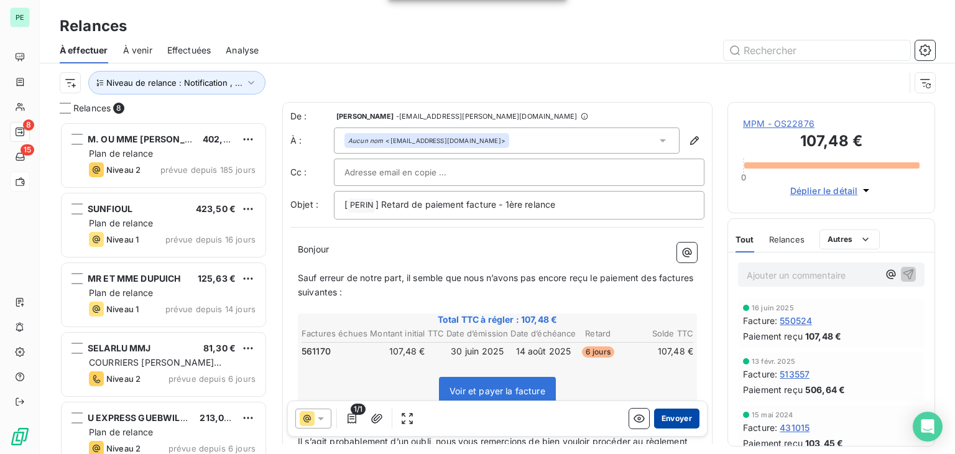
click at [674, 422] on button "Envoyer" at bounding box center [676, 418] width 45 height 20
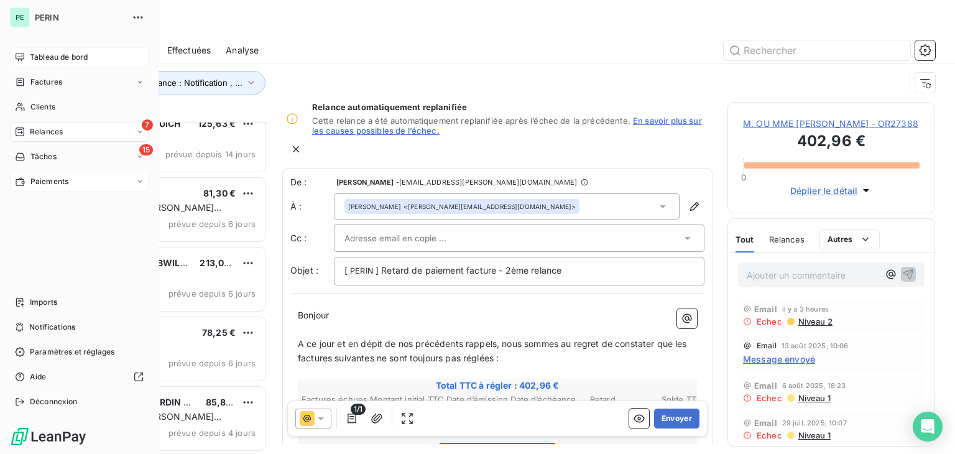
click at [70, 55] on span "Tableau de bord" at bounding box center [59, 57] width 58 height 11
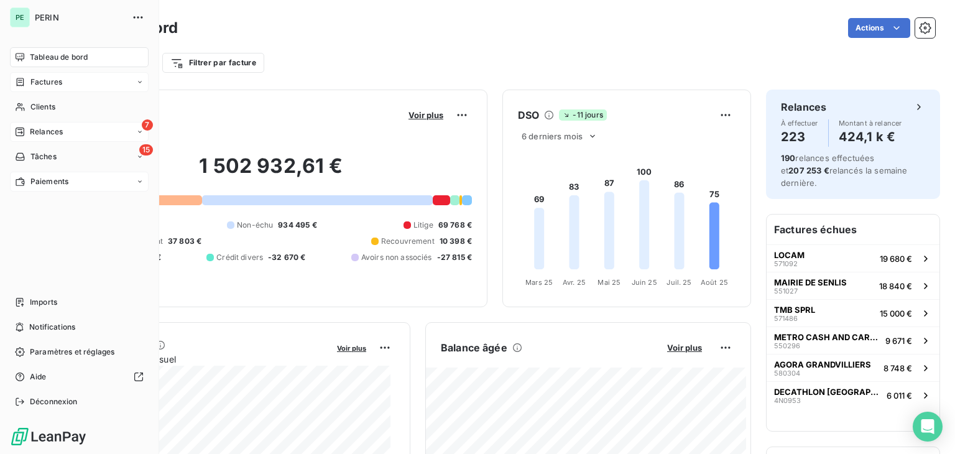
click at [40, 87] on span "Factures" at bounding box center [46, 81] width 32 height 11
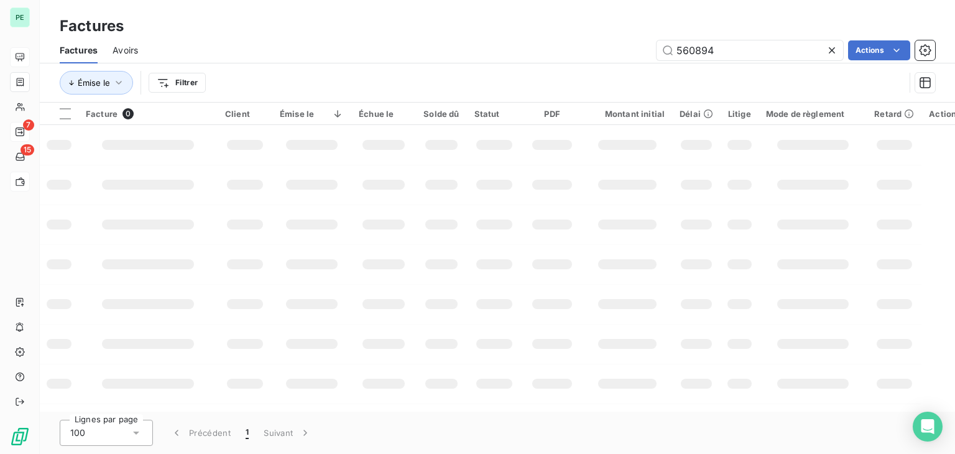
drag, startPoint x: 740, startPoint y: 45, endPoint x: 633, endPoint y: 50, distance: 107.7
click at [633, 50] on div "560894 Actions" at bounding box center [544, 50] width 782 height 20
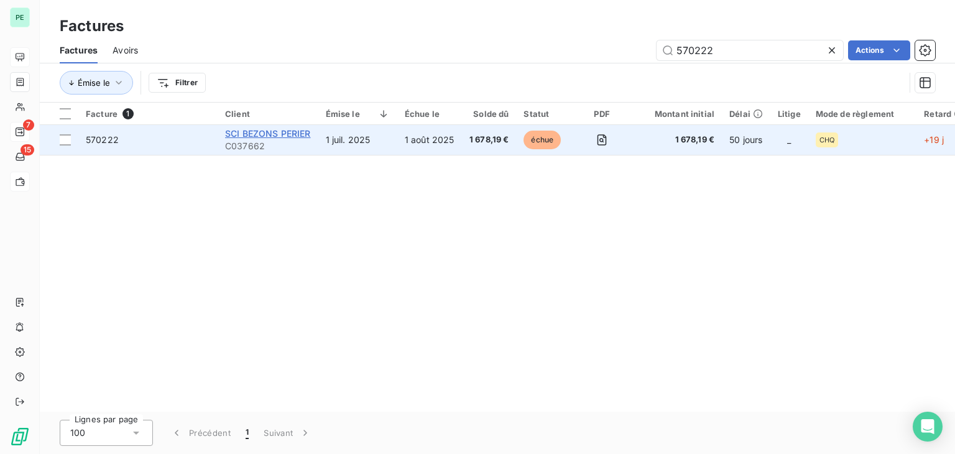
type input "570222"
click at [296, 135] on span "SCI BEZONS PERIER" at bounding box center [268, 133] width 86 height 11
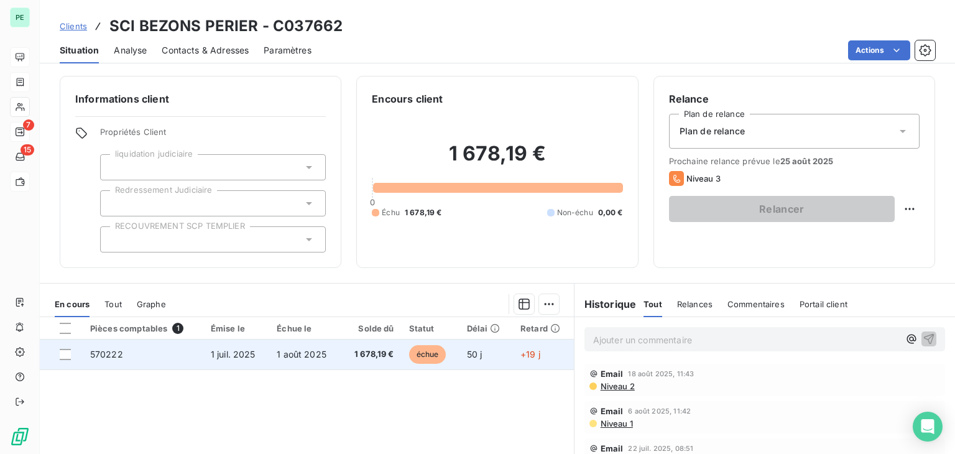
click at [66, 347] on td at bounding box center [61, 354] width 43 height 30
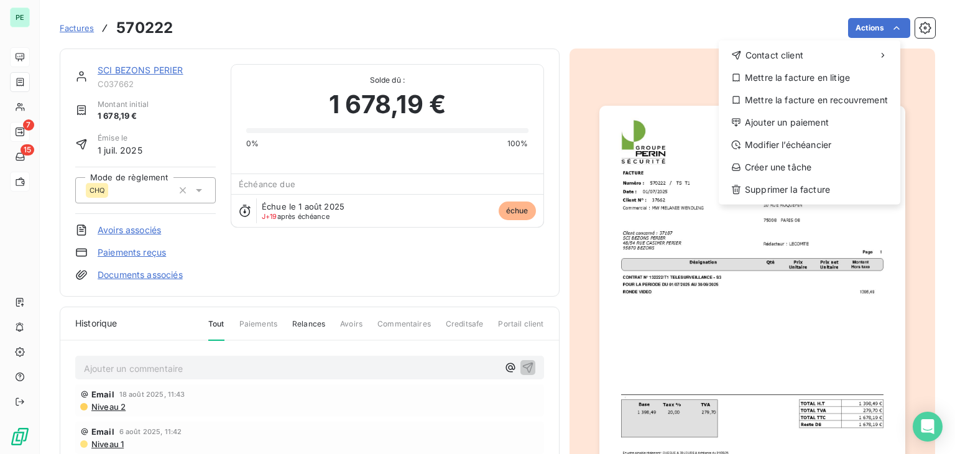
click at [704, 33] on html "PE 7 15 Factures 570222 Actions Contact client Mettre la facture en litige Mett…" at bounding box center [477, 227] width 955 height 454
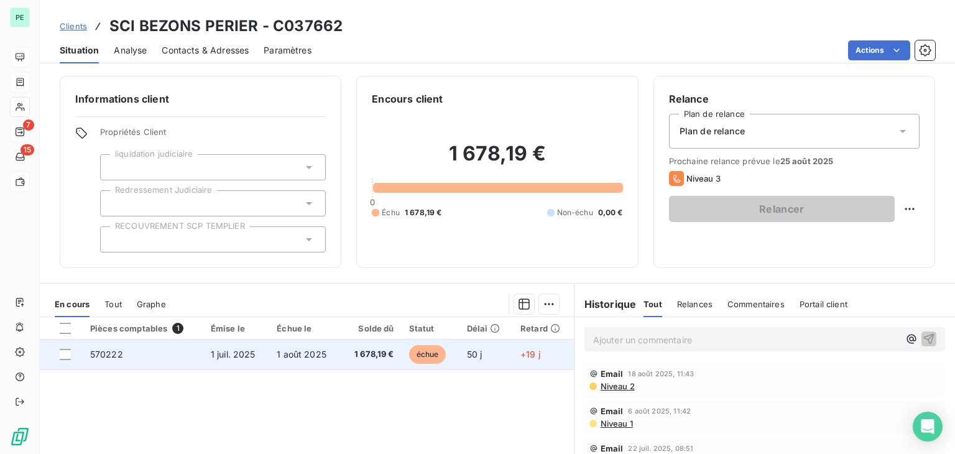
drag, startPoint x: 68, startPoint y: 352, endPoint x: 80, endPoint y: 352, distance: 11.8
click at [68, 352] on div at bounding box center [65, 354] width 11 height 11
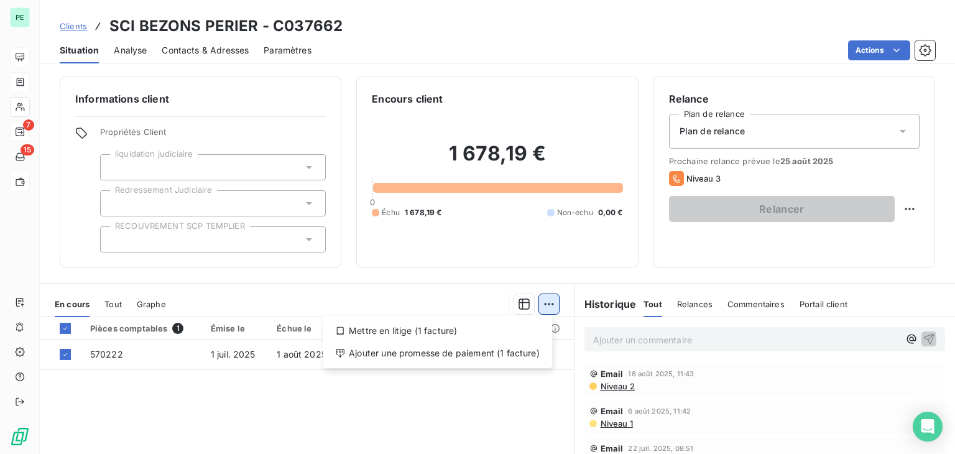
click at [547, 300] on html "PE 7 15 Clients SCI BEZONS PERIER - C037662 Situation Analyse Contacts & Adress…" at bounding box center [477, 227] width 955 height 454
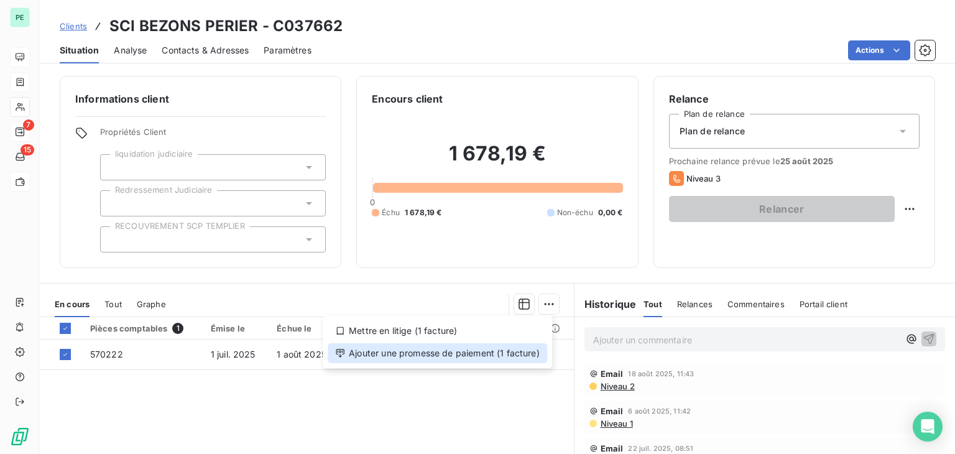
click at [485, 349] on div "Ajouter une promesse de paiement (1 facture)" at bounding box center [437, 353] width 219 height 20
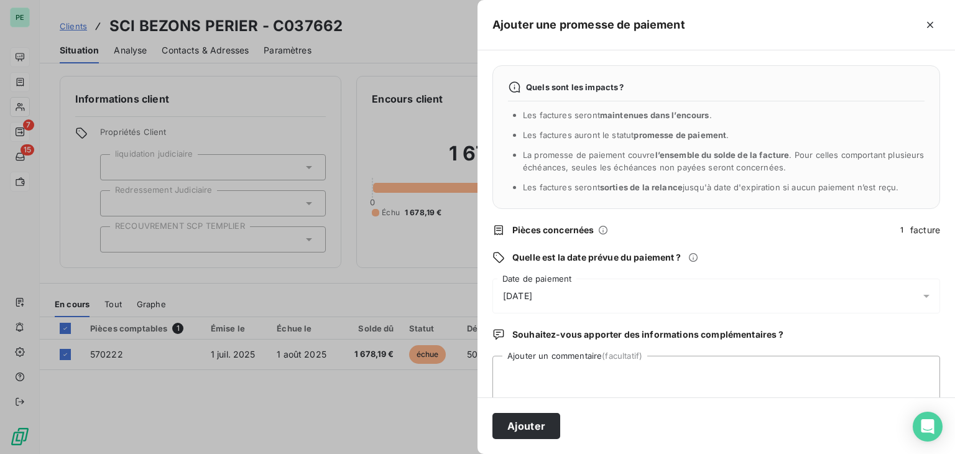
click at [589, 288] on div "[DATE]" at bounding box center [716, 295] width 448 height 35
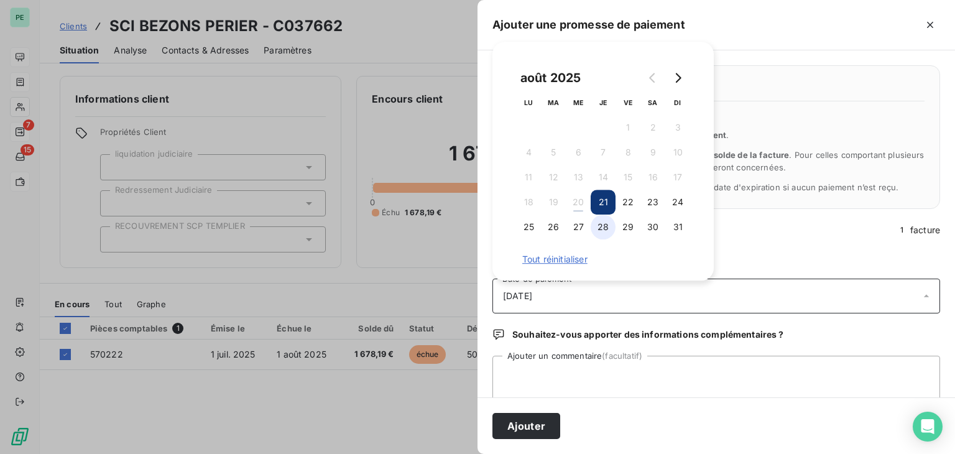
click at [610, 228] on button "28" at bounding box center [603, 226] width 25 height 25
click at [604, 376] on textarea "Ajouter un commentaire (facultatif)" at bounding box center [716, 379] width 448 height 47
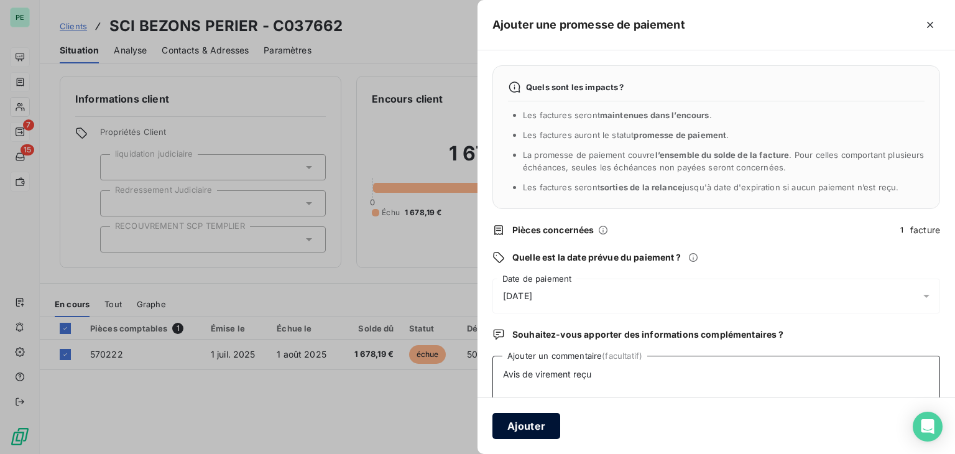
type textarea "Avis de virement reçu"
click at [524, 420] on button "Ajouter" at bounding box center [526, 426] width 68 height 26
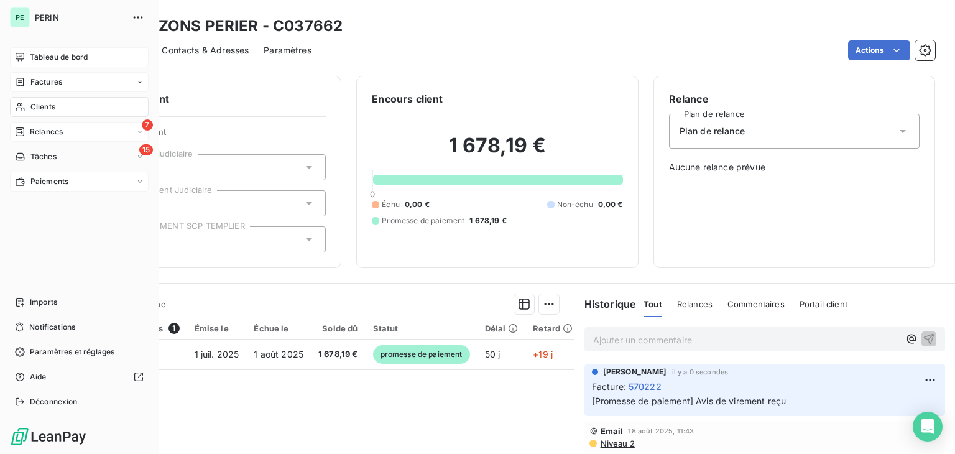
drag, startPoint x: 70, startPoint y: 75, endPoint x: 79, endPoint y: 74, distance: 8.8
click at [70, 75] on div "Factures" at bounding box center [79, 82] width 139 height 20
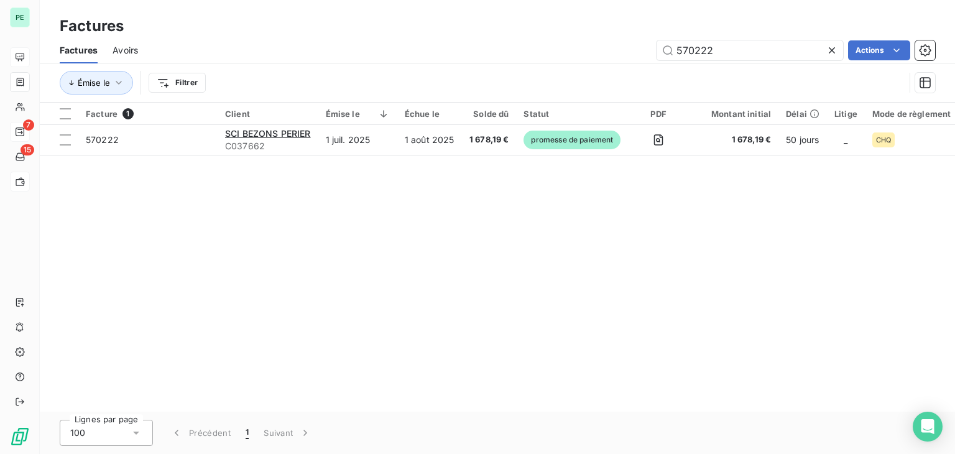
drag, startPoint x: 727, startPoint y: 49, endPoint x: 643, endPoint y: 50, distance: 83.9
click at [644, 49] on div "570222 Actions" at bounding box center [544, 50] width 782 height 20
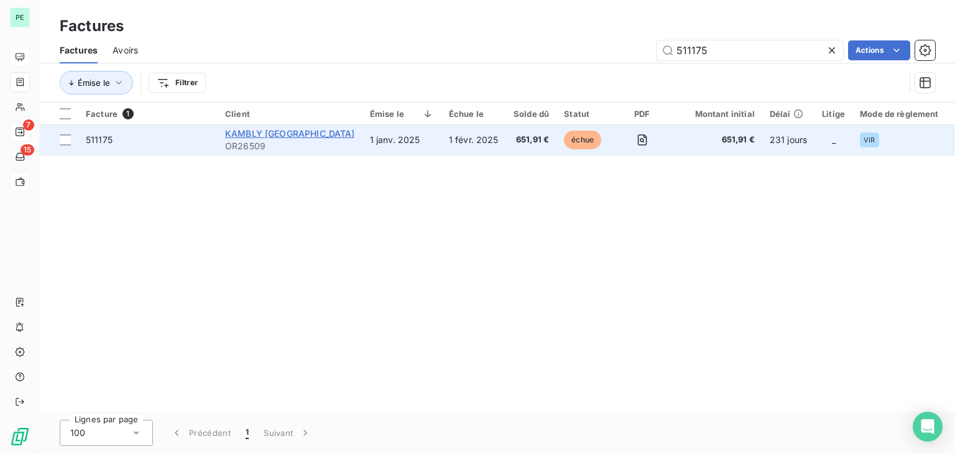
type input "511175"
click at [278, 132] on span "KAMBLY [GEOGRAPHIC_DATA]" at bounding box center [290, 133] width 130 height 11
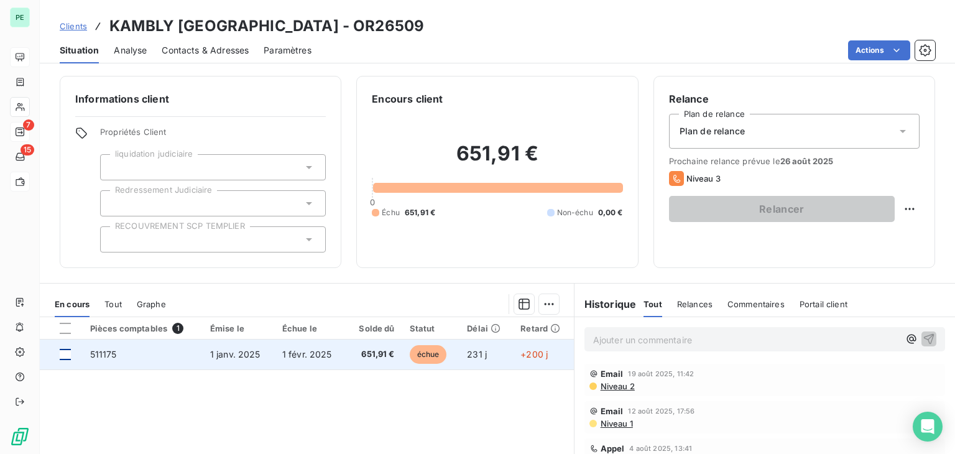
click at [67, 356] on div at bounding box center [65, 354] width 11 height 11
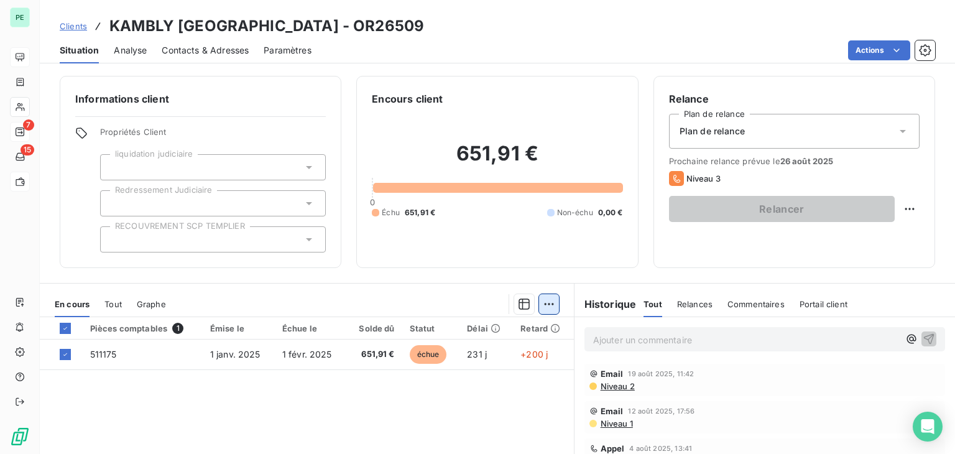
click at [541, 304] on html "PE 7 15 Clients KAMBLY [GEOGRAPHIC_DATA] - OR26509 Situation Analyse Contacts &…" at bounding box center [477, 227] width 955 height 454
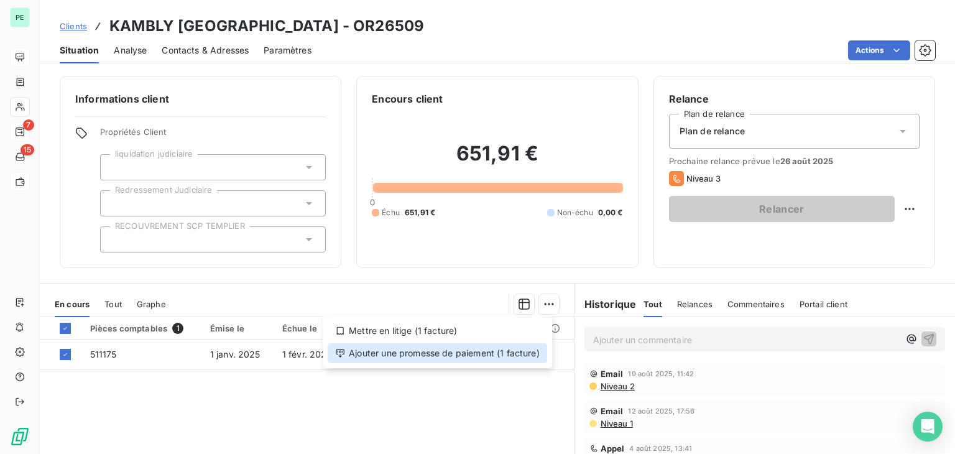
click at [460, 351] on div "Ajouter une promesse de paiement (1 facture)" at bounding box center [437, 353] width 219 height 20
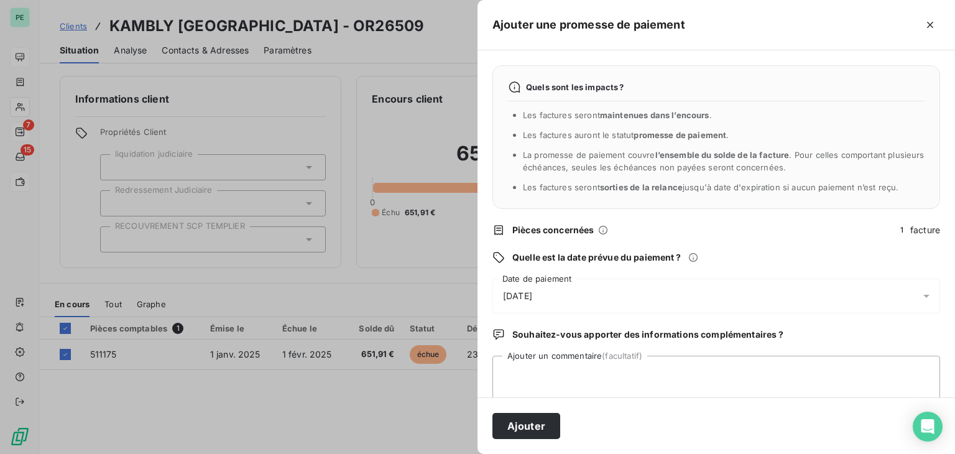
click at [552, 298] on div "[DATE]" at bounding box center [716, 295] width 448 height 35
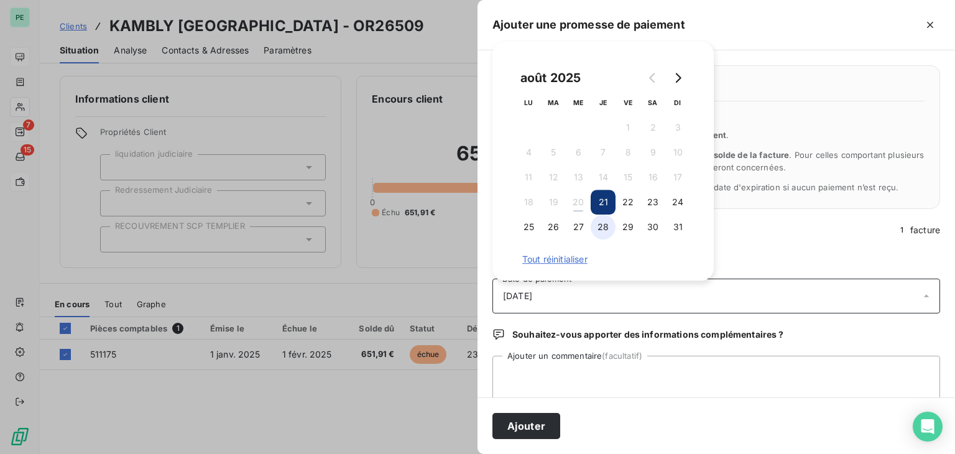
click at [603, 234] on button "28" at bounding box center [603, 226] width 25 height 25
click at [591, 372] on textarea "Ajouter un commentaire (facultatif)" at bounding box center [716, 379] width 448 height 47
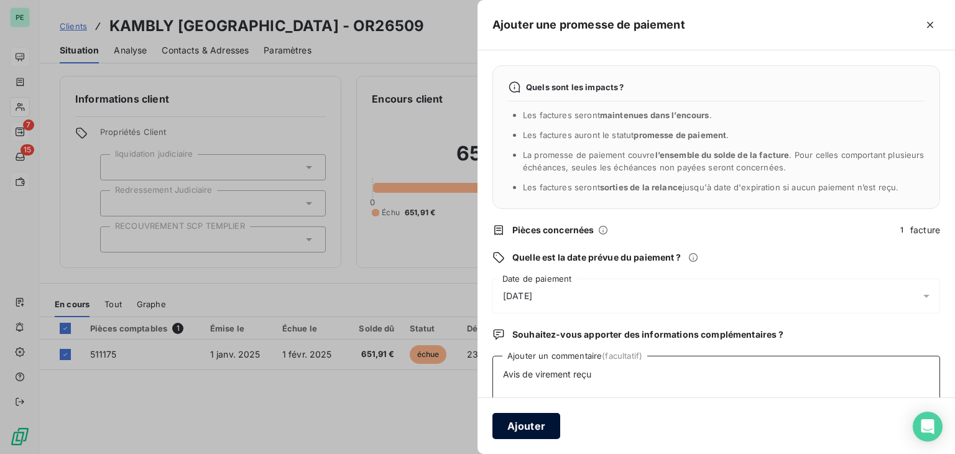
type textarea "Avis de virement reçu"
click at [530, 422] on button "Ajouter" at bounding box center [526, 426] width 68 height 26
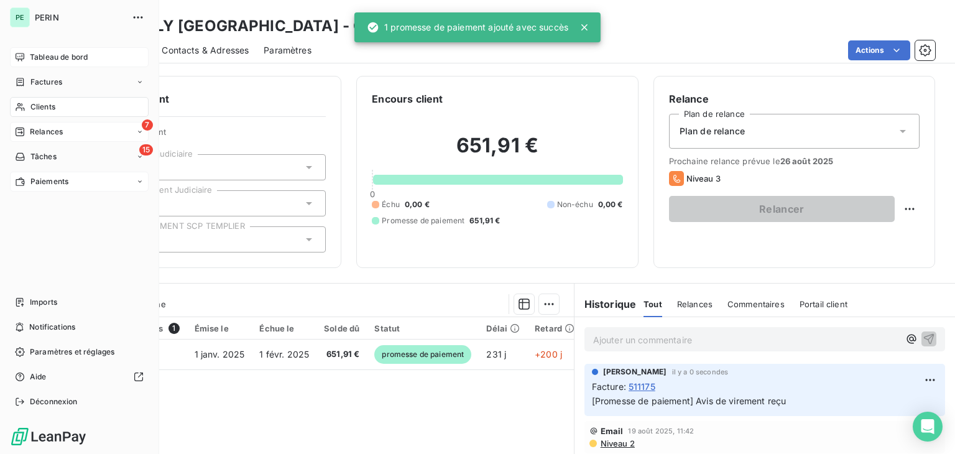
click at [55, 85] on span "Factures" at bounding box center [46, 81] width 32 height 11
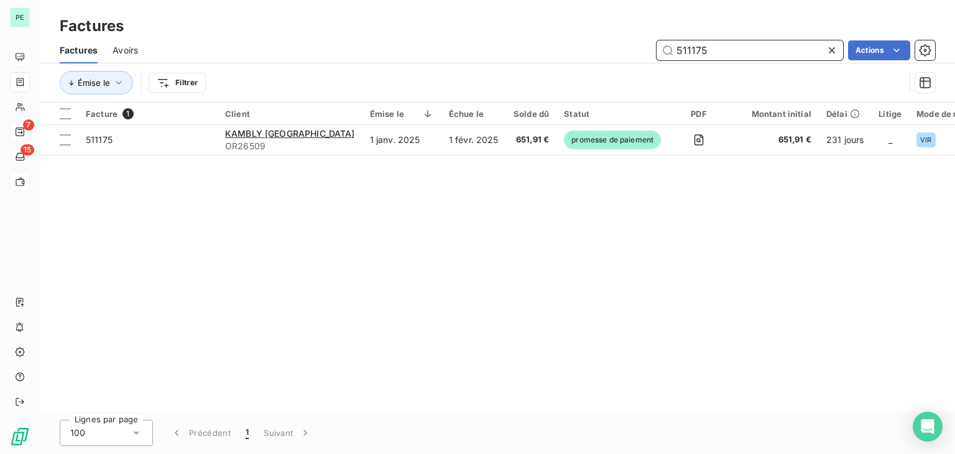
drag, startPoint x: 717, startPoint y: 40, endPoint x: 654, endPoint y: 50, distance: 64.2
click at [654, 50] on div "511175 Actions" at bounding box center [544, 50] width 782 height 20
click at [727, 37] on div "Factures Avoirs 511175 Actions" at bounding box center [497, 50] width 915 height 26
drag, startPoint x: 729, startPoint y: 47, endPoint x: 647, endPoint y: 54, distance: 82.3
click at [647, 54] on div "511175 Actions" at bounding box center [544, 50] width 782 height 20
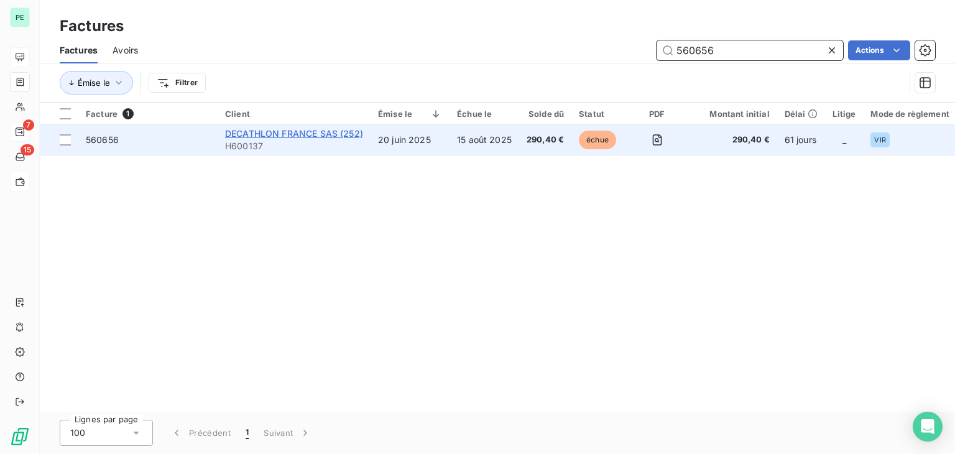
type input "560656"
click at [292, 135] on span "DECATHLON FRANCE SAS (252)" at bounding box center [294, 133] width 138 height 11
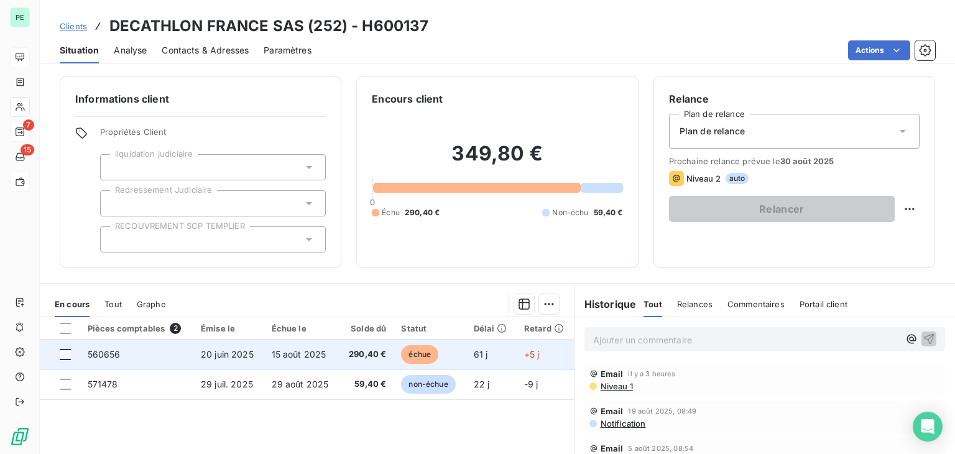
click at [67, 349] on div at bounding box center [65, 354] width 11 height 11
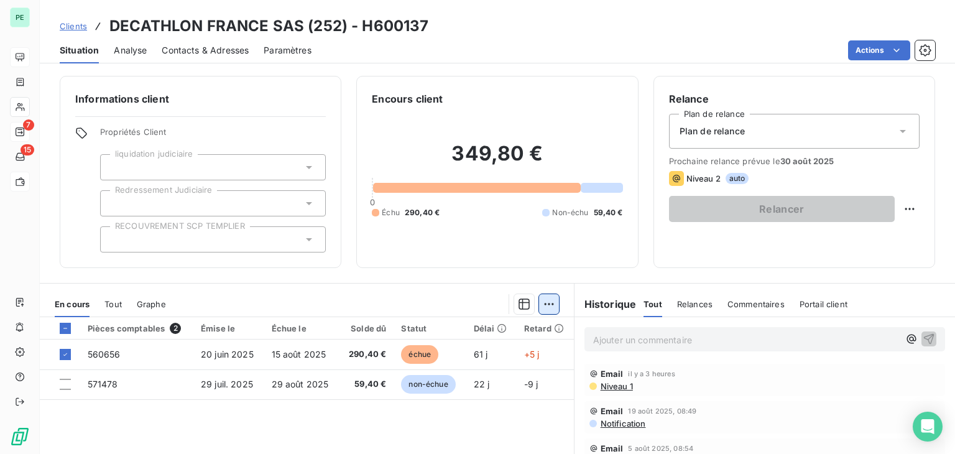
click at [546, 299] on html "PE 7 15 Clients DECATHLON FRANCE SAS (252) - H600137 Situation Analyse Contacts…" at bounding box center [477, 227] width 955 height 454
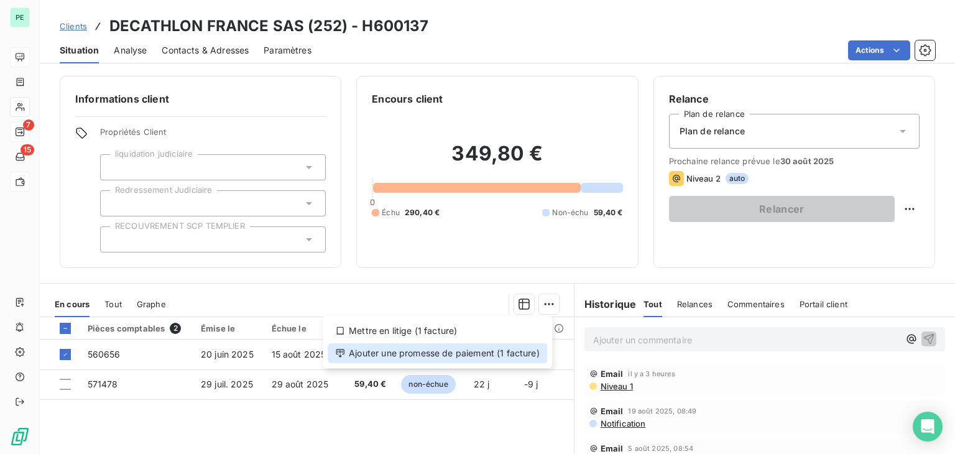
click at [459, 359] on div "Ajouter une promesse de paiement (1 facture)" at bounding box center [437, 353] width 219 height 20
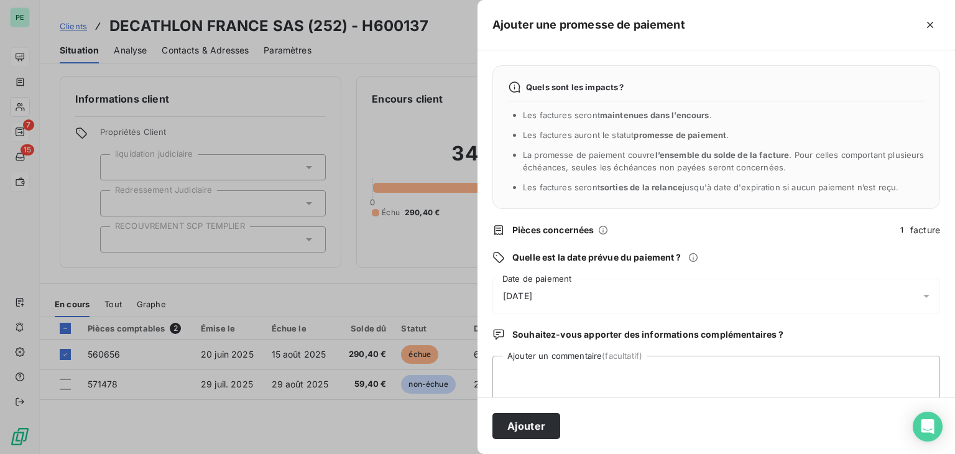
click at [587, 285] on div "[DATE]" at bounding box center [716, 295] width 448 height 35
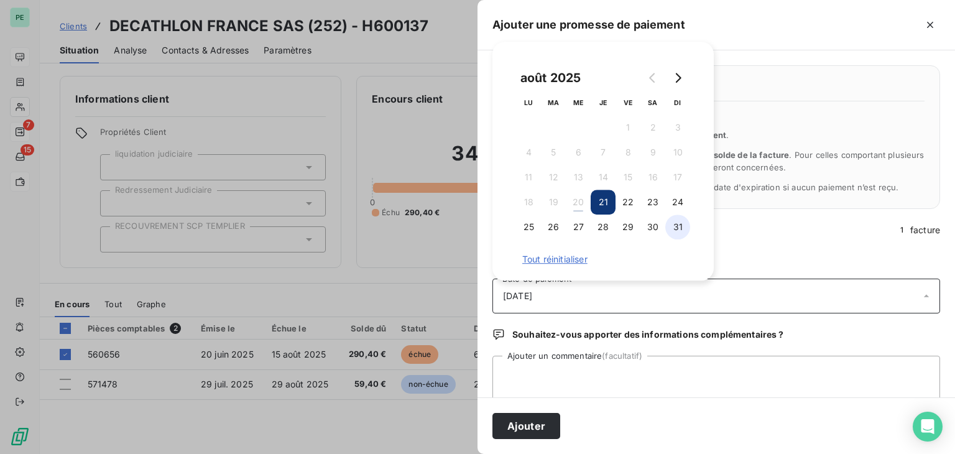
click at [668, 224] on button "31" at bounding box center [677, 226] width 25 height 25
click at [582, 365] on textarea "Ajouter un commentaire (facultatif)" at bounding box center [716, 379] width 448 height 47
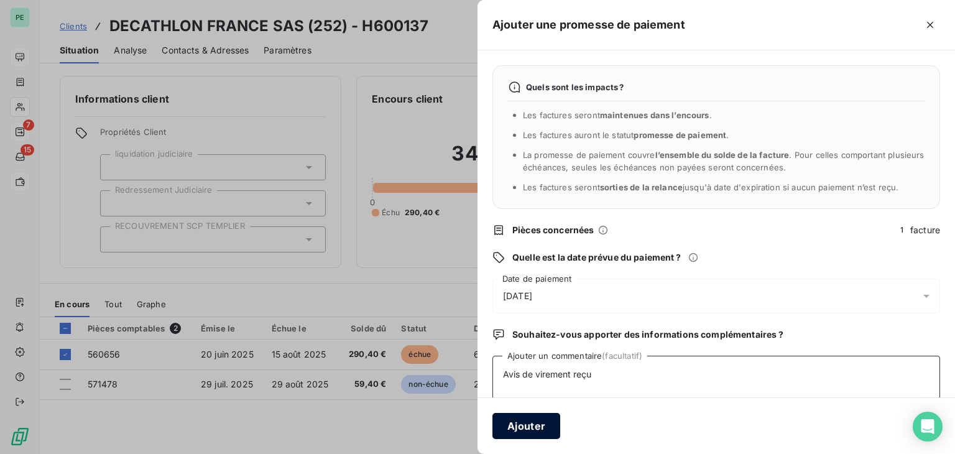
type textarea "Avis de virement reçu"
click at [532, 420] on button "Ajouter" at bounding box center [526, 426] width 68 height 26
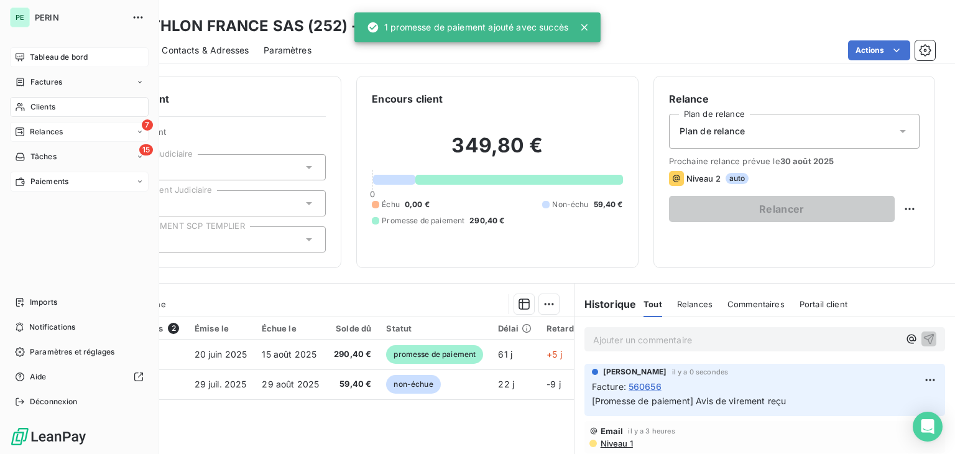
drag, startPoint x: 37, startPoint y: 82, endPoint x: 112, endPoint y: 82, distance: 75.2
click at [37, 82] on span "Factures" at bounding box center [46, 81] width 32 height 11
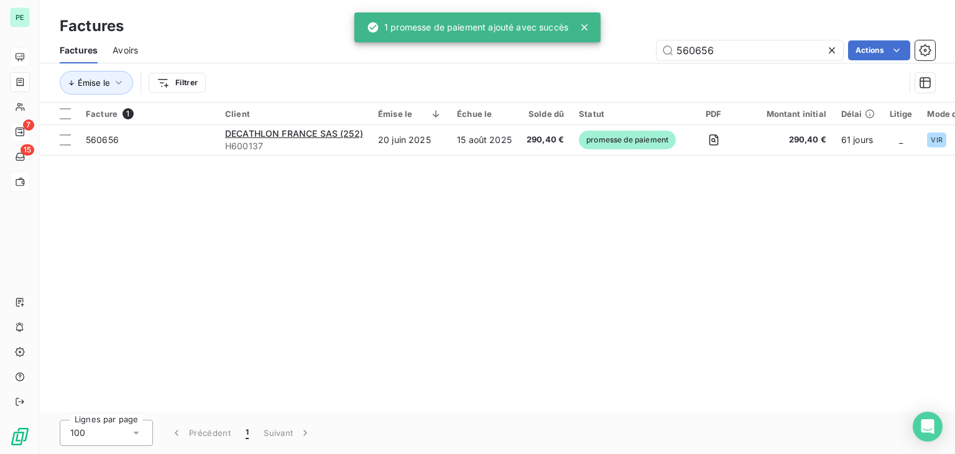
drag, startPoint x: 737, startPoint y: 47, endPoint x: 626, endPoint y: 47, distance: 111.3
click at [626, 47] on div "560656 Actions" at bounding box center [544, 50] width 782 height 20
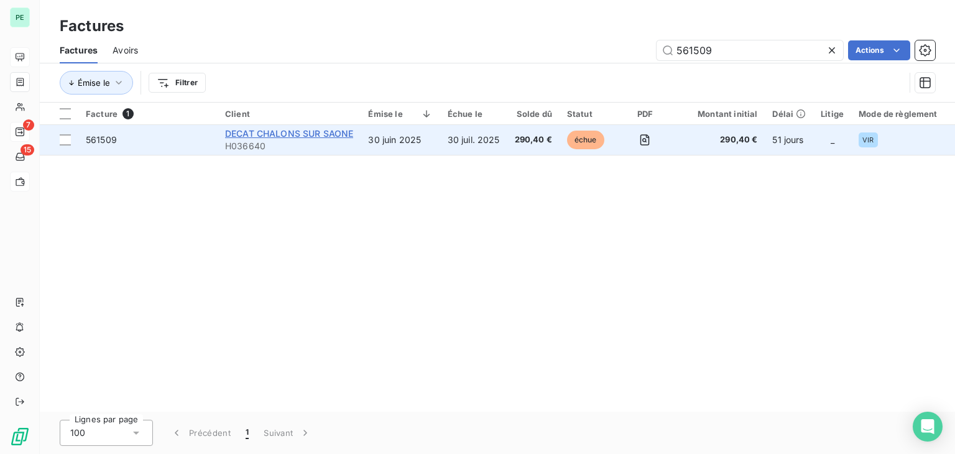
type input "561509"
click at [308, 137] on span "DECAT CHALONS SUR SAONE" at bounding box center [289, 133] width 128 height 11
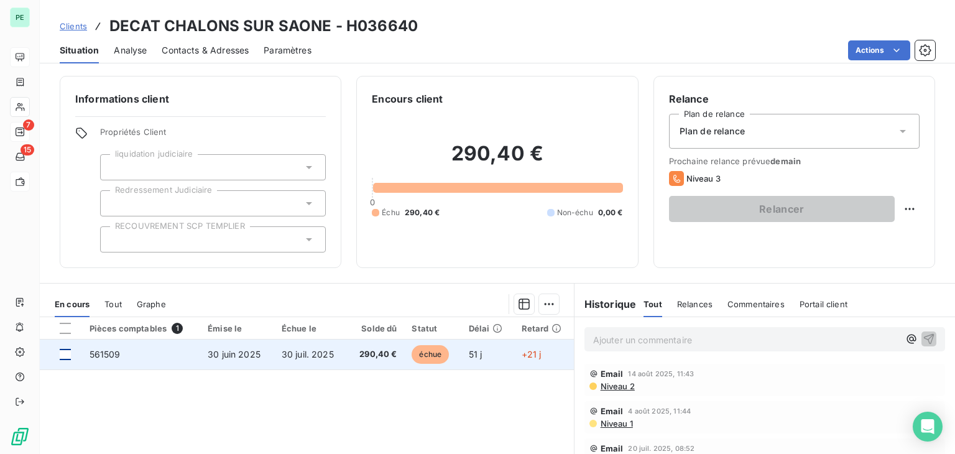
click at [65, 354] on div at bounding box center [65, 354] width 11 height 11
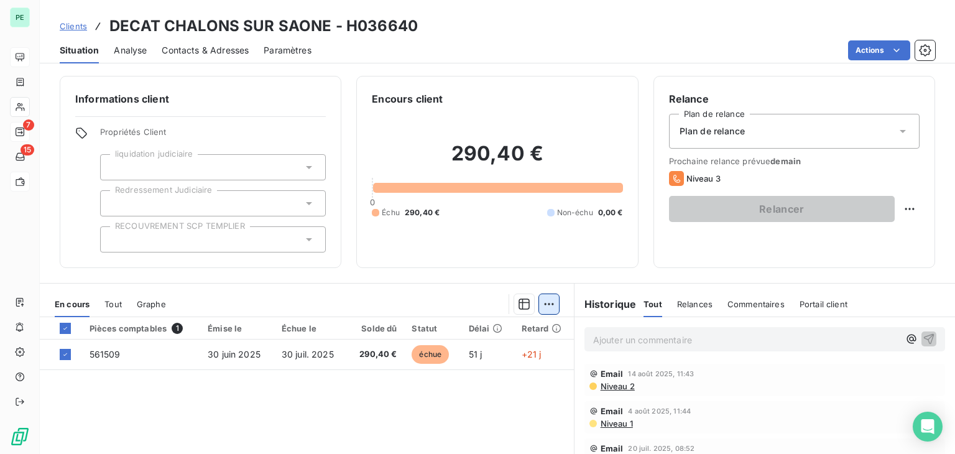
click at [547, 308] on html "PE 7 15 Clients DECAT CHALONS SUR SAONE - H036640 Situation Analyse Contacts & …" at bounding box center [477, 227] width 955 height 454
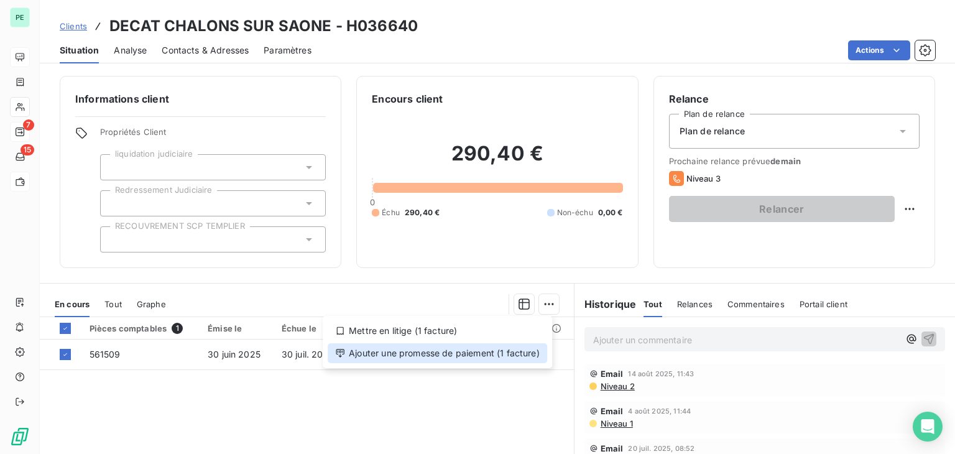
click at [459, 354] on div "Ajouter une promesse de paiement (1 facture)" at bounding box center [437, 353] width 219 height 20
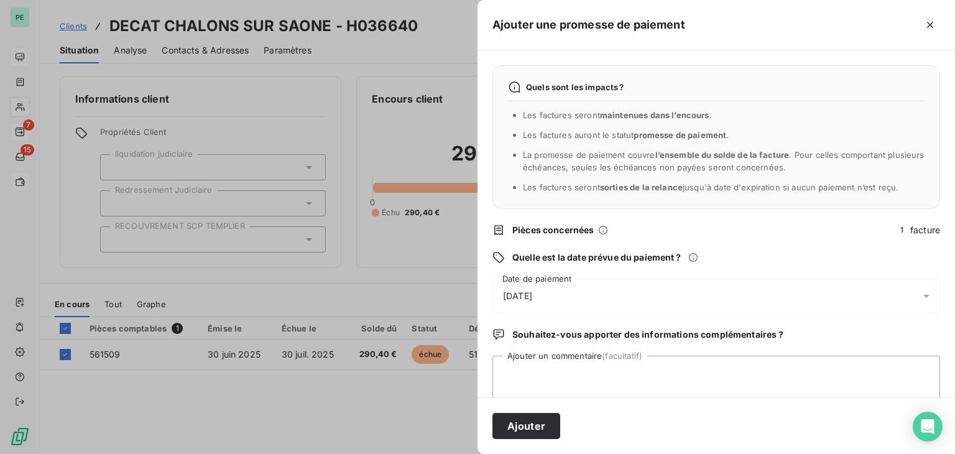
click at [698, 285] on div "[DATE]" at bounding box center [716, 295] width 448 height 35
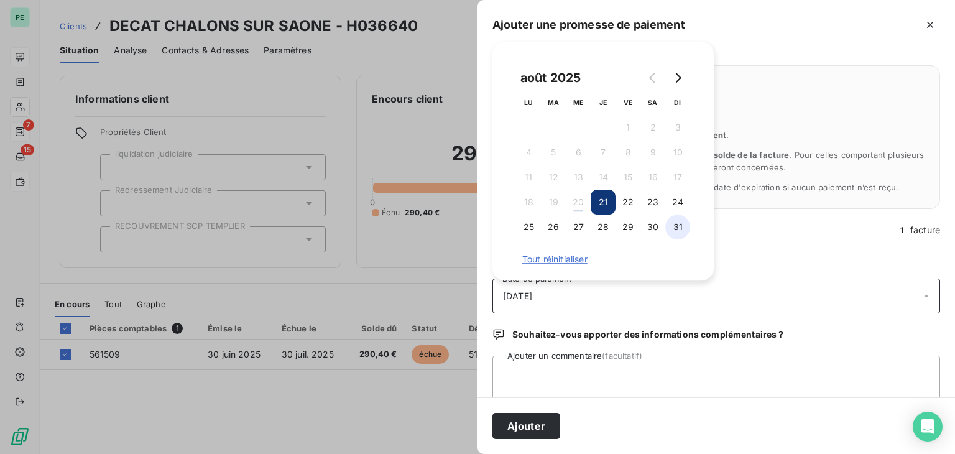
click at [680, 228] on button "31" at bounding box center [677, 226] width 25 height 25
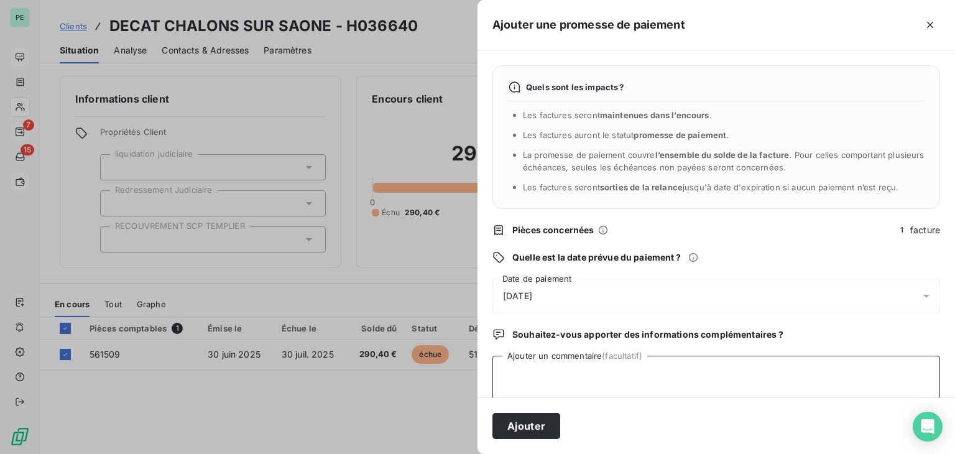
click at [573, 367] on textarea "Ajouter un commentaire (facultatif)" at bounding box center [716, 379] width 448 height 47
type textarea "Avis de virement reçu"
click at [533, 410] on div "Ajouter" at bounding box center [715, 425] width 477 height 57
click at [533, 418] on button "Ajouter" at bounding box center [526, 426] width 68 height 26
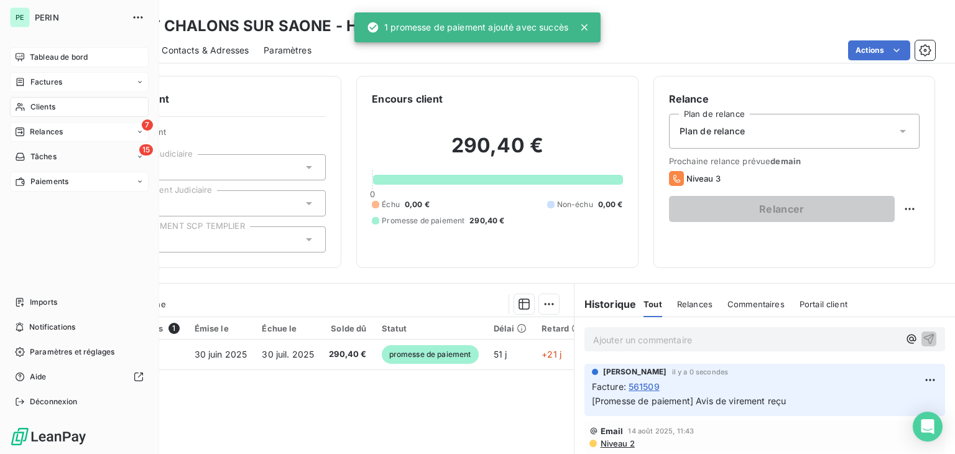
click at [25, 83] on div "Factures" at bounding box center [38, 81] width 47 height 11
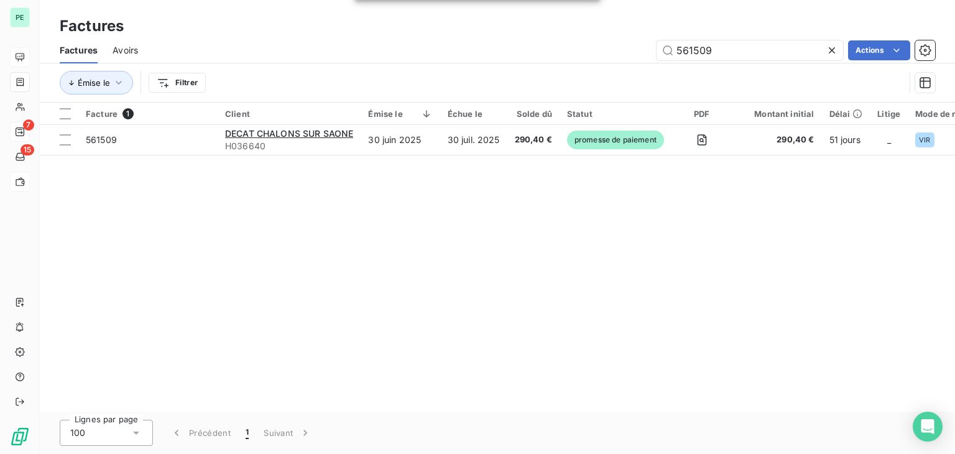
drag, startPoint x: 756, startPoint y: 47, endPoint x: 632, endPoint y: 52, distance: 123.8
click at [633, 52] on div "561509 Actions" at bounding box center [544, 50] width 782 height 20
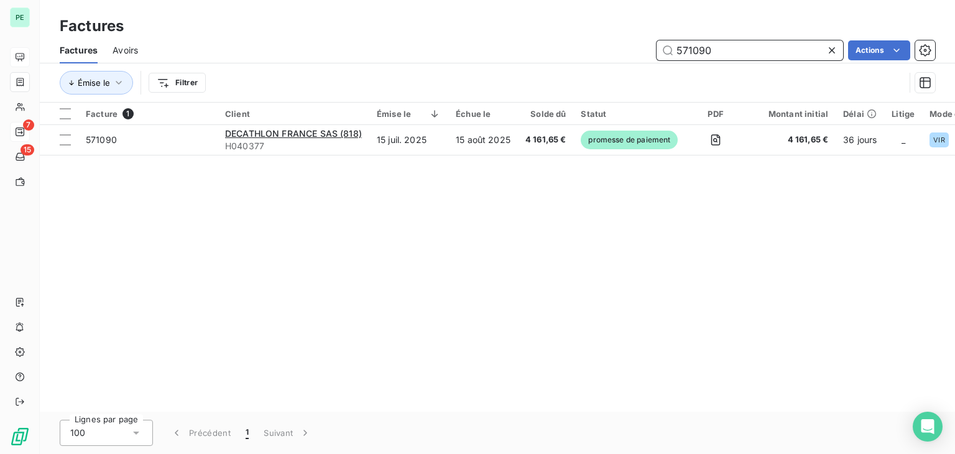
drag, startPoint x: 732, startPoint y: 48, endPoint x: 543, endPoint y: 52, distance: 188.4
click at [549, 50] on div "571090 Actions" at bounding box center [544, 50] width 782 height 20
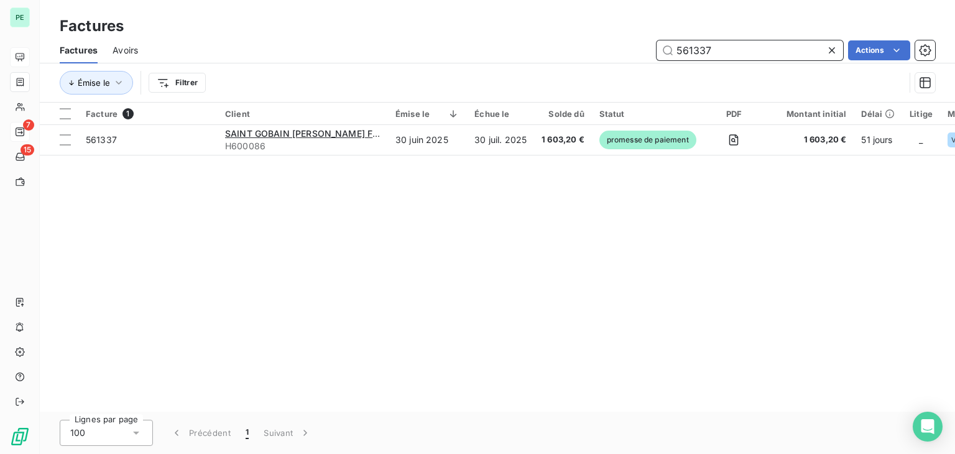
drag, startPoint x: 692, startPoint y: 48, endPoint x: 726, endPoint y: 48, distance: 34.2
click at [726, 48] on input "561337" at bounding box center [749, 50] width 186 height 20
drag, startPoint x: 688, startPoint y: 50, endPoint x: 762, endPoint y: 50, distance: 74.0
click at [760, 50] on input "561020" at bounding box center [749, 50] width 186 height 20
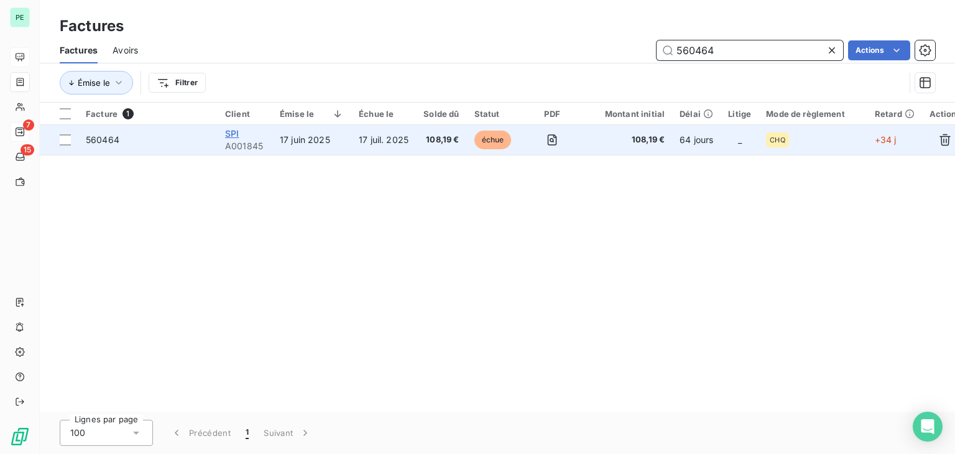
type input "560464"
click at [234, 135] on span "SPI" at bounding box center [232, 133] width 14 height 11
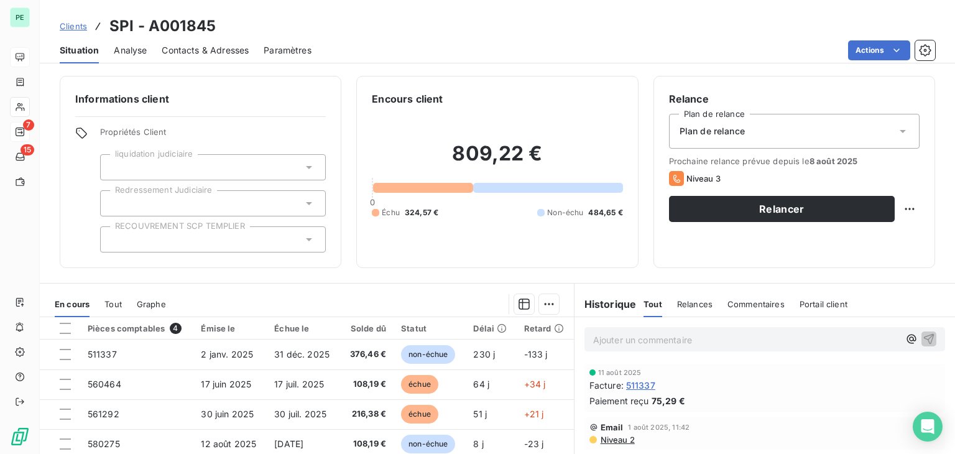
scroll to position [62, 0]
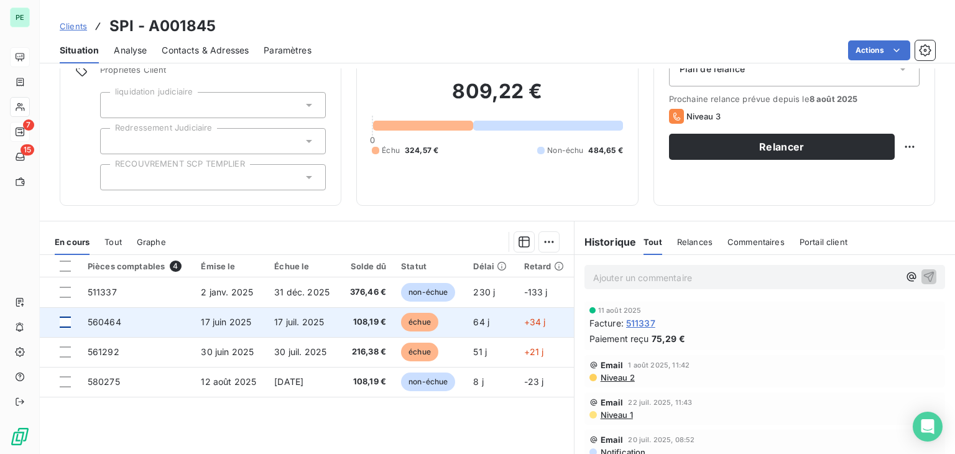
click at [67, 320] on div at bounding box center [65, 321] width 11 height 11
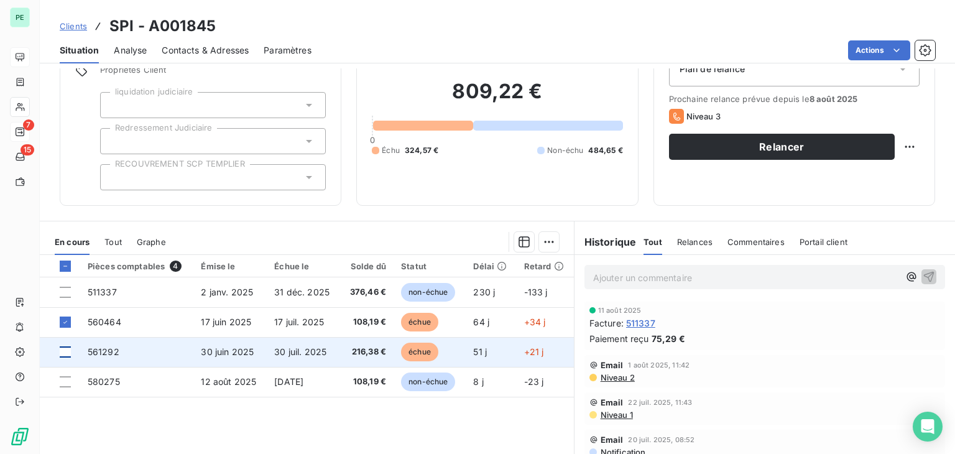
click at [67, 354] on div at bounding box center [65, 351] width 11 height 11
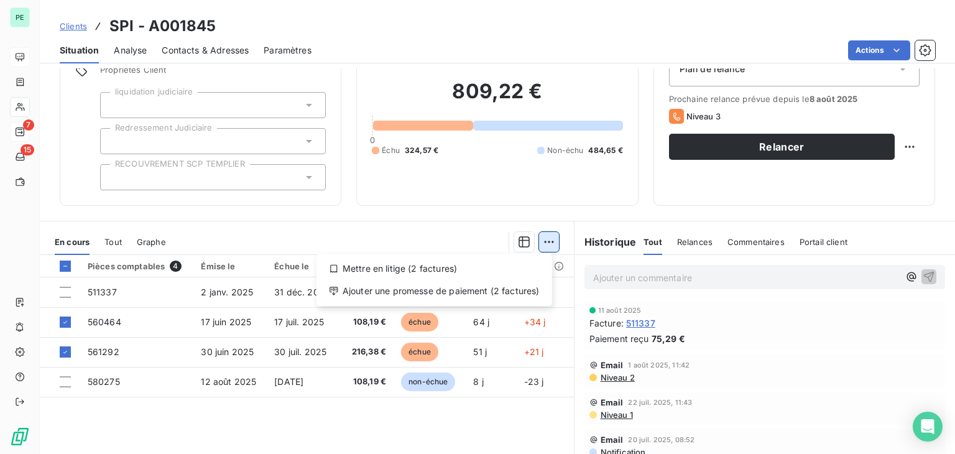
click at [537, 244] on html "PE 7 15 Clients SPI - A001845 Situation Analyse Contacts & Adresses Paramètres …" at bounding box center [477, 227] width 955 height 454
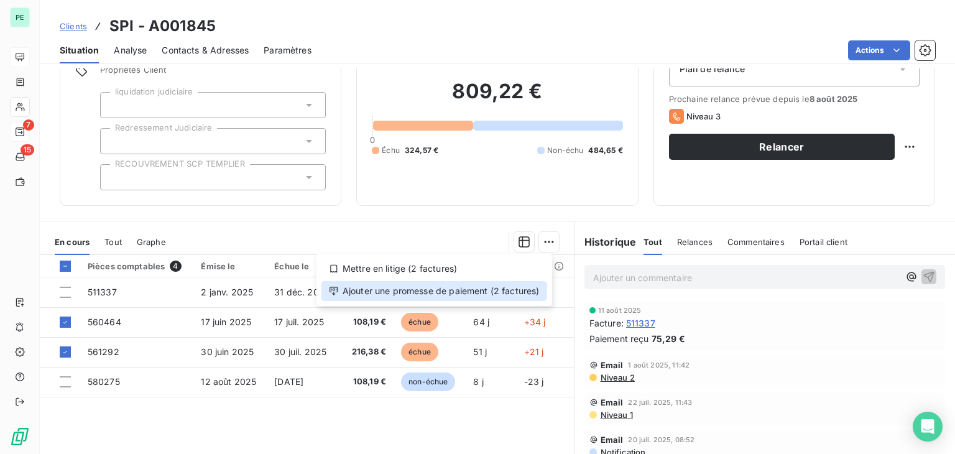
click at [470, 292] on div "Ajouter une promesse de paiement (2 factures)" at bounding box center [434, 291] width 226 height 20
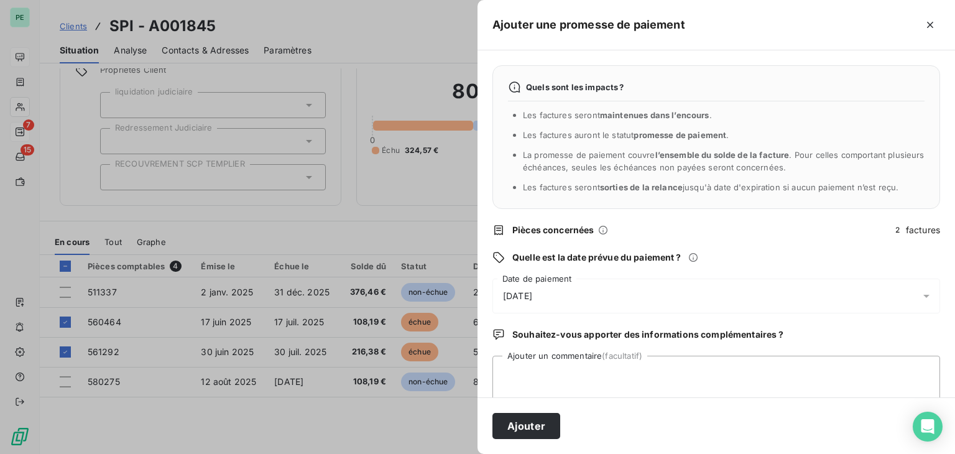
click at [597, 297] on div "[DATE]" at bounding box center [716, 295] width 448 height 35
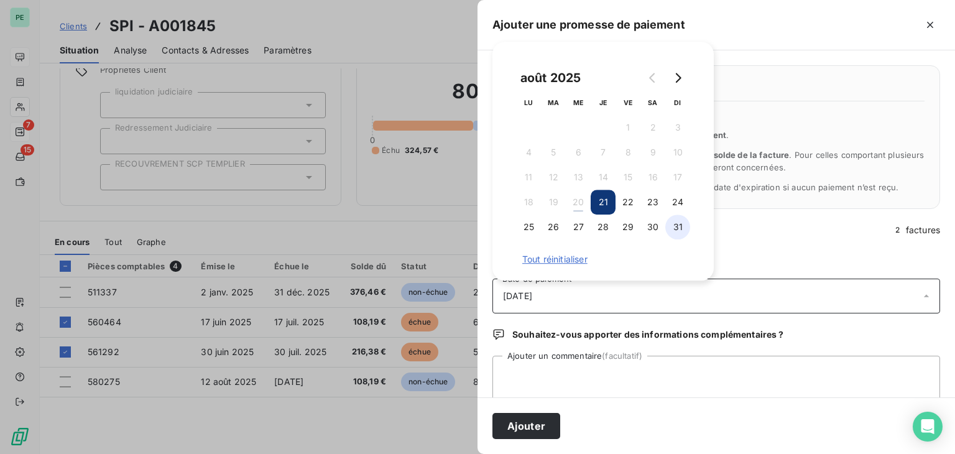
click at [671, 224] on button "31" at bounding box center [677, 226] width 25 height 25
click at [602, 372] on textarea "Ajouter un commentaire (facultatif)" at bounding box center [716, 379] width 448 height 47
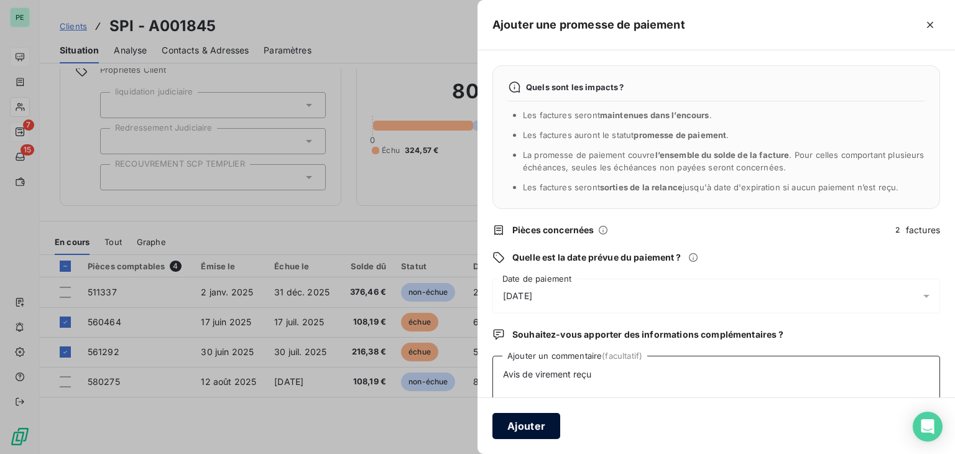
type textarea "Avis de virement reçu"
click at [522, 431] on button "Ajouter" at bounding box center [526, 426] width 68 height 26
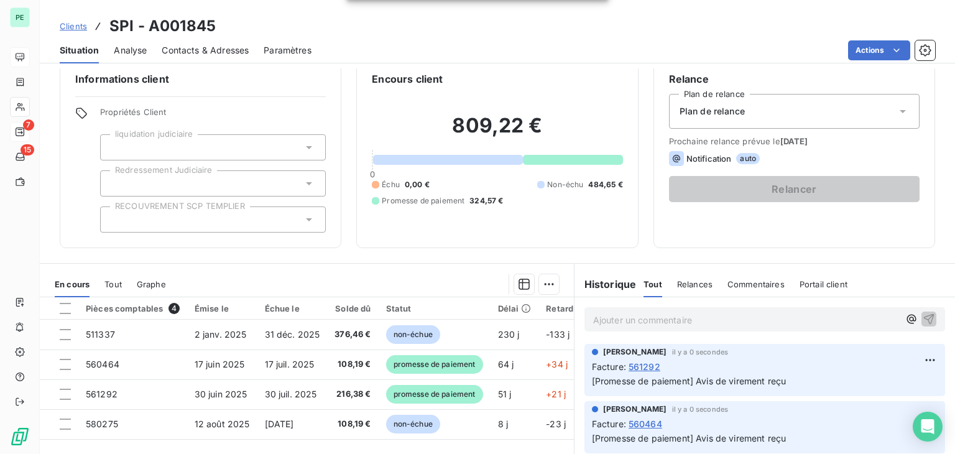
scroll to position [0, 0]
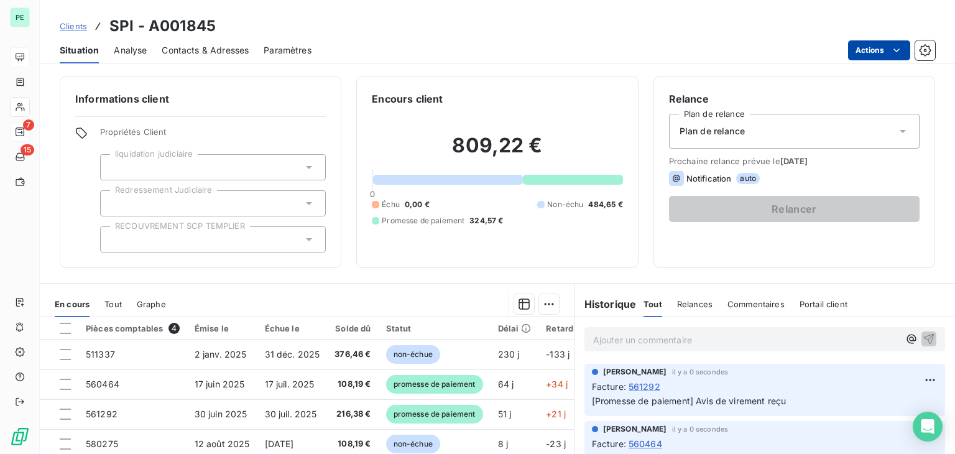
click at [903, 50] on html "PE 7 15 Clients SPI - A001845 Situation Analyse Contacts & Adresses Paramètres …" at bounding box center [477, 227] width 955 height 454
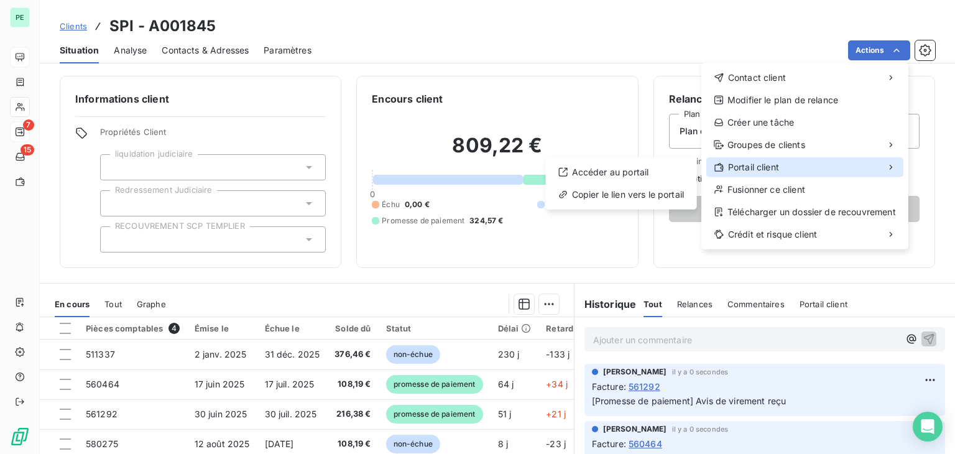
click at [814, 159] on div "Portail client" at bounding box center [804, 167] width 197 height 20
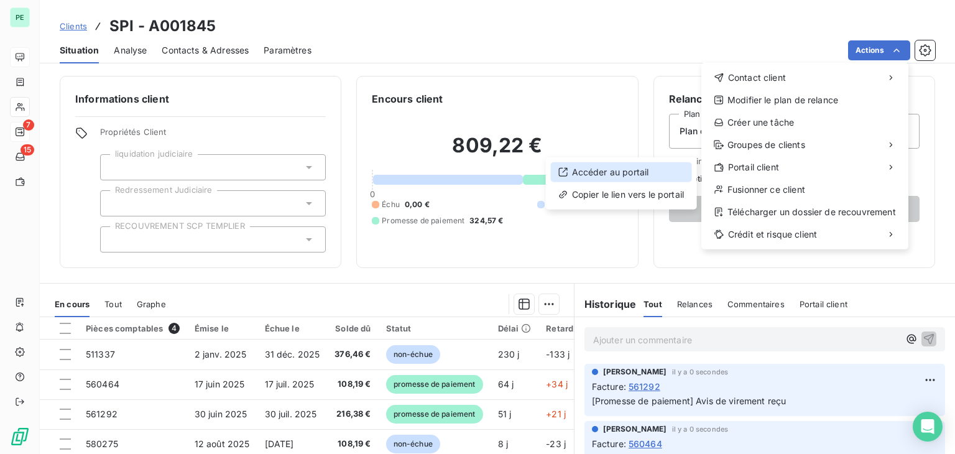
click at [653, 172] on div "Accéder au portail" at bounding box center [621, 172] width 141 height 20
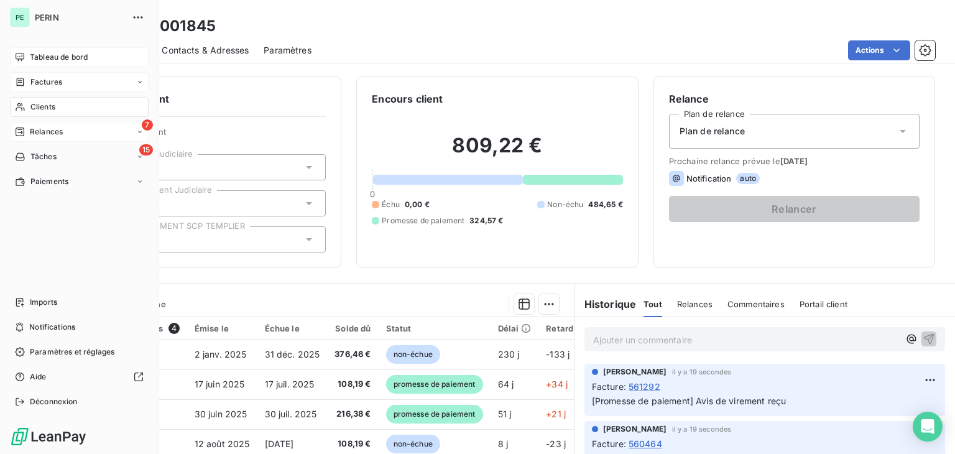
drag, startPoint x: 32, startPoint y: 78, endPoint x: 42, endPoint y: 78, distance: 9.9
click at [32, 78] on span "Factures" at bounding box center [46, 81] width 32 height 11
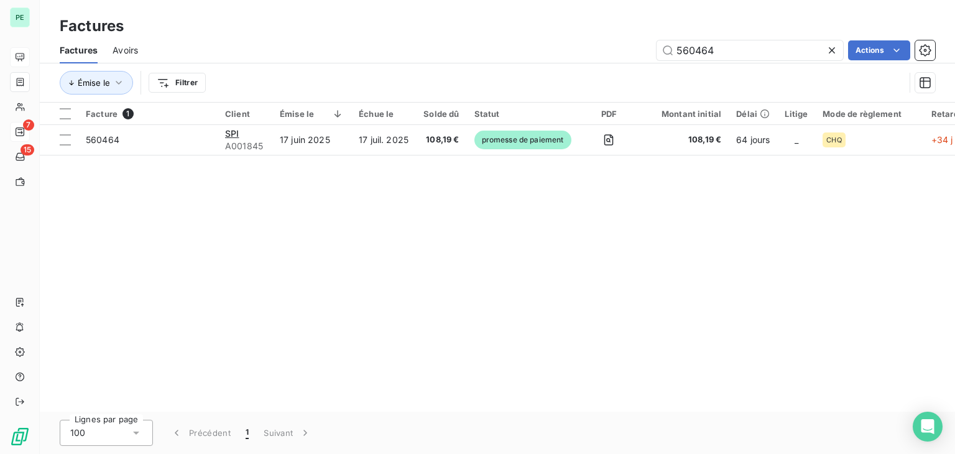
drag, startPoint x: 724, startPoint y: 55, endPoint x: 615, endPoint y: 53, distance: 108.2
click at [616, 54] on div "560464 Actions" at bounding box center [544, 50] width 782 height 20
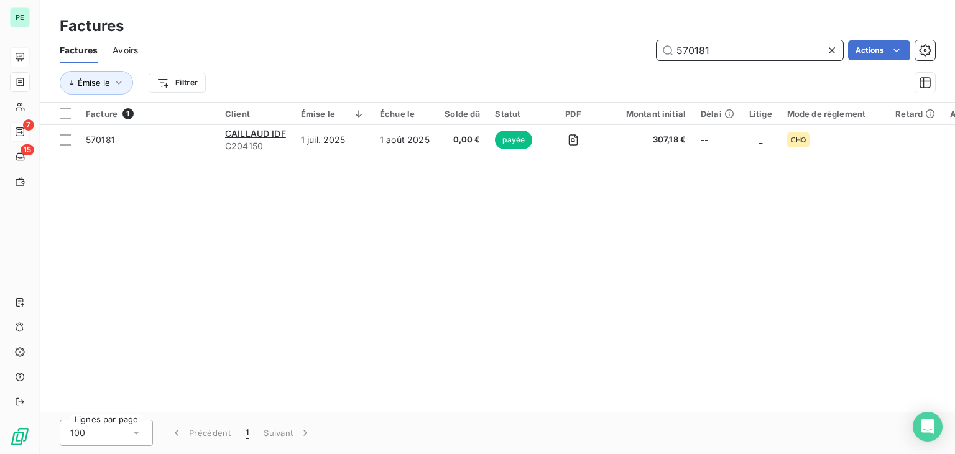
drag, startPoint x: 769, startPoint y: 53, endPoint x: 579, endPoint y: 60, distance: 190.3
click at [582, 60] on div "Factures Avoirs 570181 Actions" at bounding box center [497, 50] width 915 height 26
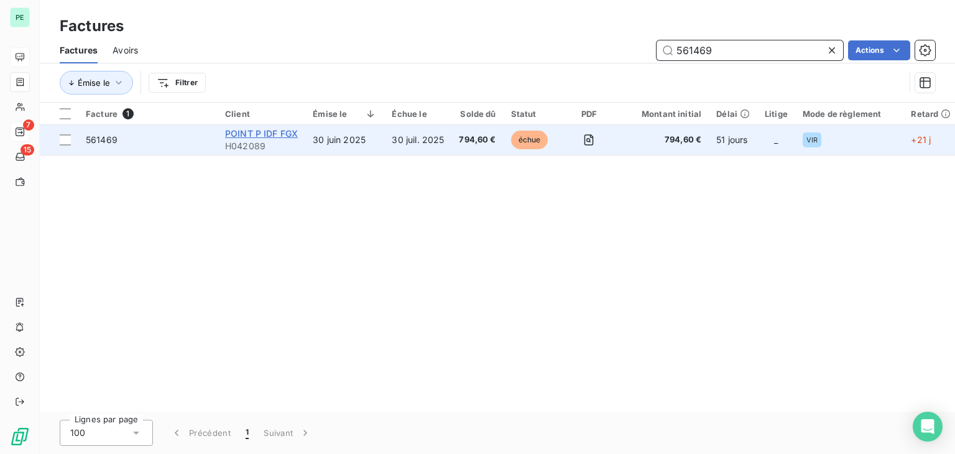
type input "561469"
click at [249, 133] on span "POINT P IDF FGX" at bounding box center [261, 133] width 73 height 11
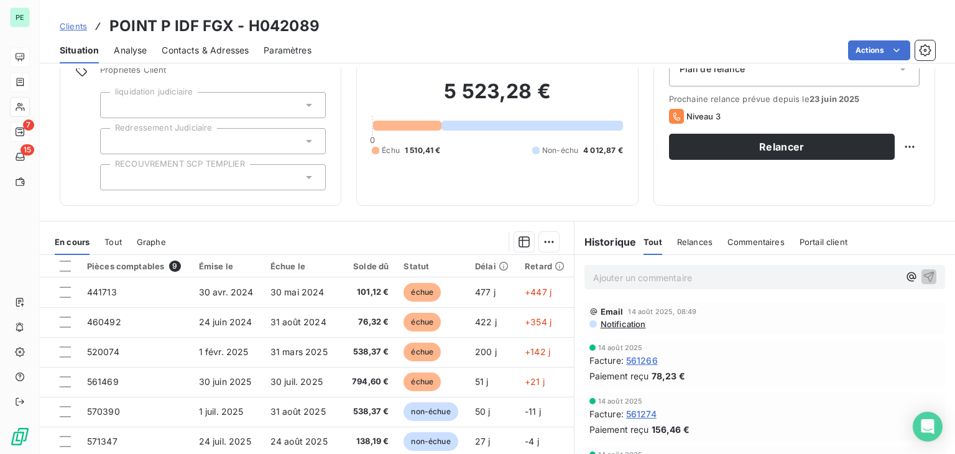
scroll to position [124, 0]
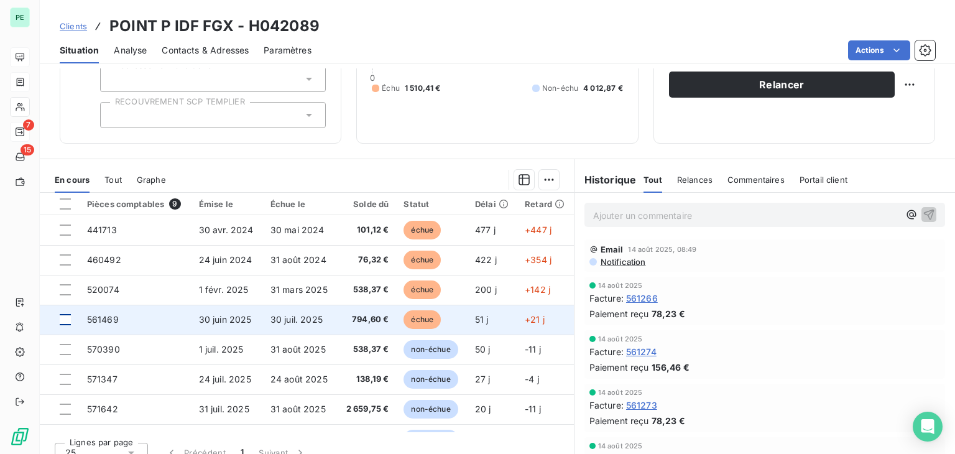
click at [65, 320] on div at bounding box center [65, 319] width 11 height 11
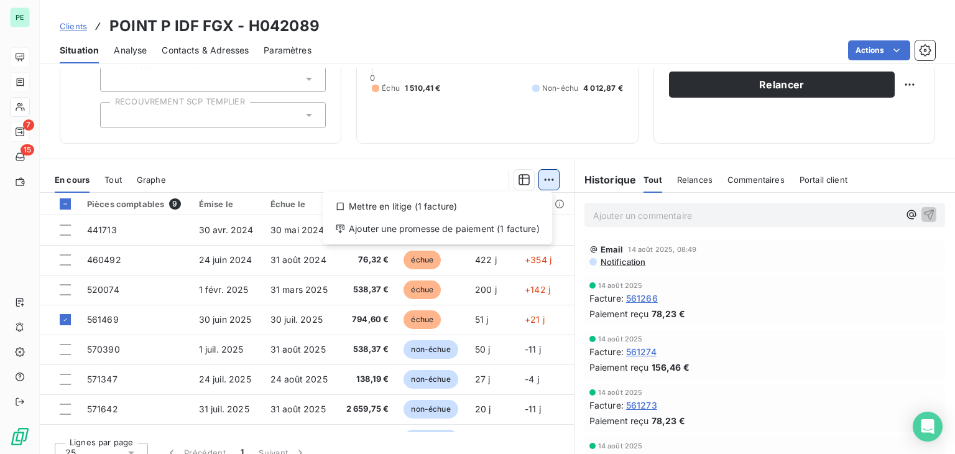
click at [547, 175] on html "PE 7 15 Clients POINT P IDF FGX - H042089 Situation Analyse Contacts & Adresses…" at bounding box center [477, 227] width 955 height 454
click at [444, 236] on div "Ajouter une promesse de paiement (1 facture)" at bounding box center [437, 229] width 219 height 20
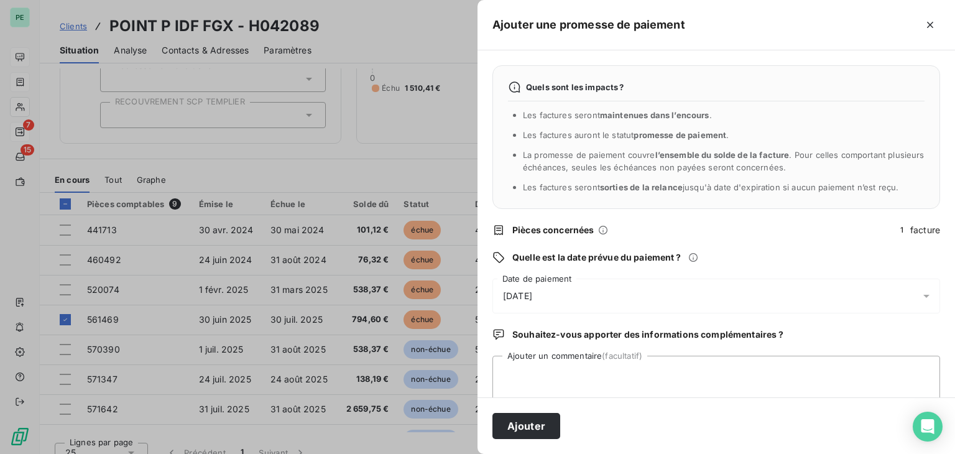
click at [630, 293] on div "[DATE]" at bounding box center [716, 295] width 448 height 35
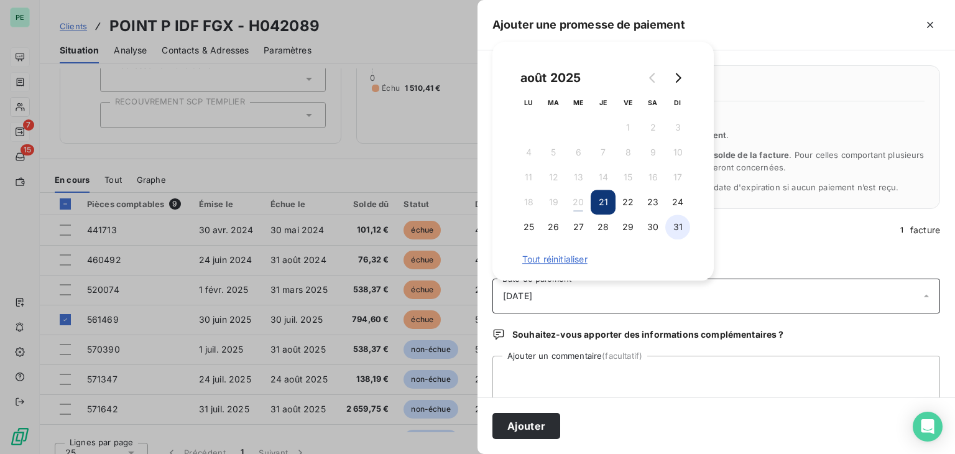
click at [681, 227] on button "31" at bounding box center [677, 226] width 25 height 25
drag, startPoint x: 612, startPoint y: 349, endPoint x: 611, endPoint y: 359, distance: 10.0
click at [612, 349] on div "Quels sont les impacts ? Les factures seront maintenues dans l’encours . Les fa…" at bounding box center [715, 223] width 477 height 347
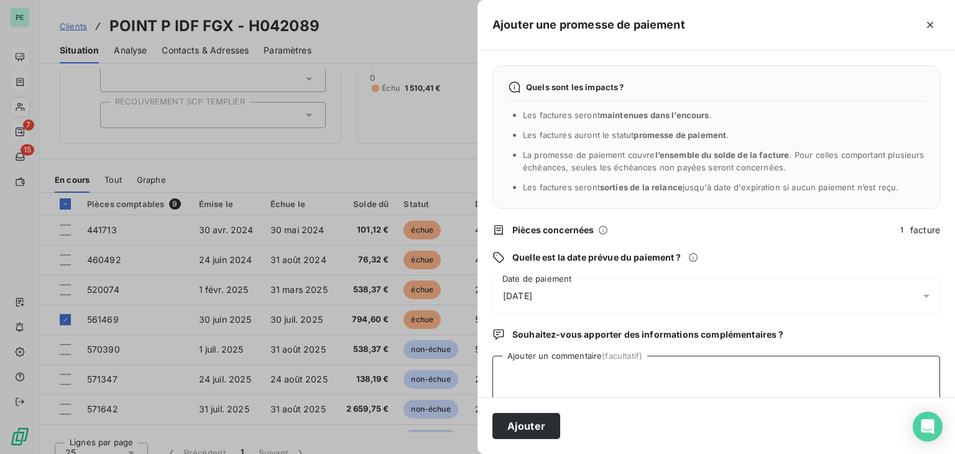
click at [609, 368] on textarea "Ajouter un commentaire (facultatif)" at bounding box center [716, 379] width 448 height 47
type textarea "Avis de virement reçu"
click at [518, 426] on button "Ajouter" at bounding box center [526, 426] width 68 height 26
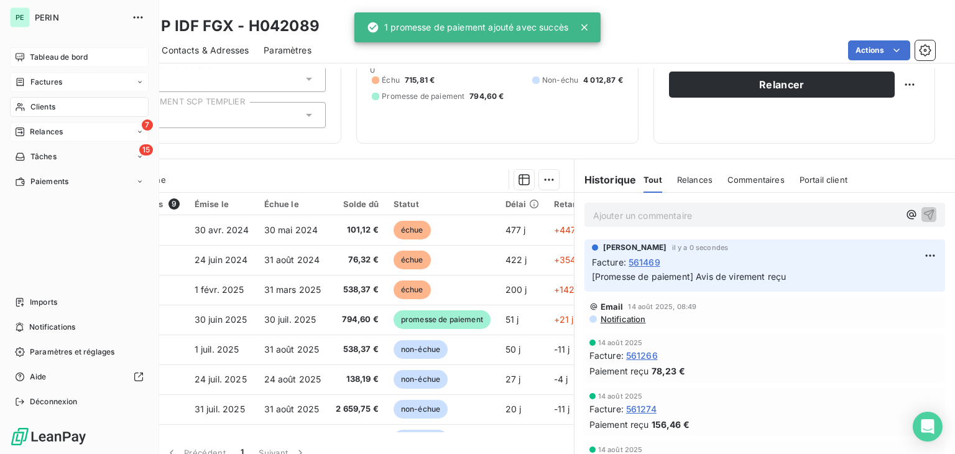
drag, startPoint x: 29, startPoint y: 83, endPoint x: 104, endPoint y: 83, distance: 75.8
click at [29, 83] on div "Factures" at bounding box center [38, 81] width 47 height 11
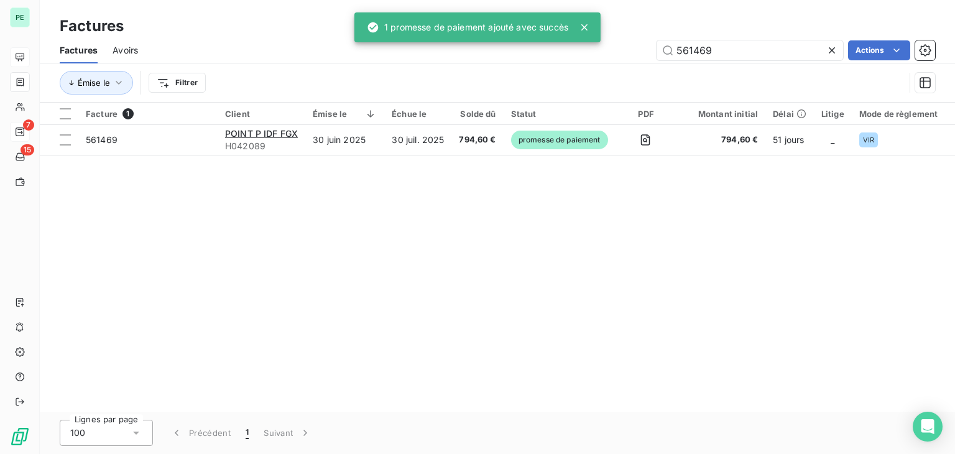
drag, startPoint x: 736, startPoint y: 52, endPoint x: 624, endPoint y: 52, distance: 111.9
click at [624, 52] on div "561469 Actions" at bounding box center [544, 50] width 782 height 20
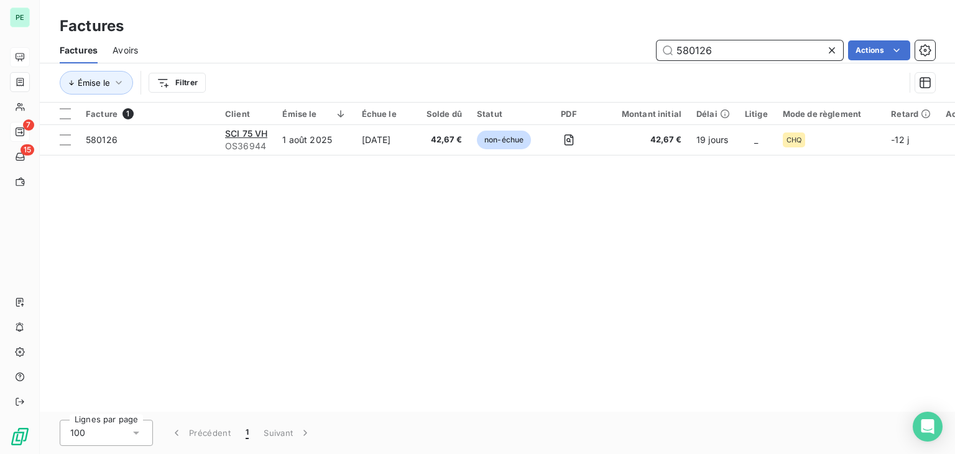
drag, startPoint x: 691, startPoint y: 55, endPoint x: 630, endPoint y: 55, distance: 60.9
click at [635, 55] on div "580126 Actions" at bounding box center [544, 50] width 782 height 20
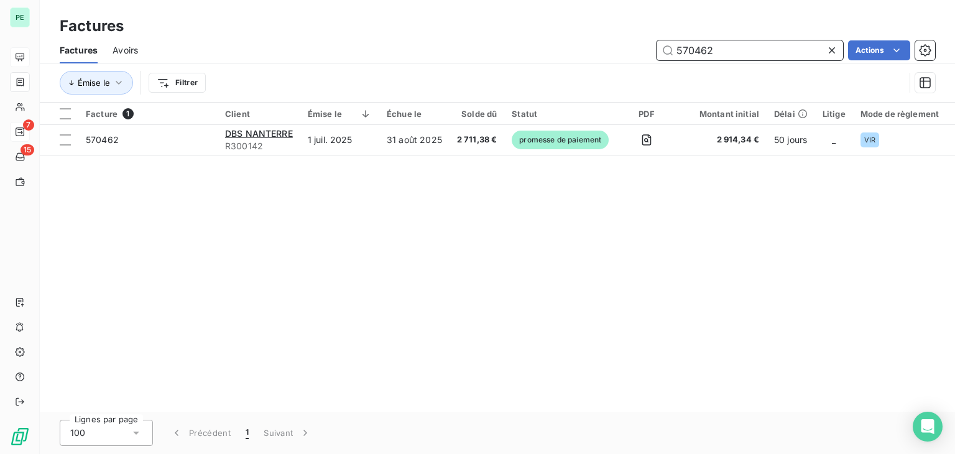
type input "570462"
drag, startPoint x: 643, startPoint y: 48, endPoint x: 607, endPoint y: 50, distance: 36.1
click at [607, 50] on div "570462 Actions" at bounding box center [544, 50] width 782 height 20
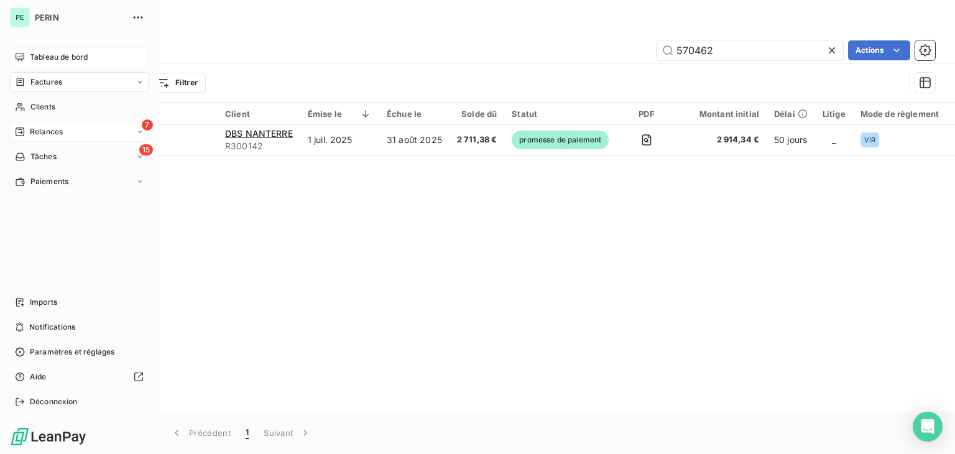
click at [21, 60] on icon at bounding box center [20, 57] width 10 height 10
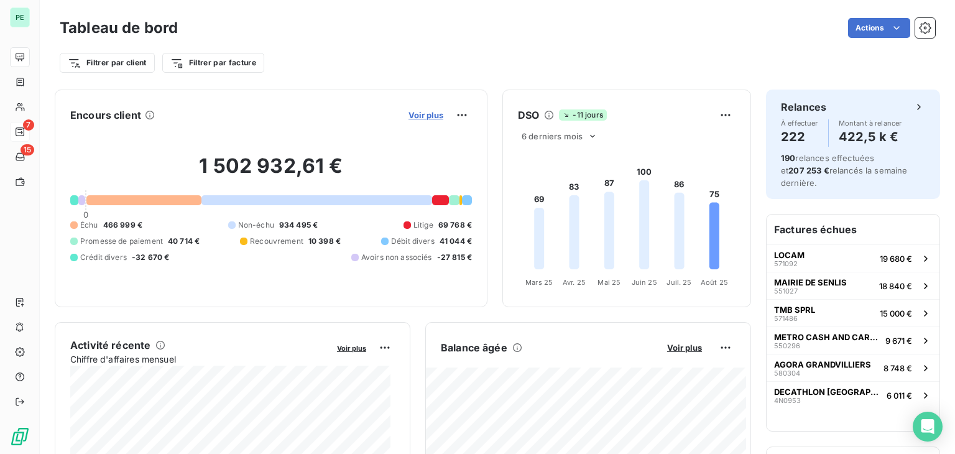
click at [423, 116] on span "Voir plus" at bounding box center [425, 115] width 35 height 10
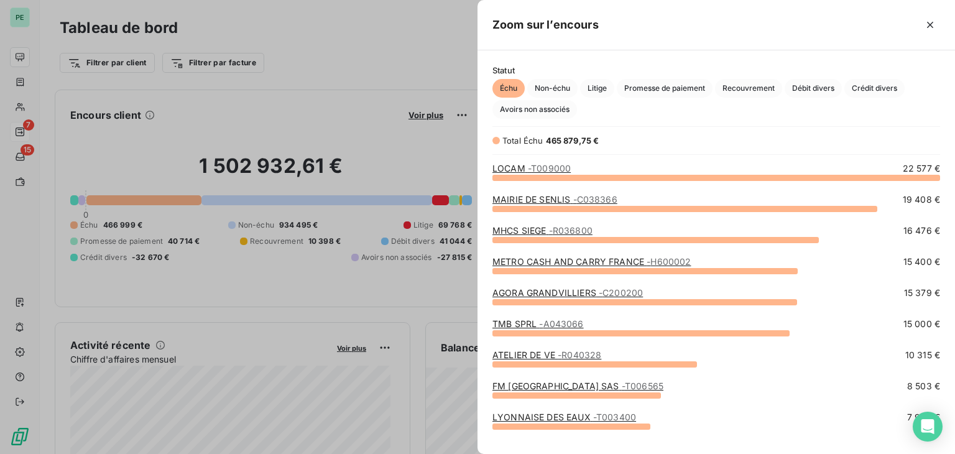
scroll to position [267, 467]
click at [855, 88] on span "Crédit divers" at bounding box center [874, 88] width 60 height 19
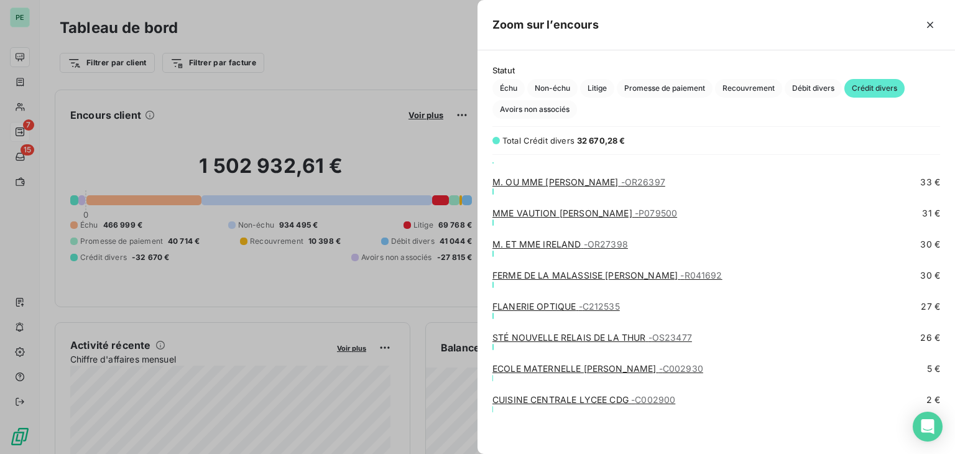
scroll to position [1323, 0]
click at [925, 30] on icon "button" at bounding box center [930, 25] width 12 height 12
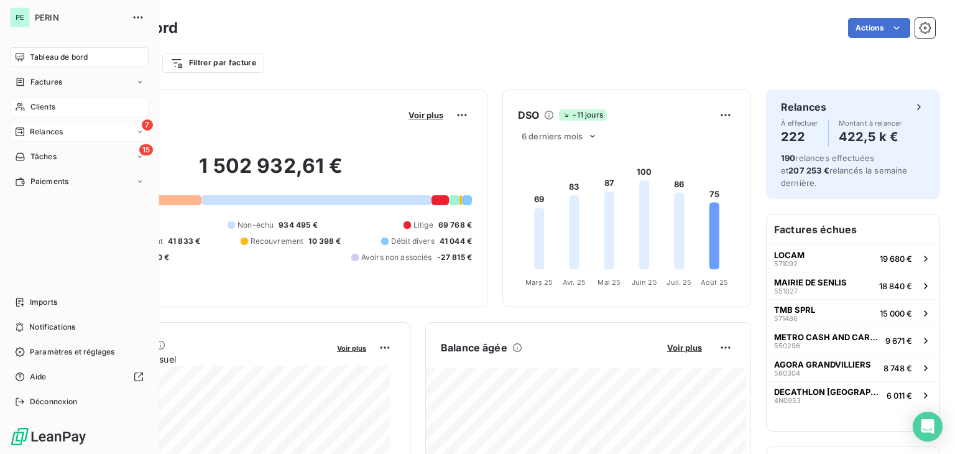
click at [31, 114] on div "Clients" at bounding box center [79, 107] width 139 height 20
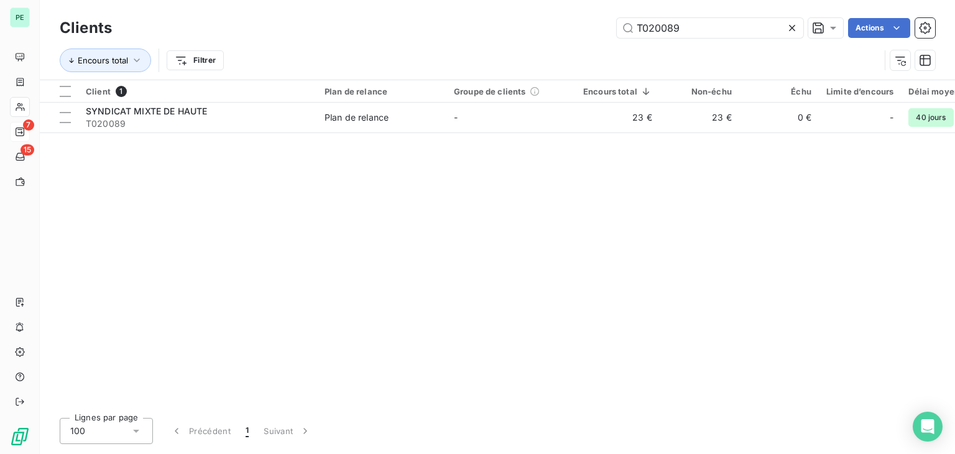
drag, startPoint x: 726, startPoint y: 19, endPoint x: 587, endPoint y: 21, distance: 138.6
click at [587, 21] on div "T020089 Actions" at bounding box center [531, 28] width 808 height 20
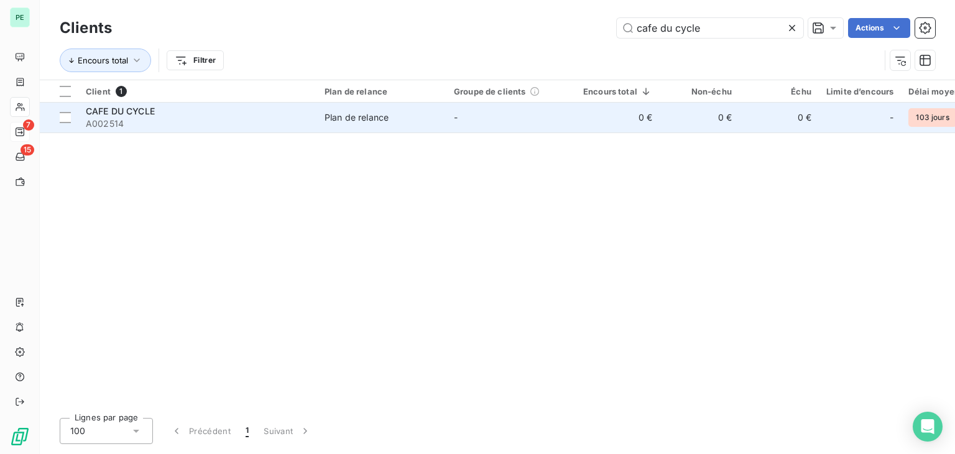
type input "cafe du cycle"
click at [388, 119] on div "Plan de relance" at bounding box center [356, 117] width 64 height 12
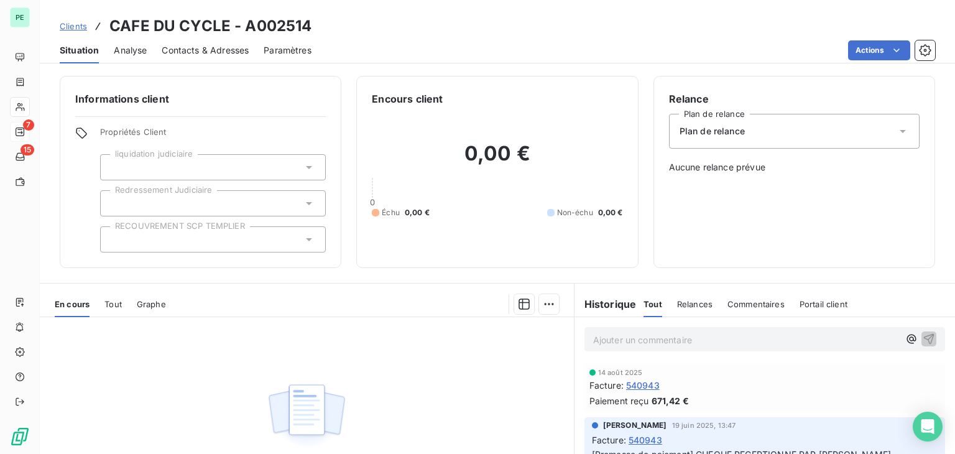
click at [116, 304] on span "Tout" at bounding box center [112, 304] width 17 height 10
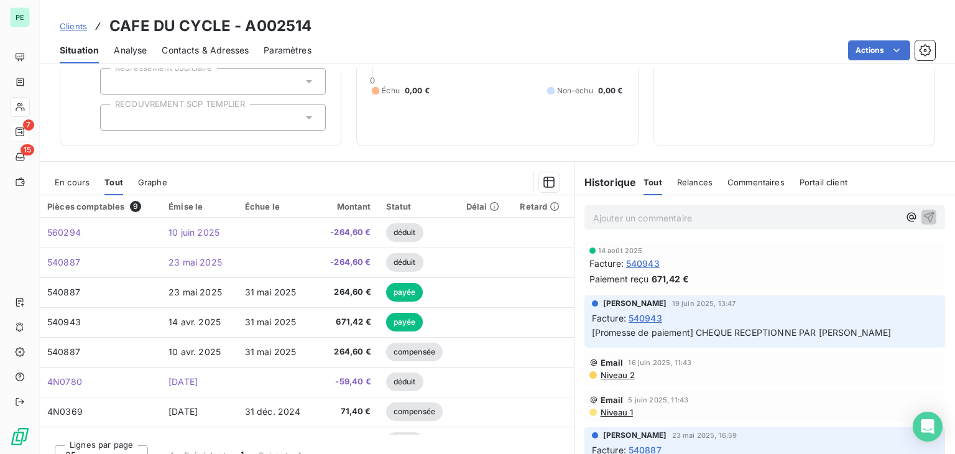
scroll to position [139, 0]
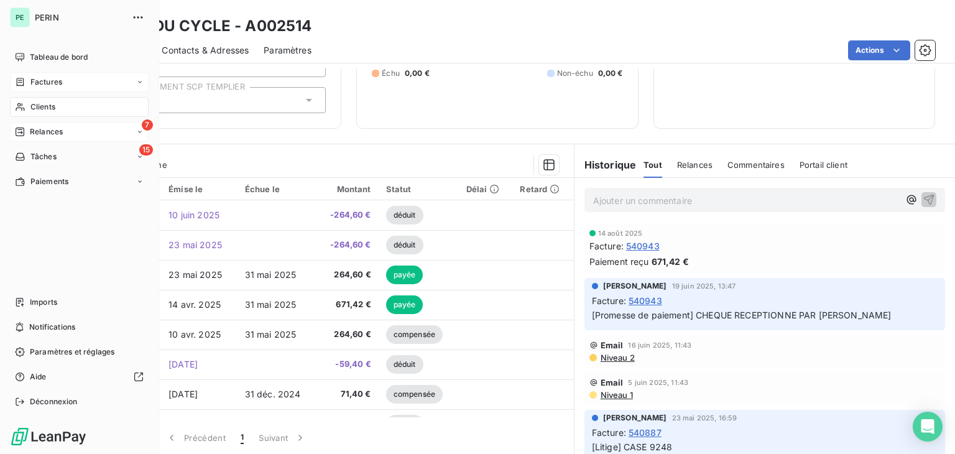
drag, startPoint x: 27, startPoint y: 81, endPoint x: 67, endPoint y: 81, distance: 39.8
click at [27, 81] on div "Factures" at bounding box center [38, 81] width 47 height 11
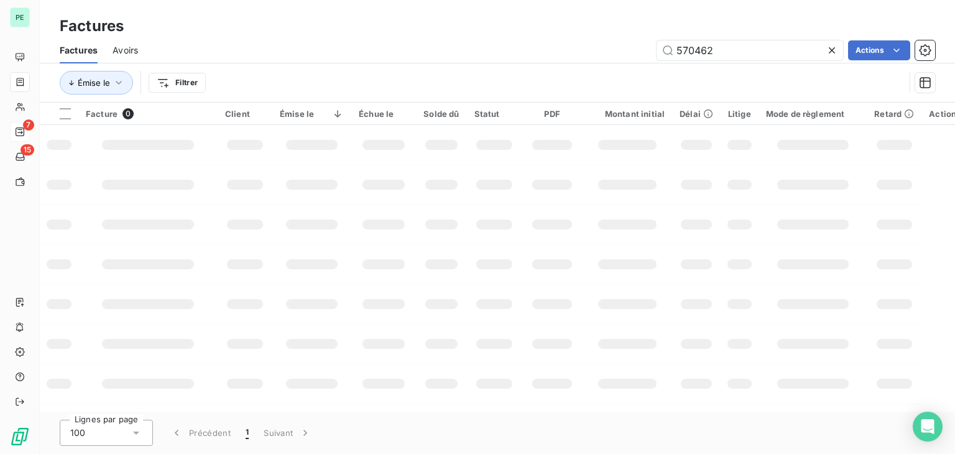
drag, startPoint x: 745, startPoint y: 47, endPoint x: 643, endPoint y: 47, distance: 101.9
click at [643, 47] on div "570462 Actions" at bounding box center [544, 50] width 782 height 20
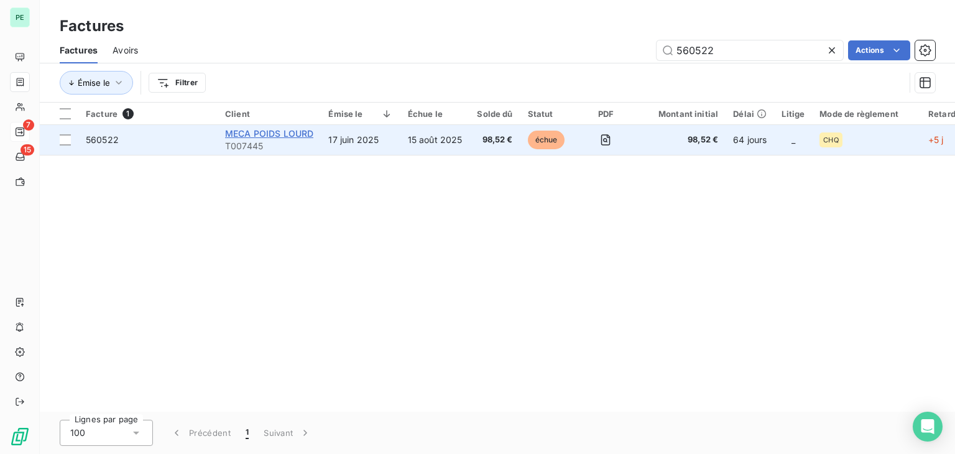
type input "560522"
click at [264, 135] on span "MECA POIDS LOURD" at bounding box center [269, 133] width 88 height 11
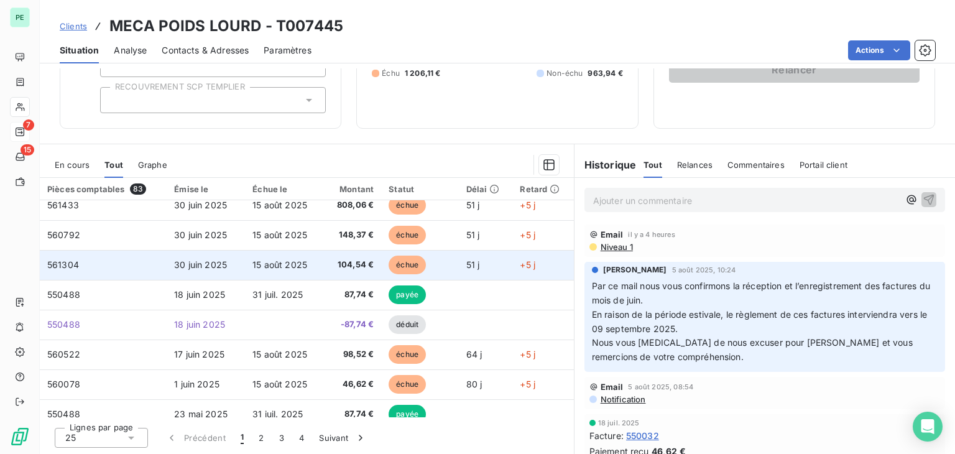
scroll to position [311, 0]
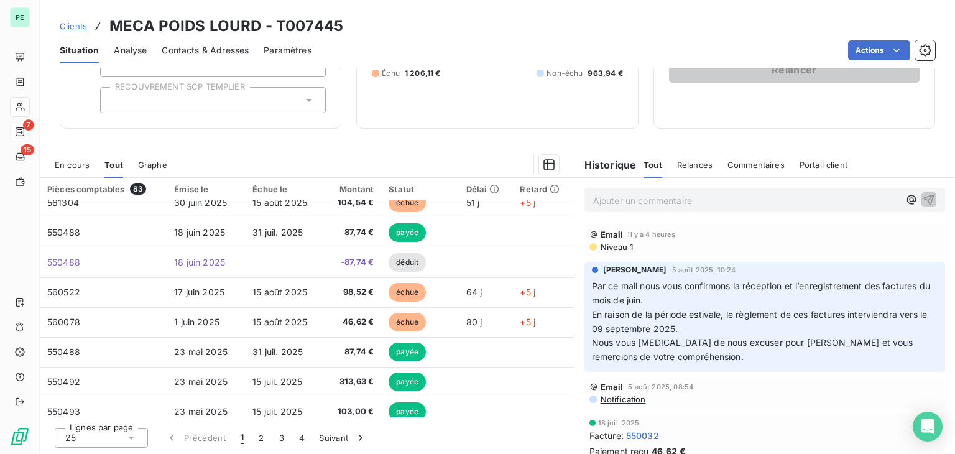
click at [75, 168] on span "En cours" at bounding box center [72, 165] width 35 height 10
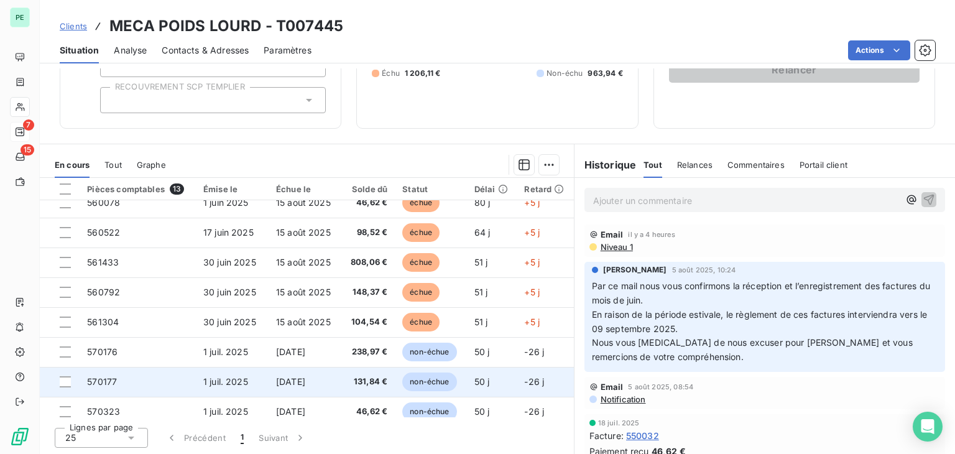
scroll to position [0, 0]
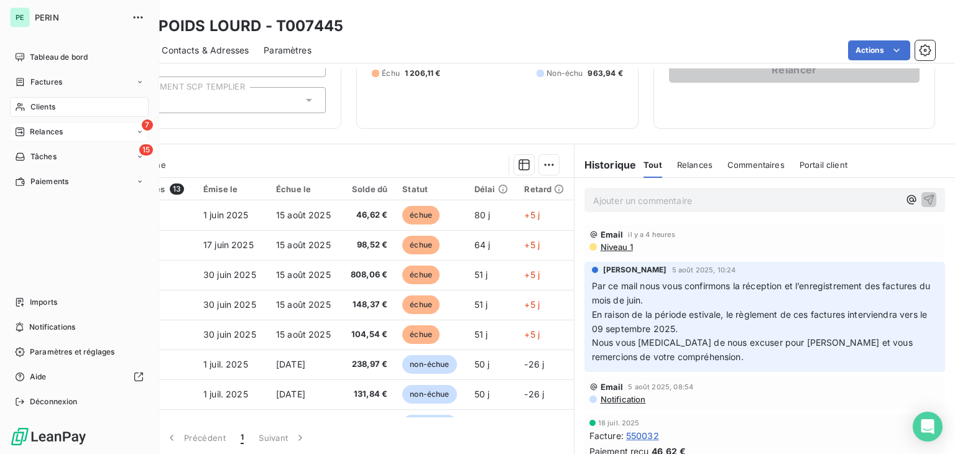
click at [52, 132] on span "Relances" at bounding box center [46, 131] width 33 height 11
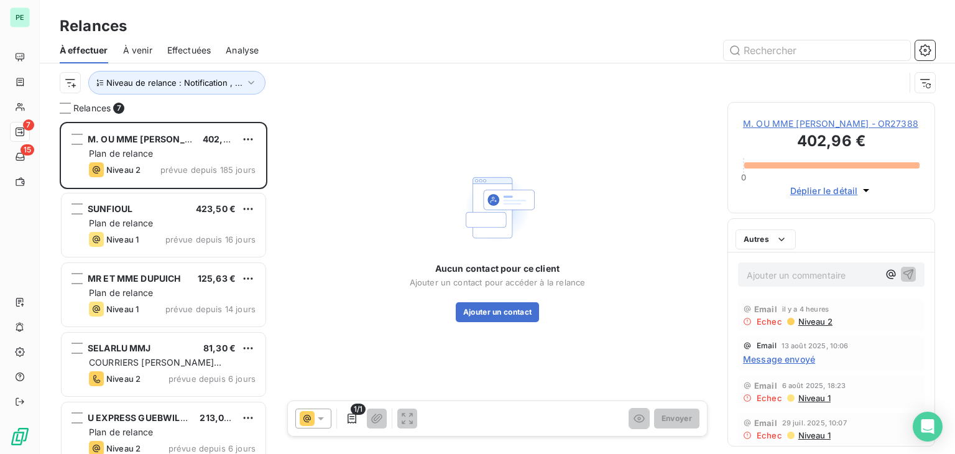
scroll to position [322, 198]
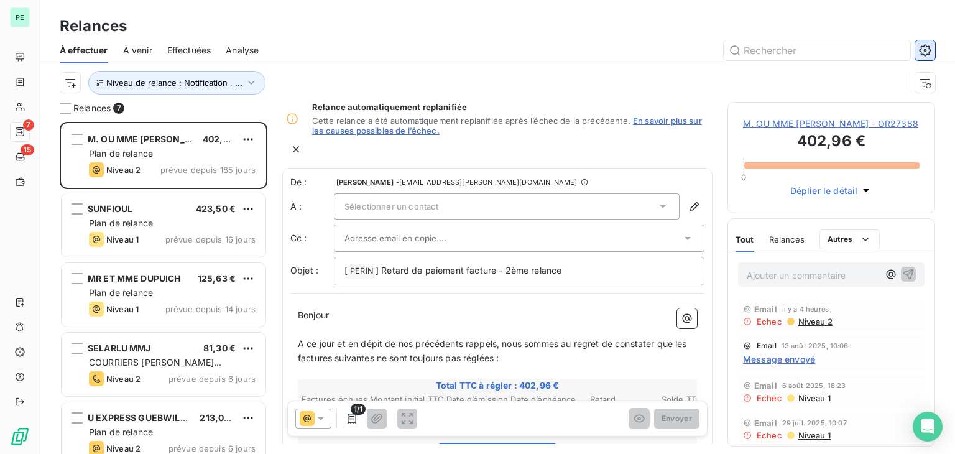
click at [921, 42] on button "button" at bounding box center [925, 50] width 20 height 20
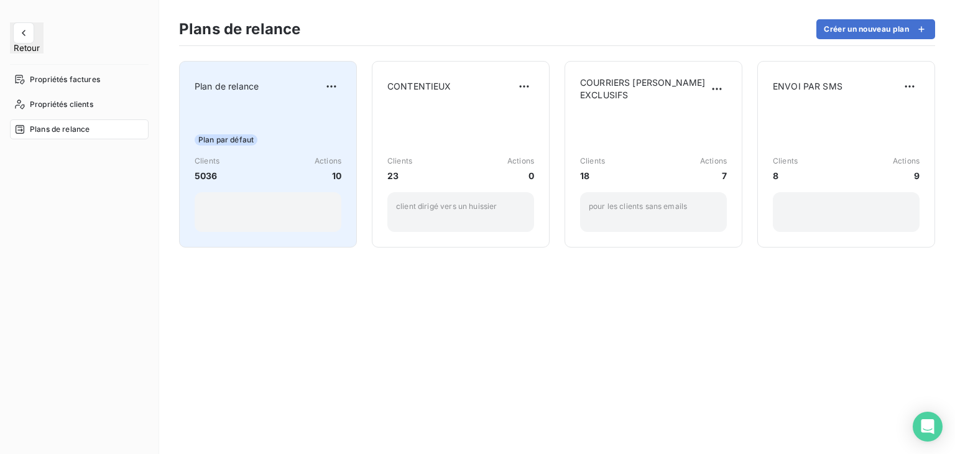
click at [254, 131] on div "Plan par défaut Clients 5036 Actions 10" at bounding box center [268, 169] width 147 height 126
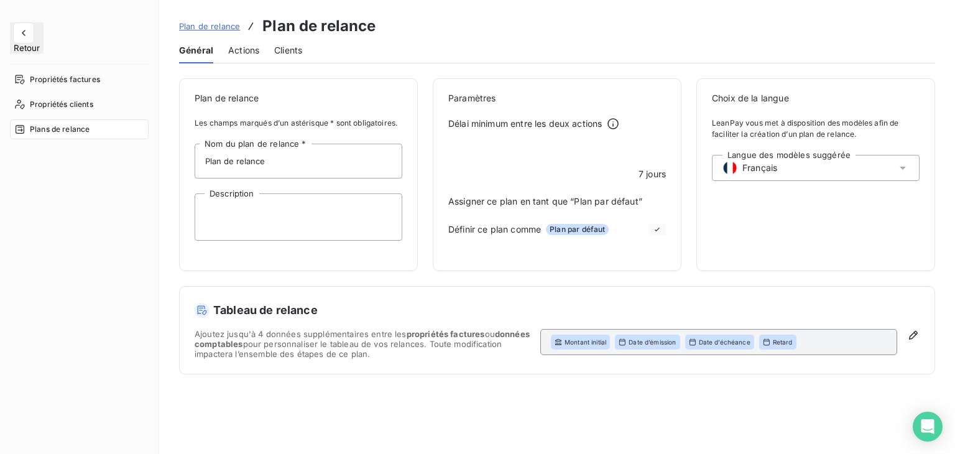
click at [236, 58] on div "Actions" at bounding box center [243, 50] width 31 height 26
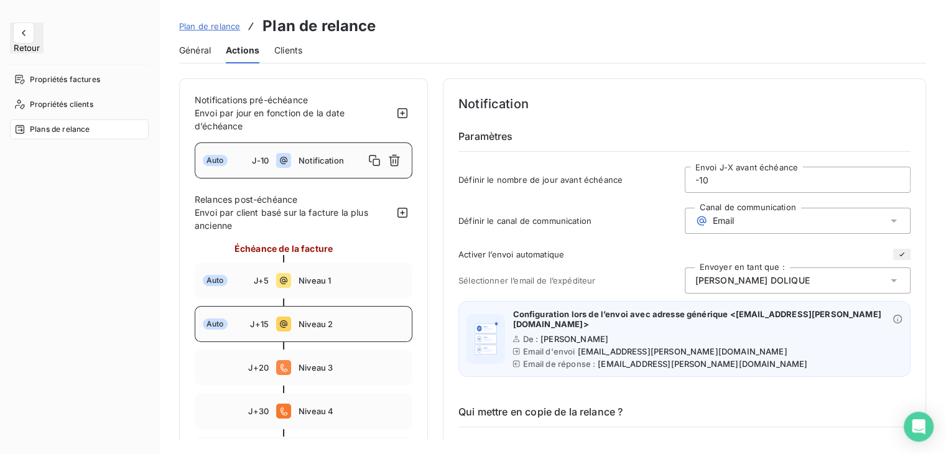
click at [262, 327] on span "J+15" at bounding box center [259, 324] width 19 height 10
type input "15"
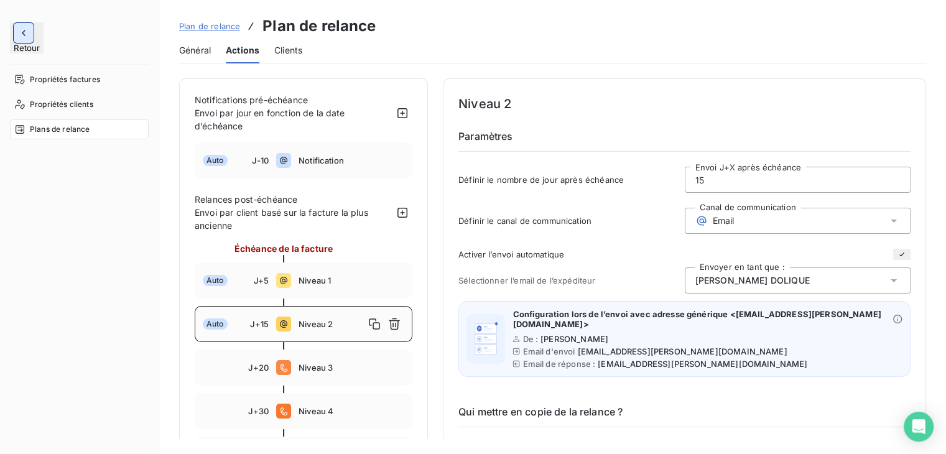
click at [28, 34] on icon "button" at bounding box center [23, 33] width 12 height 12
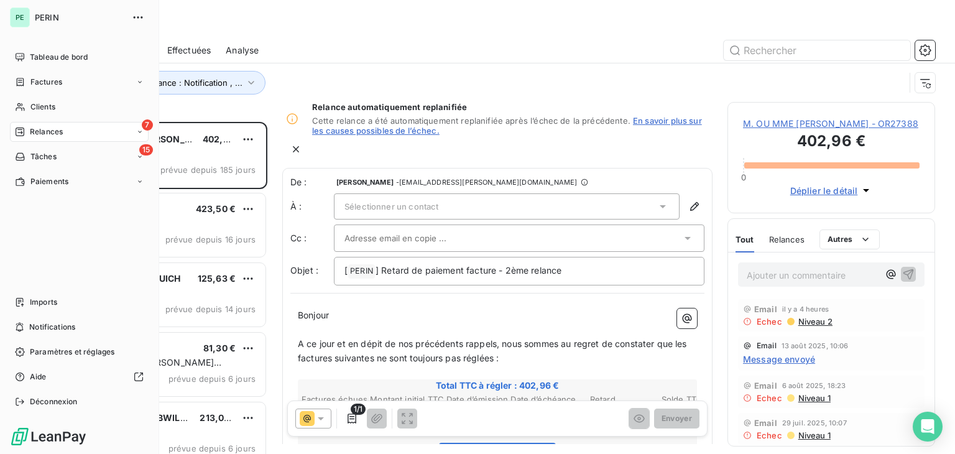
scroll to position [322, 198]
drag, startPoint x: 25, startPoint y: 80, endPoint x: 39, endPoint y: 81, distance: 14.4
click at [25, 80] on icon at bounding box center [20, 82] width 11 height 10
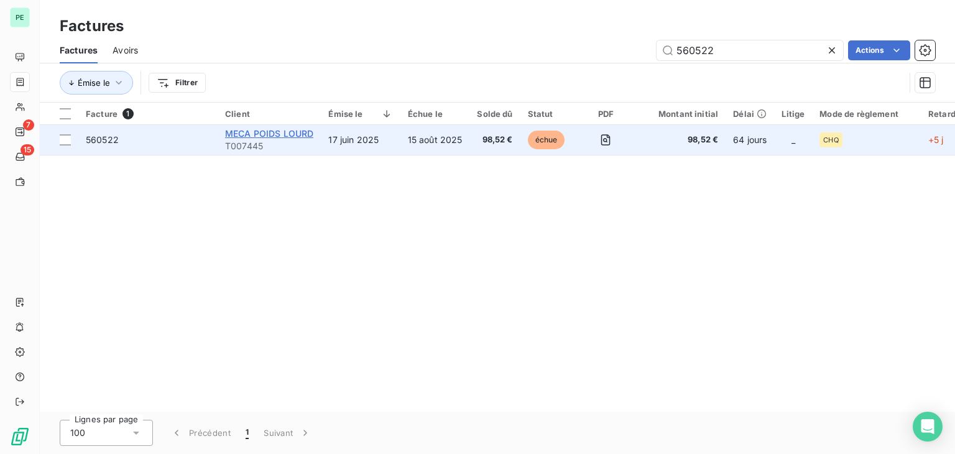
click at [262, 135] on span "MECA POIDS LOURD" at bounding box center [269, 133] width 88 height 11
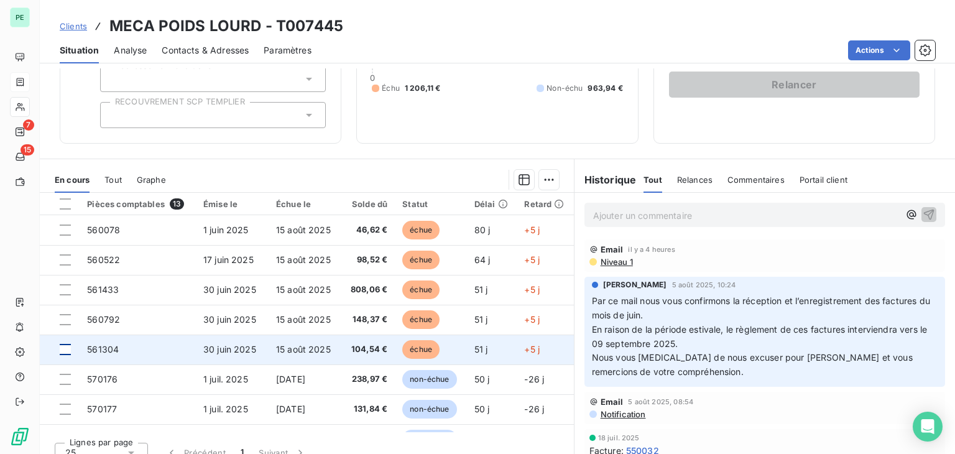
click at [67, 351] on div at bounding box center [65, 349] width 11 height 11
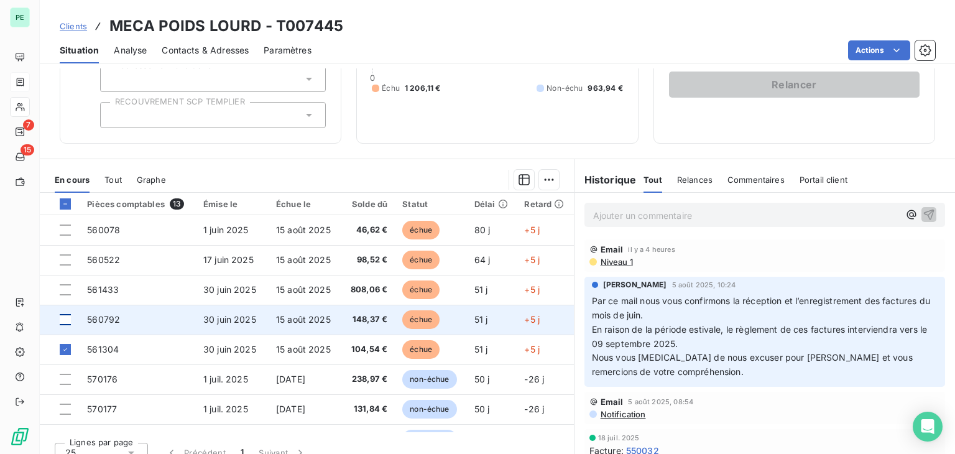
click at [68, 321] on div at bounding box center [65, 319] width 11 height 11
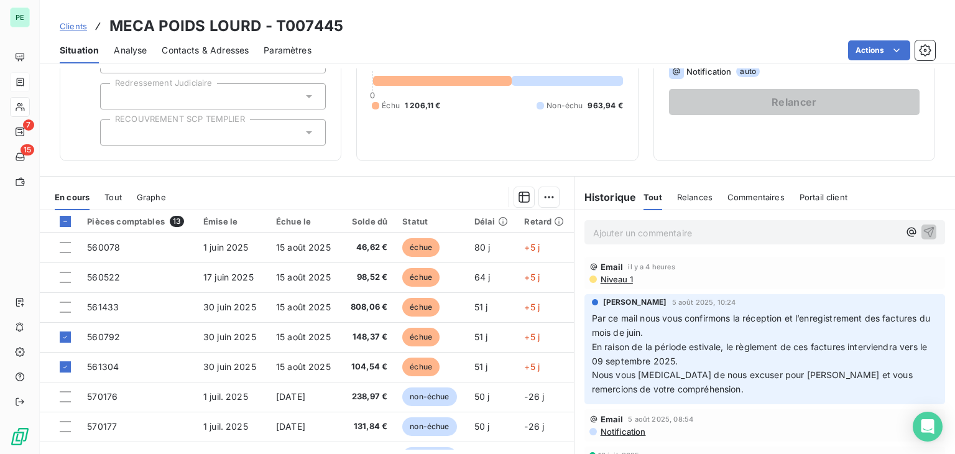
scroll to position [77, 0]
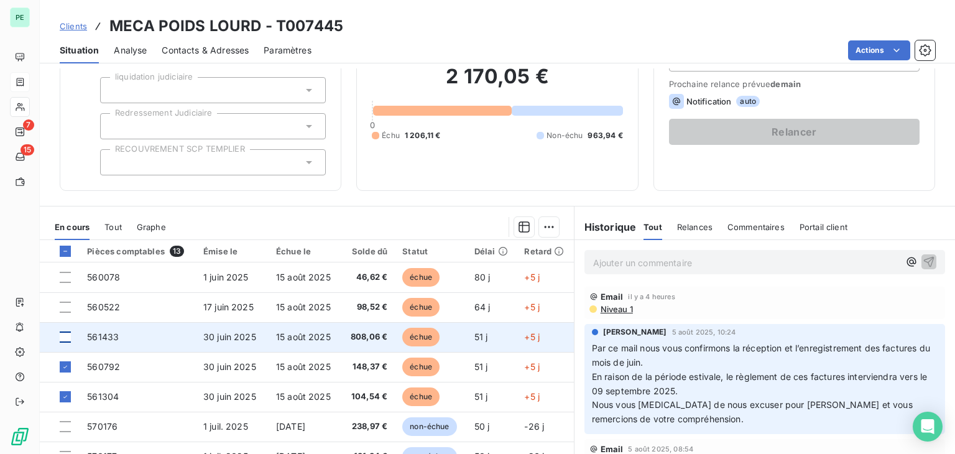
click at [65, 331] on div at bounding box center [65, 336] width 11 height 11
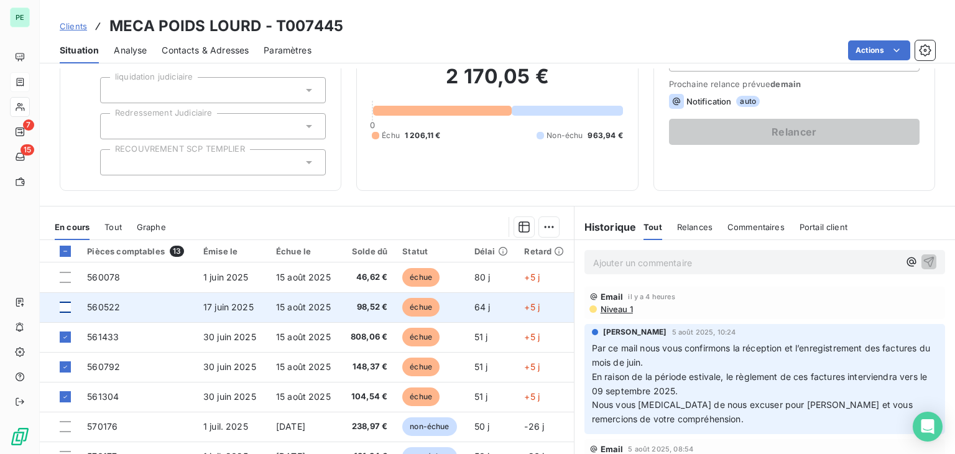
click at [67, 303] on div at bounding box center [65, 306] width 11 height 11
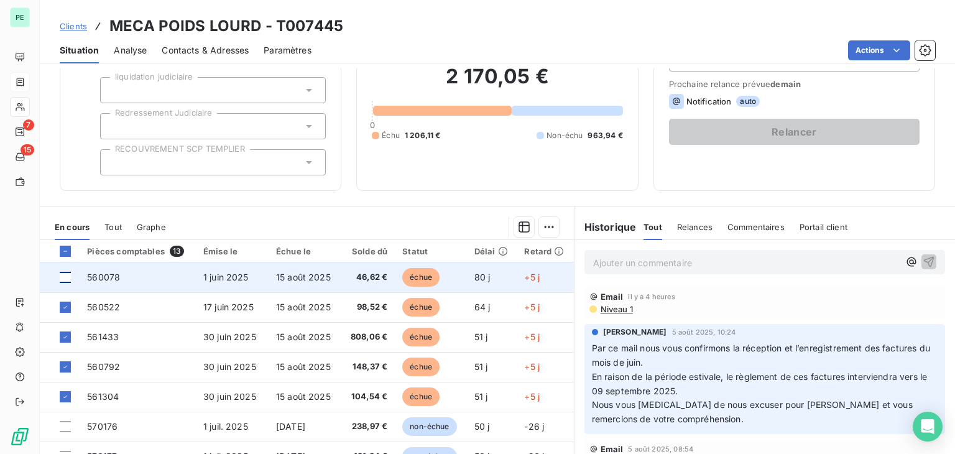
click at [67, 277] on div at bounding box center [65, 277] width 11 height 11
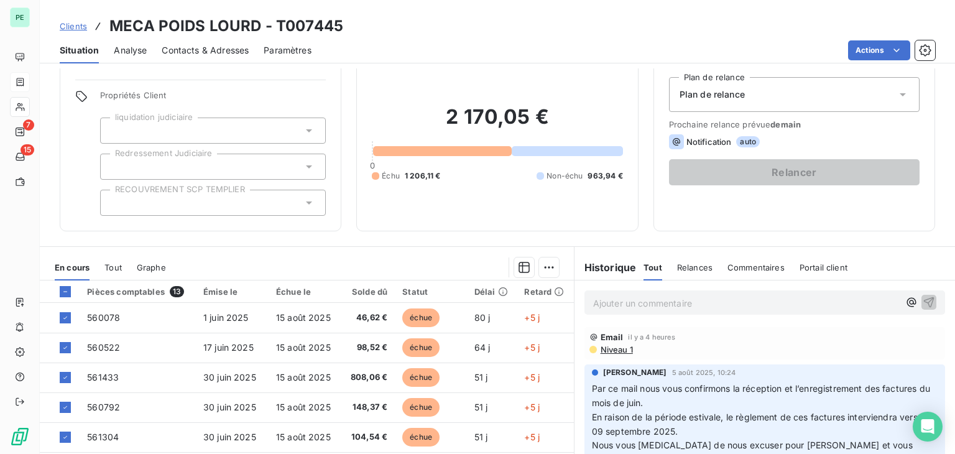
scroll to position [15, 0]
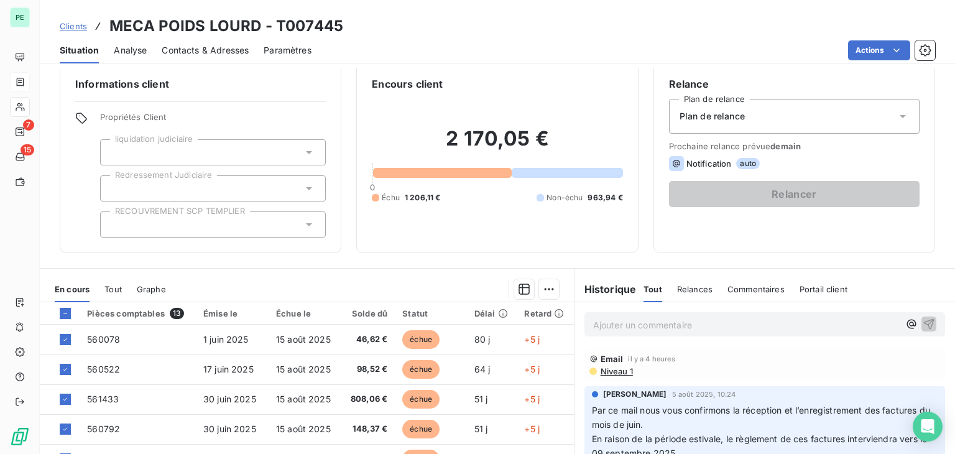
click at [696, 164] on span "Notification" at bounding box center [708, 164] width 45 height 10
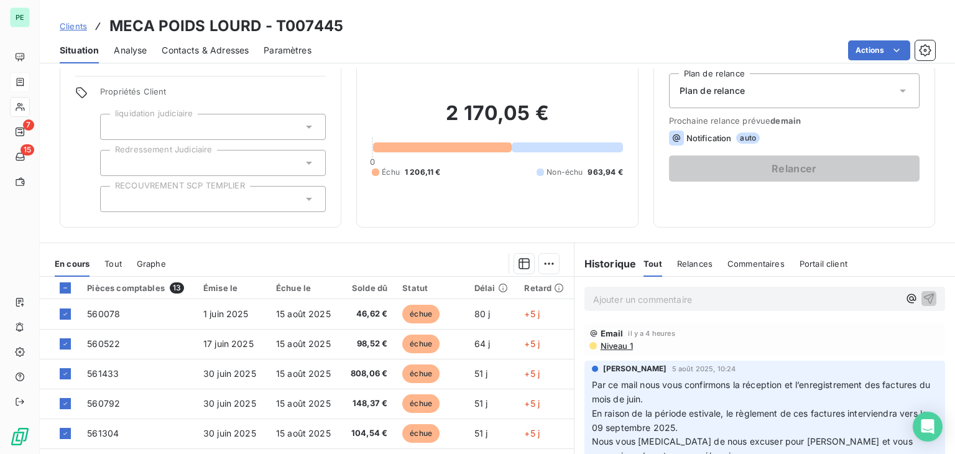
scroll to position [62, 0]
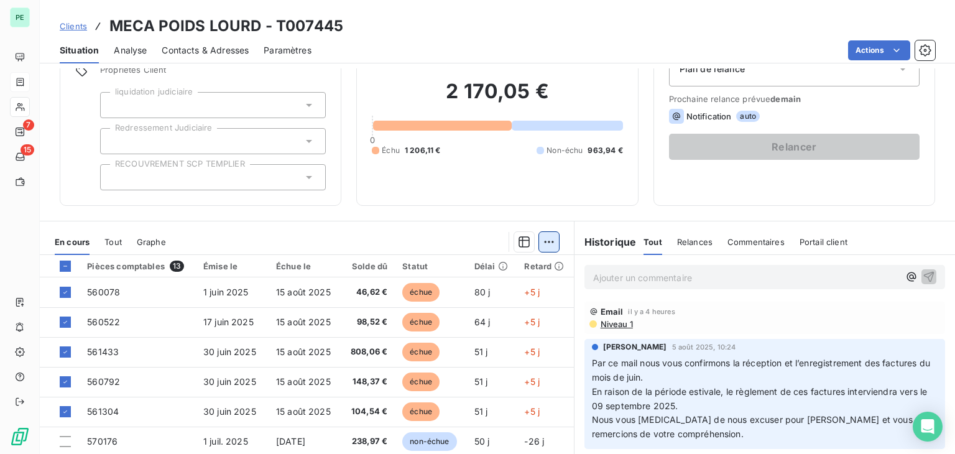
click at [537, 245] on html "PE 7 15 Clients MECA POIDS LOURD - T007445 Situation Analyse Contacts & Adresse…" at bounding box center [477, 227] width 955 height 454
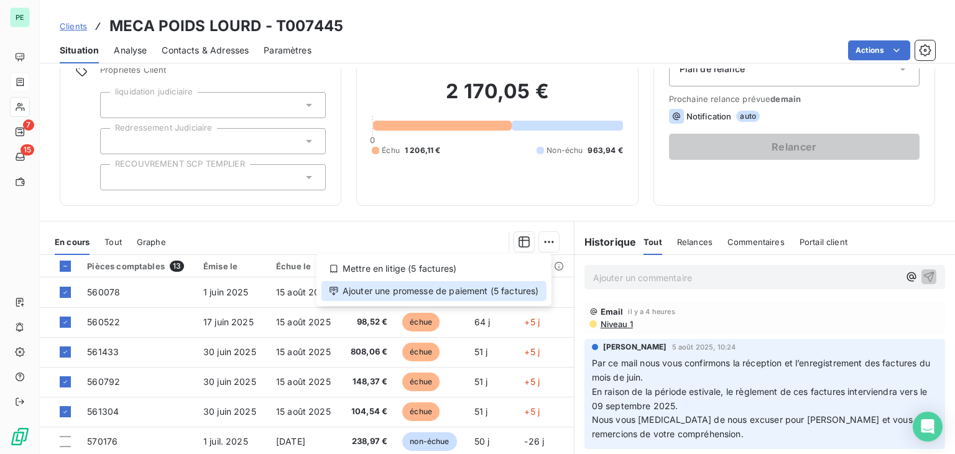
click at [477, 294] on div "Ajouter une promesse de paiement (5 factures)" at bounding box center [433, 291] width 225 height 20
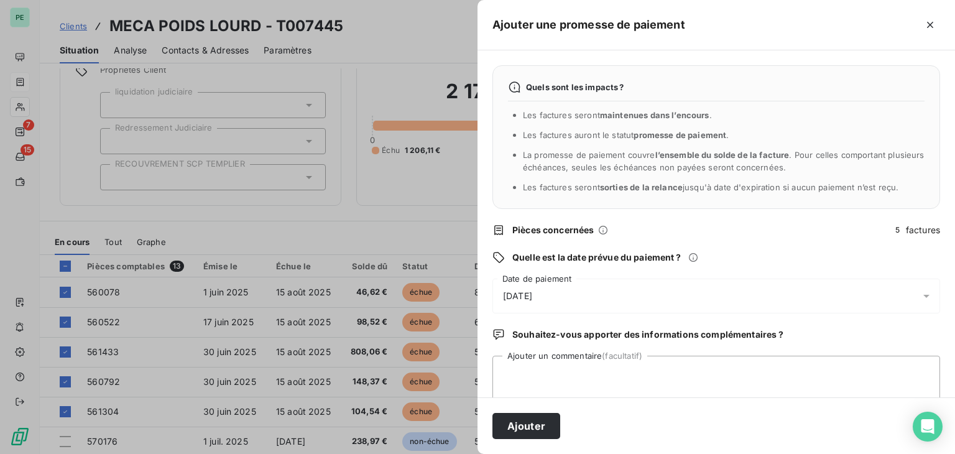
click at [532, 294] on span "[DATE]" at bounding box center [517, 296] width 29 height 12
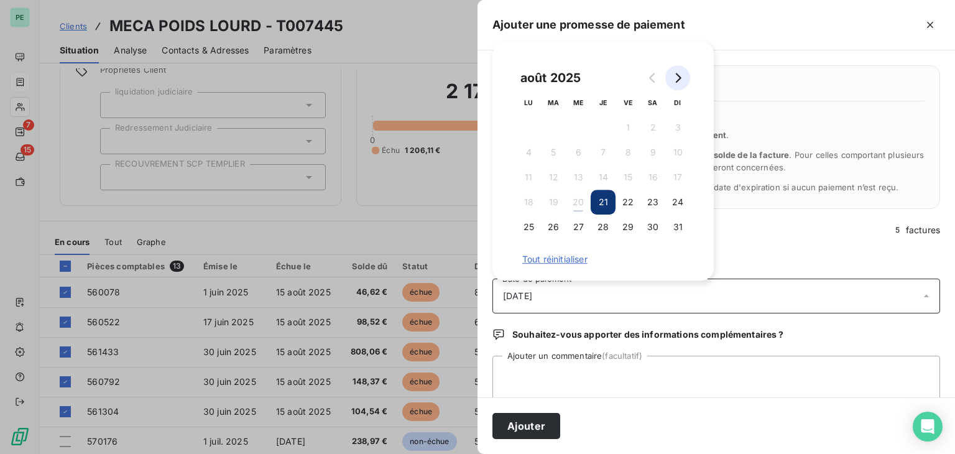
click at [681, 82] on icon "Go to next month" at bounding box center [678, 78] width 10 height 10
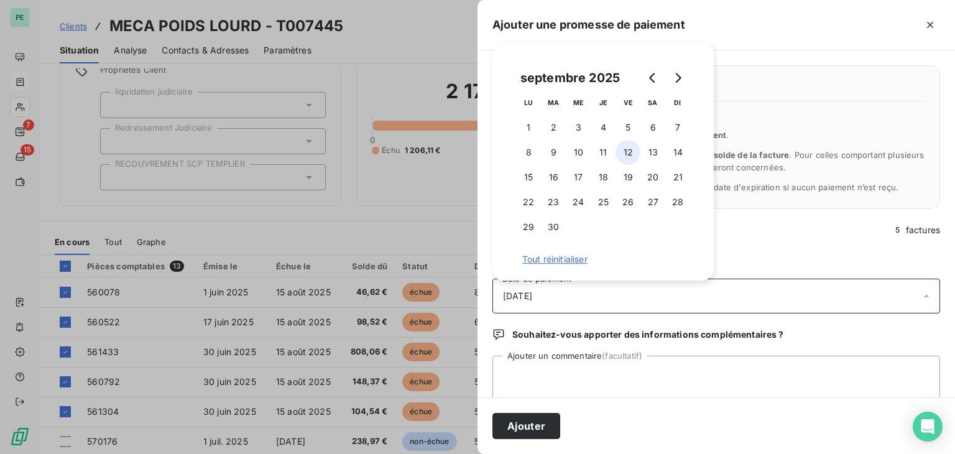
click at [632, 152] on button "12" at bounding box center [627, 152] width 25 height 25
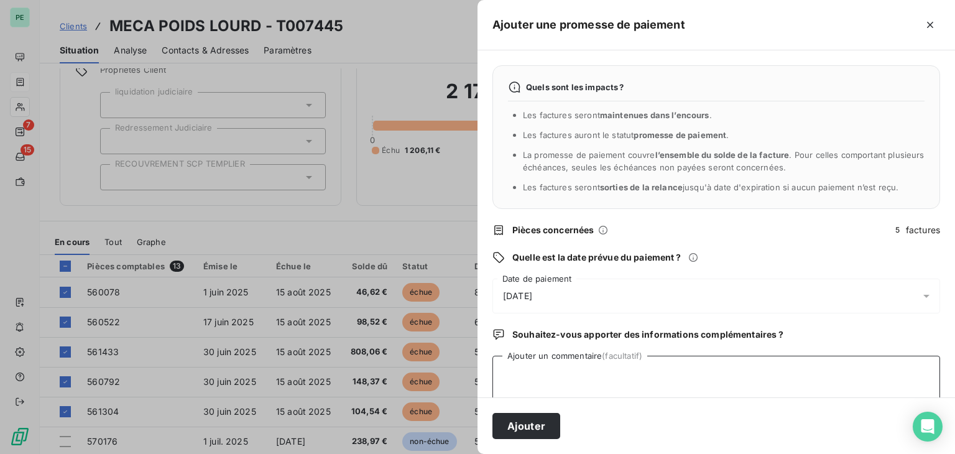
click at [567, 368] on textarea "Ajouter un commentaire (facultatif)" at bounding box center [716, 379] width 448 height 47
type textarea "Paiement prévu pour le 09/09"
click at [538, 427] on button "Ajouter" at bounding box center [526, 426] width 68 height 26
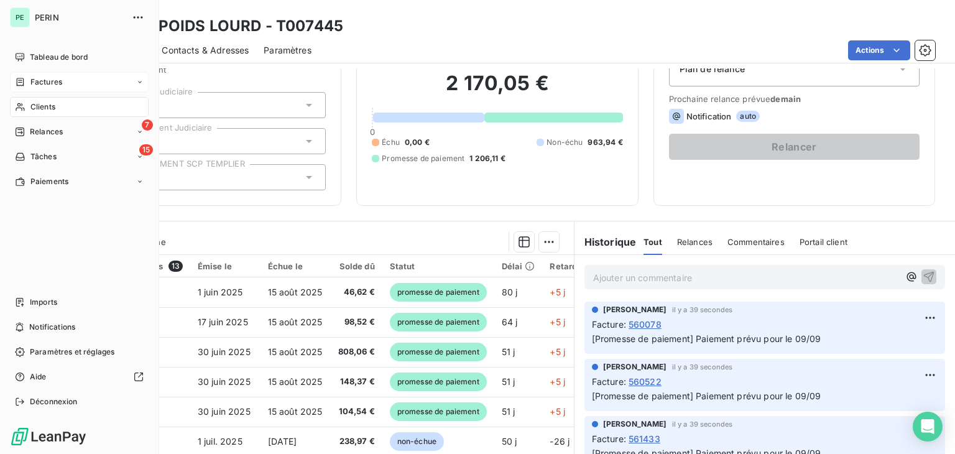
click at [48, 83] on span "Factures" at bounding box center [46, 81] width 32 height 11
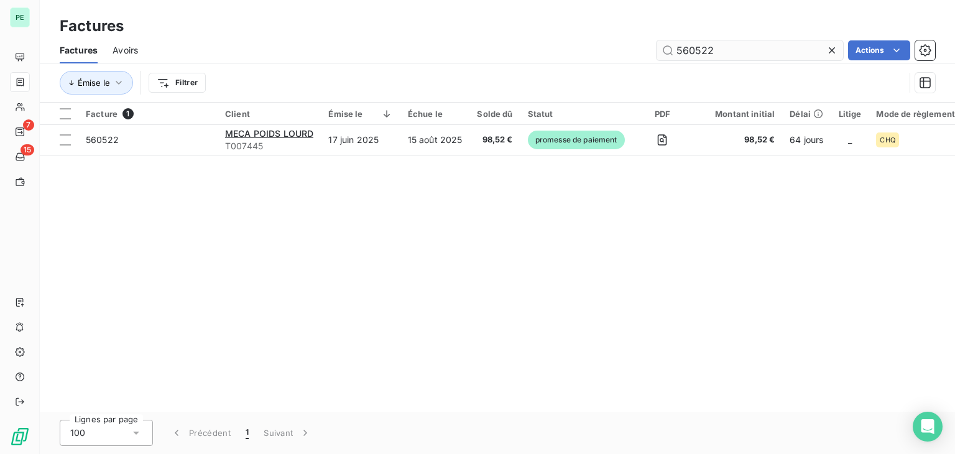
drag, startPoint x: 693, startPoint y: 50, endPoint x: 786, endPoint y: 50, distance: 92.6
click at [786, 50] on input "560522" at bounding box center [749, 50] width 186 height 20
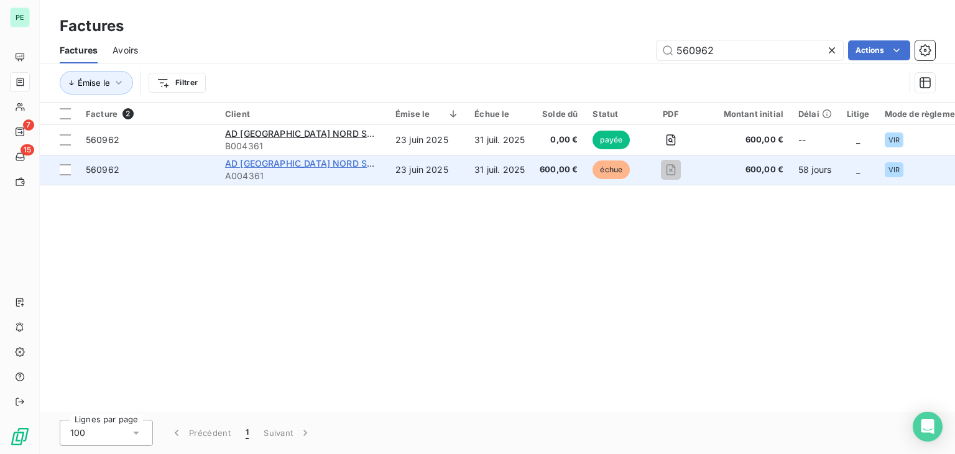
type input "560962"
click at [339, 167] on span "AD [GEOGRAPHIC_DATA] NORD SMAG" at bounding box center [306, 163] width 162 height 11
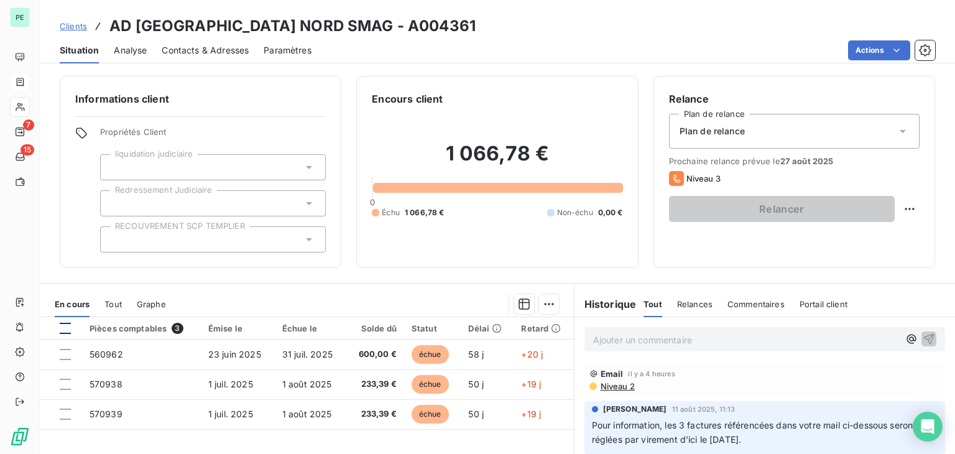
click at [67, 329] on div at bounding box center [65, 328] width 11 height 11
click at [548, 308] on html "PE 7 15 Clients AD BASSIN PARISIEN NORD SMAG - A004361 Situation Analyse Contac…" at bounding box center [477, 227] width 955 height 454
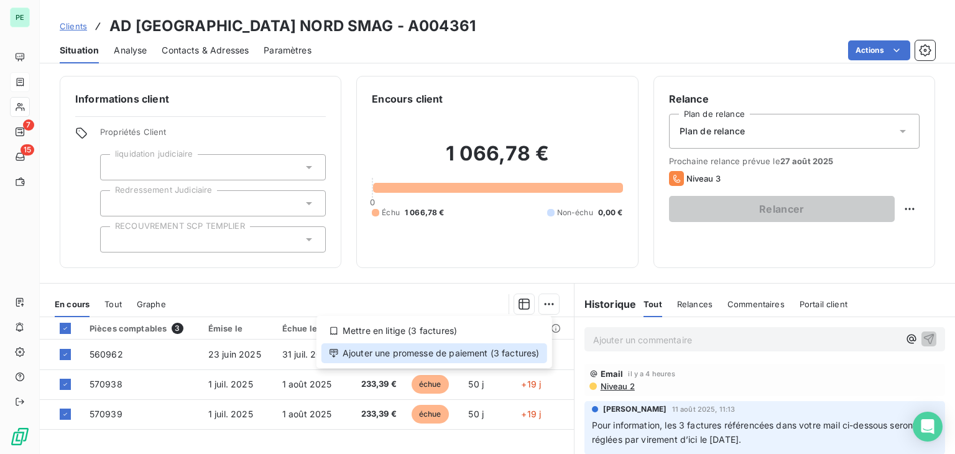
click at [507, 352] on div "Ajouter une promesse de paiement (3 factures)" at bounding box center [434, 353] width 226 height 20
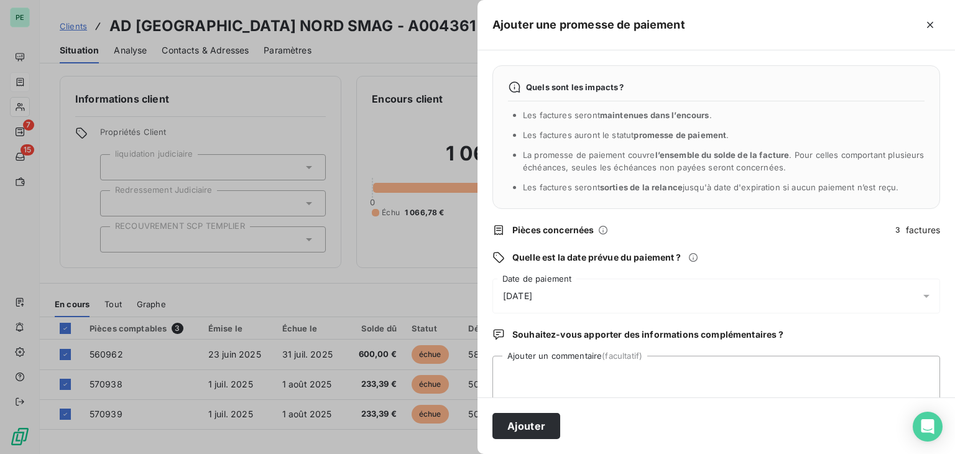
click at [593, 300] on div "[DATE]" at bounding box center [716, 295] width 448 height 35
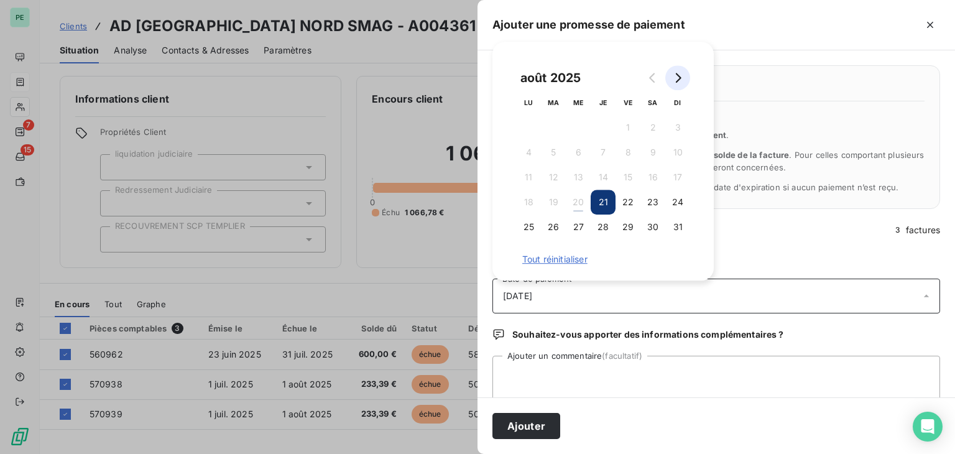
click at [674, 84] on button "Go to next month" at bounding box center [677, 77] width 25 height 25
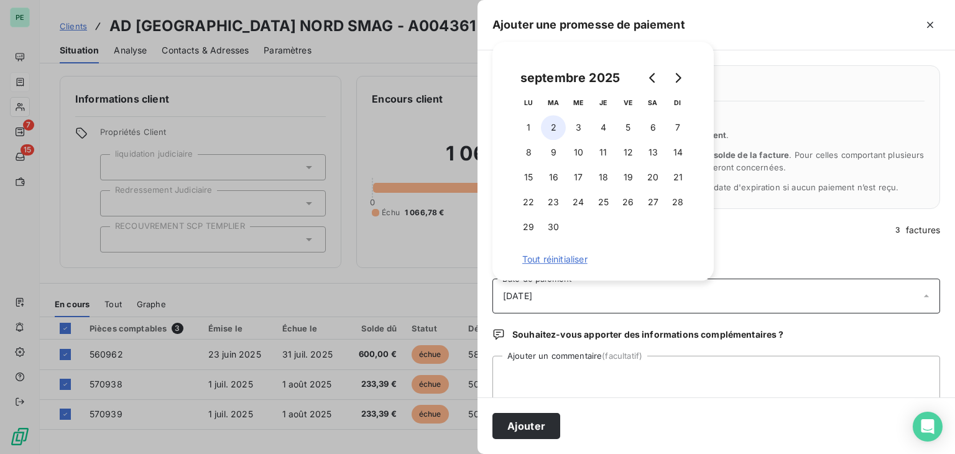
click at [555, 122] on button "2" at bounding box center [553, 127] width 25 height 25
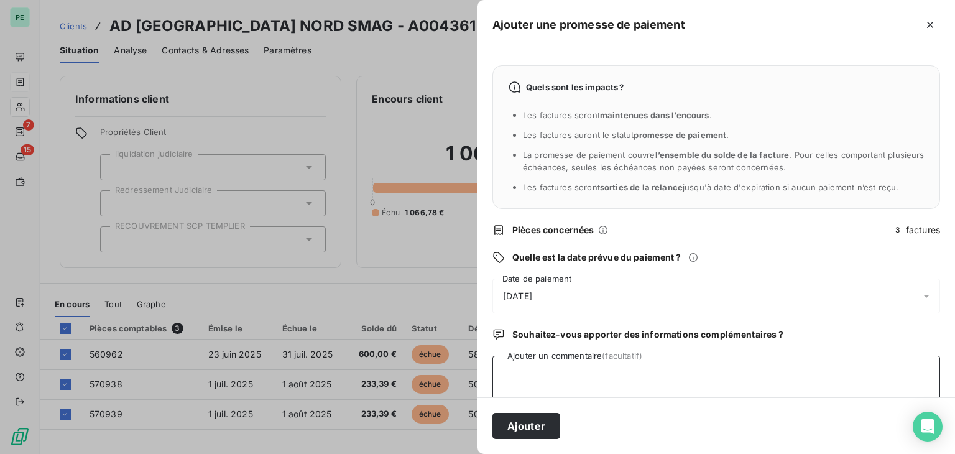
click at [561, 364] on textarea "Ajouter un commentaire (facultatif)" at bounding box center [716, 379] width 448 height 47
type textarea "Paiement prévu le [DATE]"
click at [527, 433] on button "Ajouter" at bounding box center [526, 426] width 68 height 26
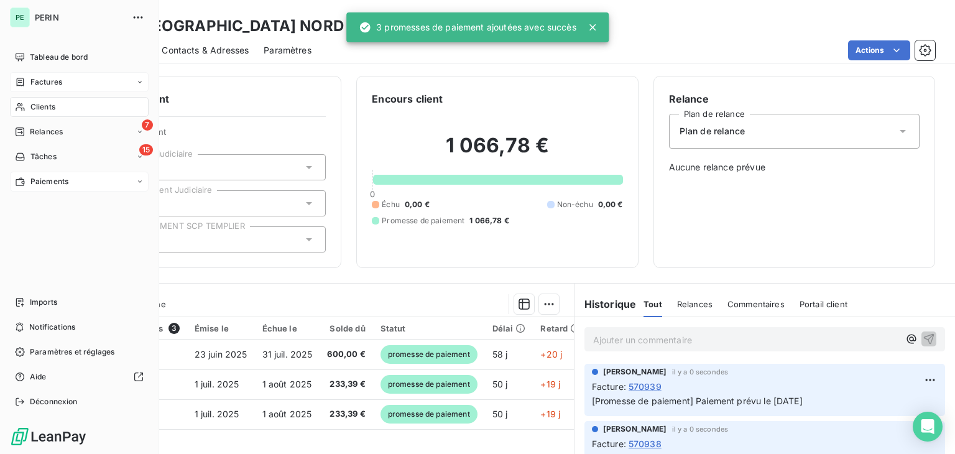
click at [36, 182] on span "Paiements" at bounding box center [49, 181] width 38 height 11
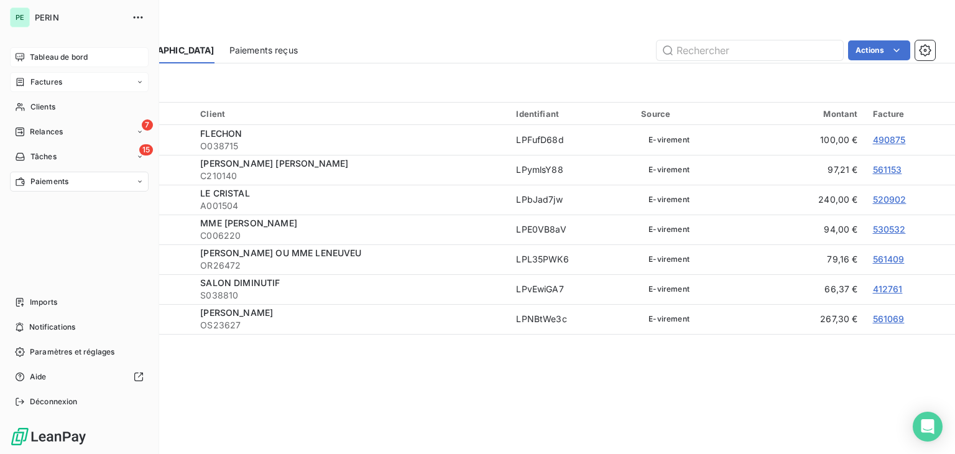
click at [37, 60] on span "Tableau de bord" at bounding box center [59, 57] width 58 height 11
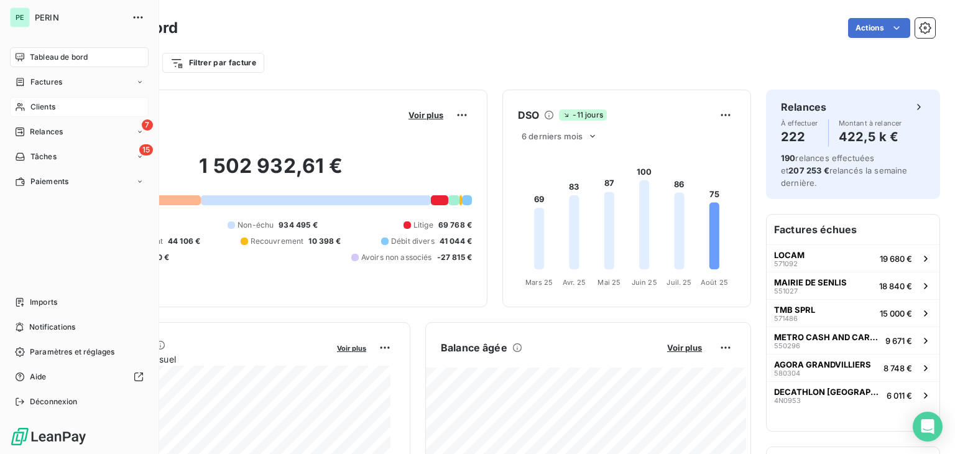
click at [42, 107] on span "Clients" at bounding box center [42, 106] width 25 height 11
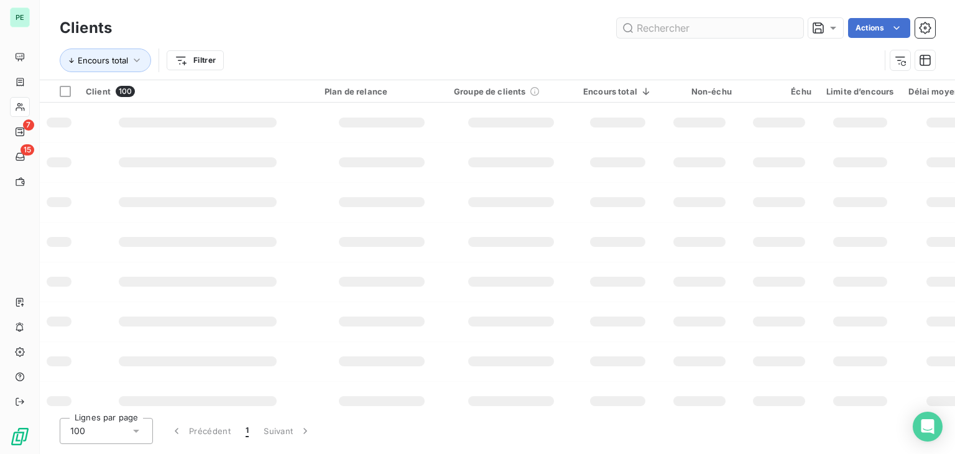
click at [645, 25] on input "text" at bounding box center [710, 28] width 186 height 20
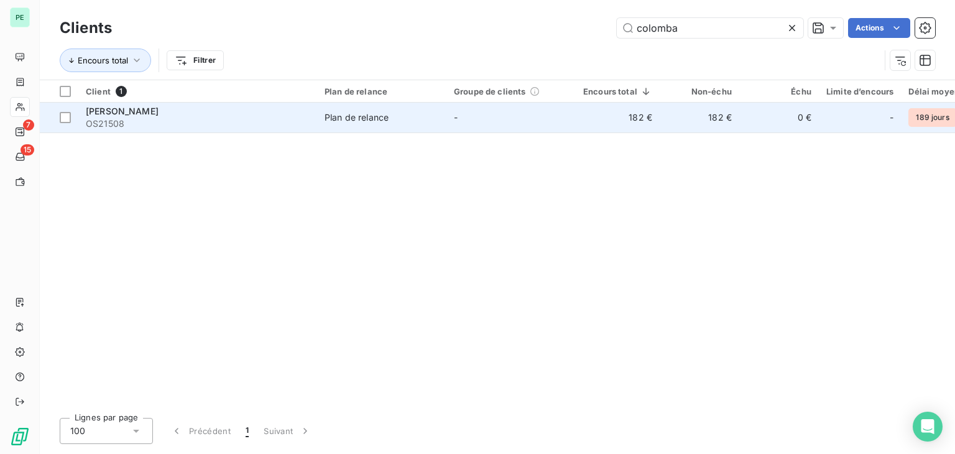
type input "colomba"
click at [164, 120] on span "OS21508" at bounding box center [198, 123] width 224 height 12
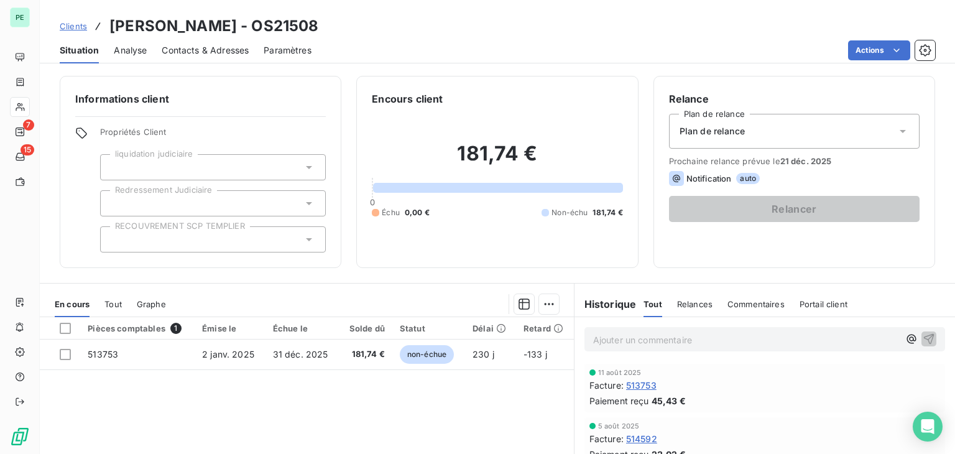
click at [677, 306] on span "Relances" at bounding box center [694, 304] width 35 height 10
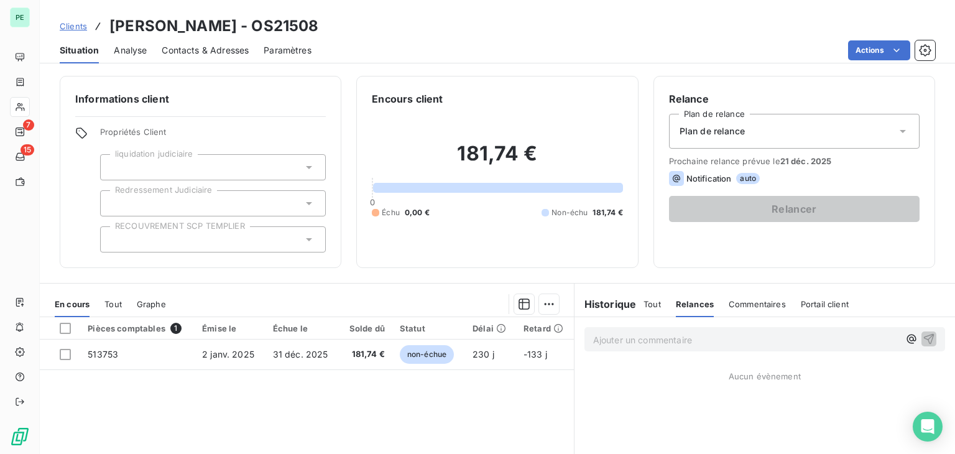
click at [643, 309] on div "Tout" at bounding box center [651, 304] width 17 height 26
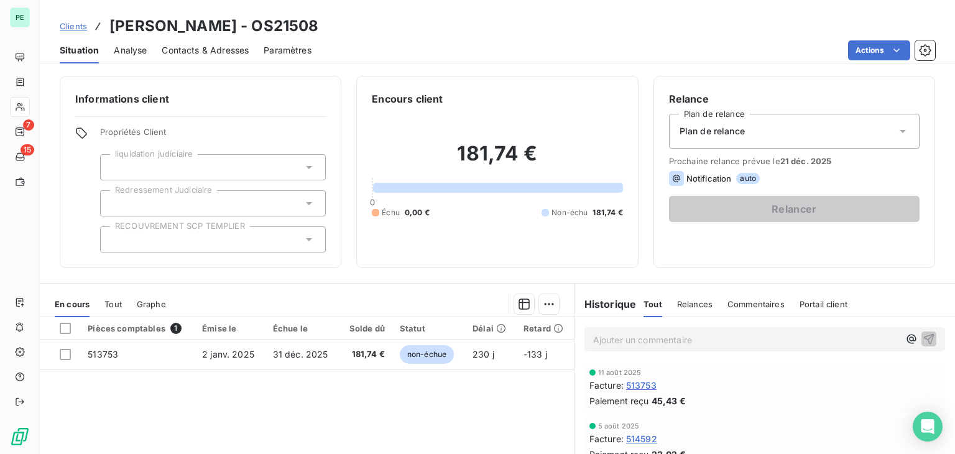
click at [224, 58] on div "Contacts & Adresses" at bounding box center [205, 50] width 87 height 26
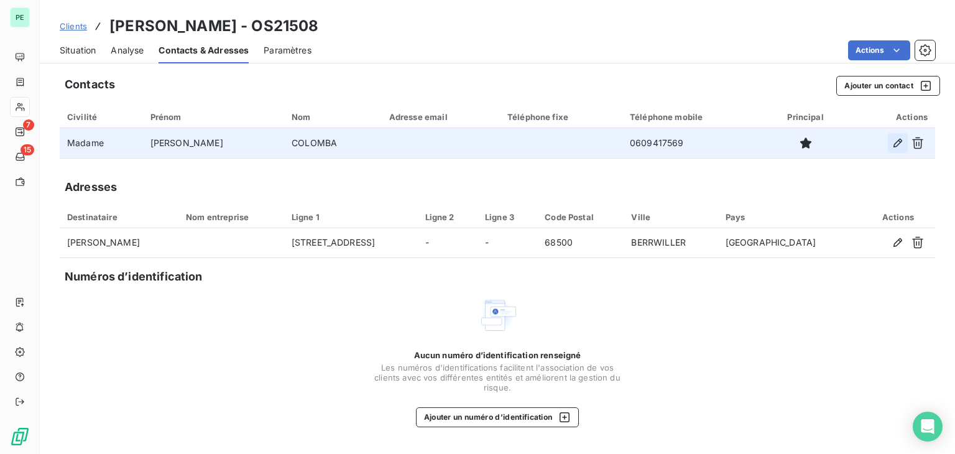
click at [895, 143] on icon "button" at bounding box center [897, 143] width 9 height 9
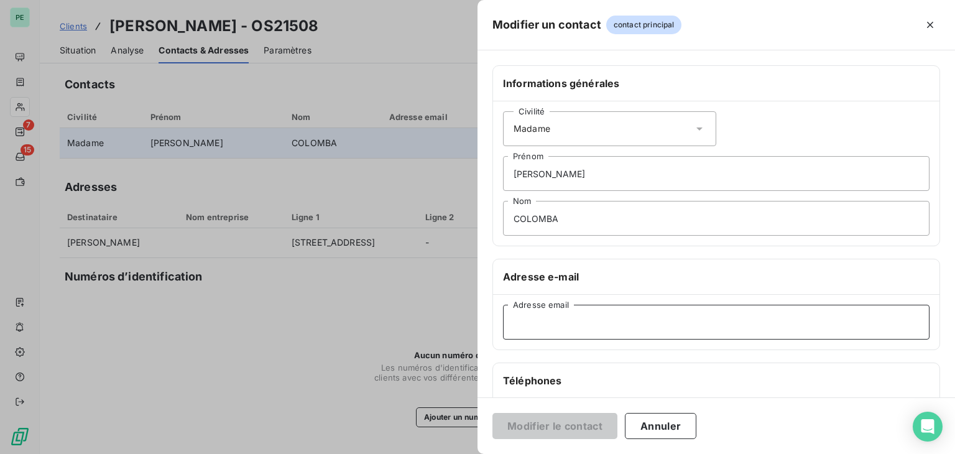
click at [550, 315] on input "Adresse email" at bounding box center [716, 322] width 426 height 35
paste input "catherine.colomba@wanadoo.fr"
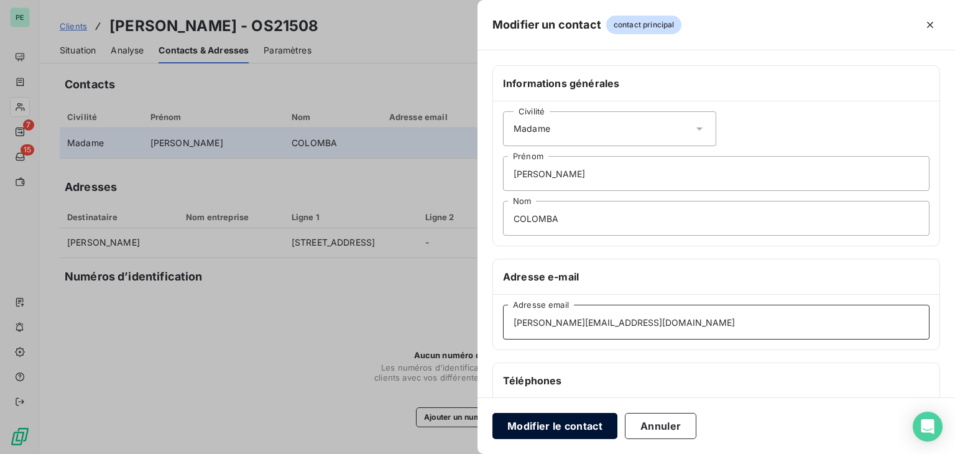
type input "catherine.colomba@wanadoo.fr"
click at [577, 432] on button "Modifier le contact" at bounding box center [554, 426] width 125 height 26
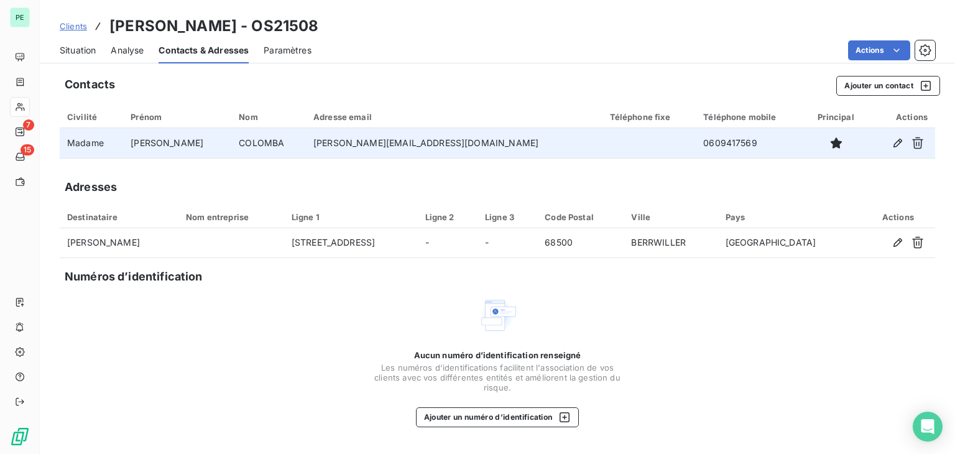
click at [74, 50] on span "Situation" at bounding box center [78, 50] width 36 height 12
